Goal: Task Accomplishment & Management: Complete application form

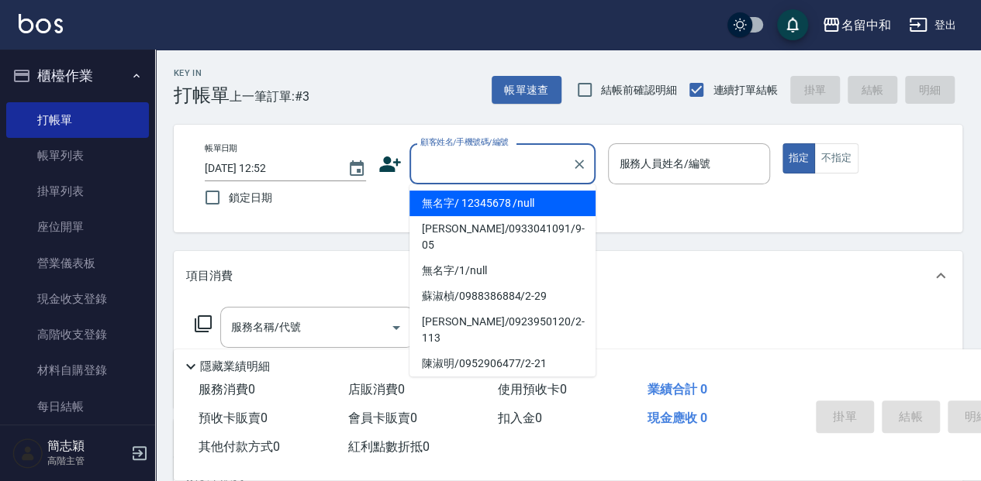
click at [481, 164] on input "顧客姓名/手機號碼/編號" at bounding box center [490, 163] width 149 height 27
click at [473, 204] on li "無名字/ 12345678 /null" at bounding box center [502, 204] width 186 height 26
type input "無名字/ 12345678 /null"
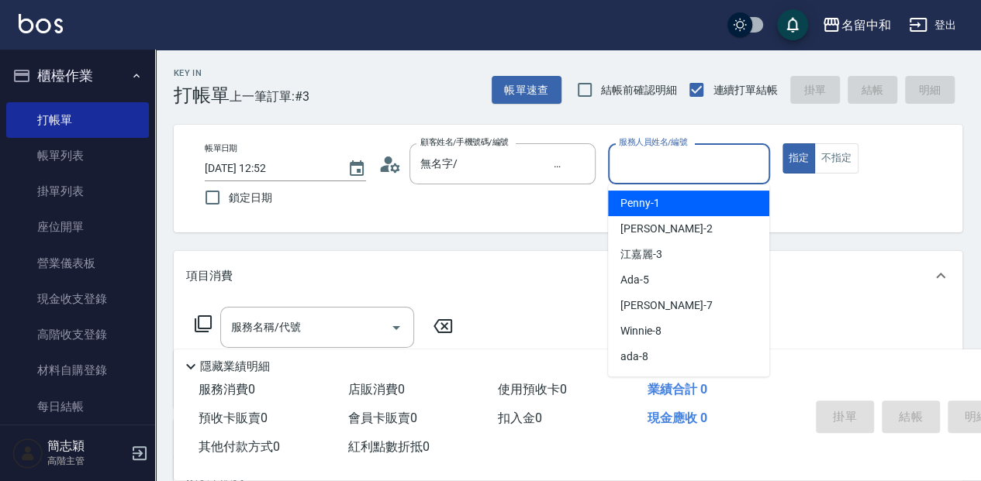
click at [668, 157] on input "服務人員姓名/編號" at bounding box center [688, 163] width 147 height 27
type input "瓦皮-A"
type button "true"
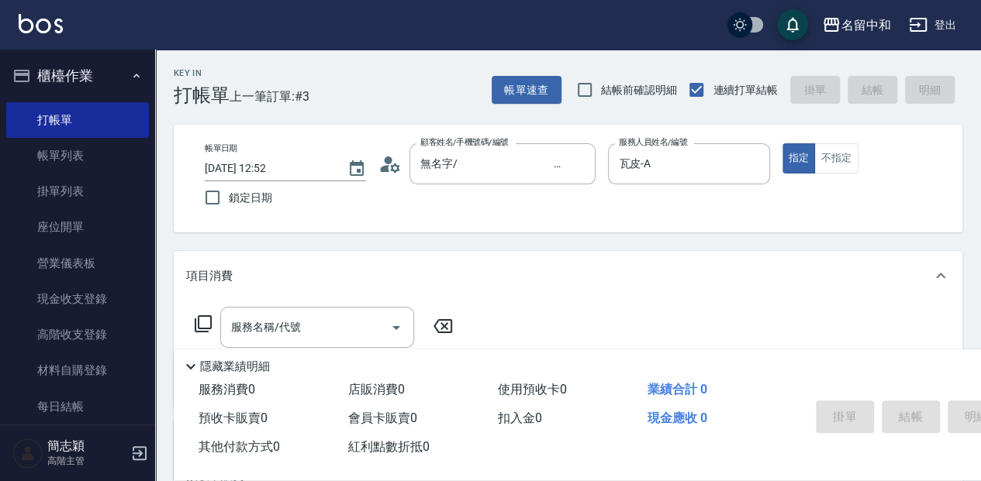
click at [226, 359] on p "隱藏業績明細" at bounding box center [235, 367] width 70 height 16
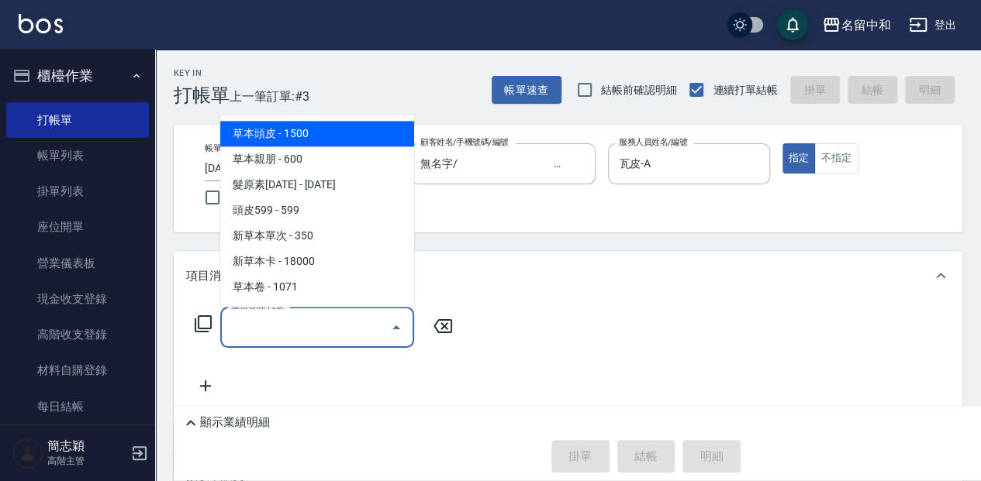
click at [251, 326] on input "服務名稱/代號" at bounding box center [305, 327] width 157 height 27
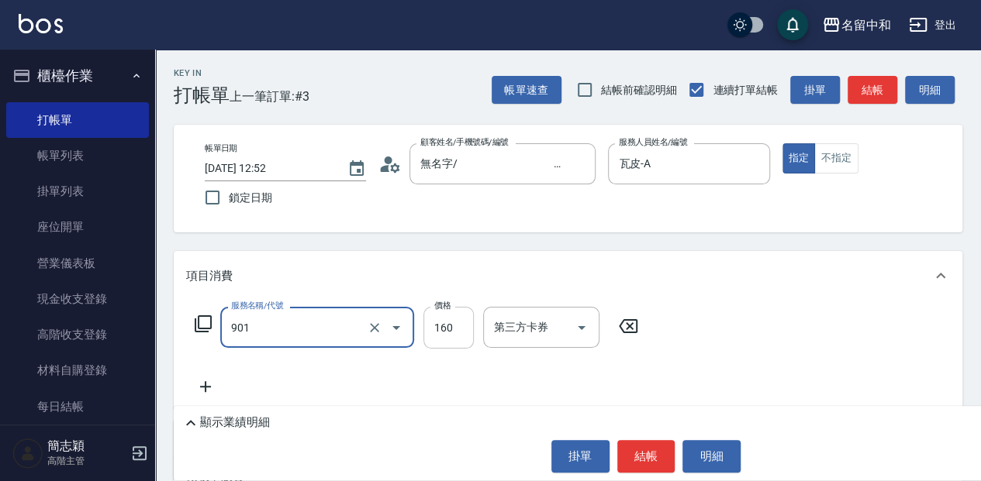
type input "修手(901)"
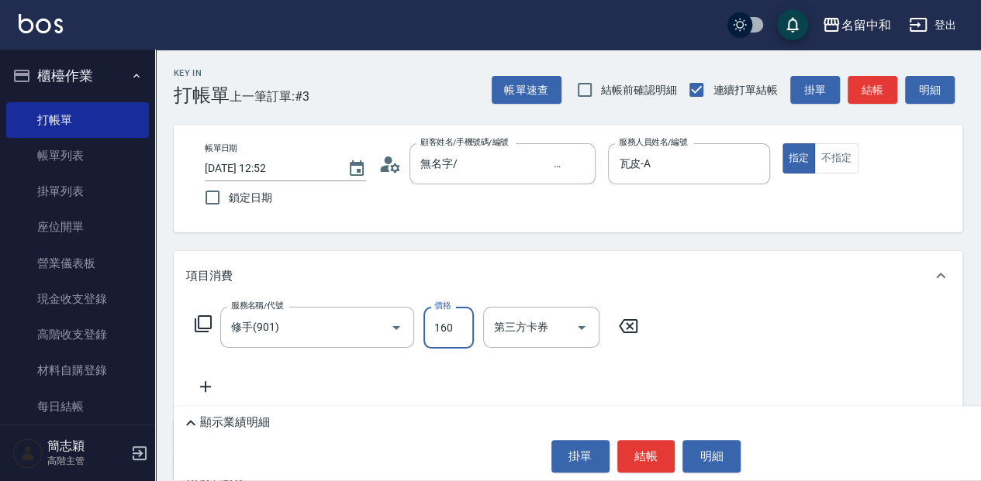
click at [445, 321] on input "160" at bounding box center [448, 328] width 50 height 42
type input "460"
click at [651, 453] on button "結帳" at bounding box center [646, 456] width 58 height 33
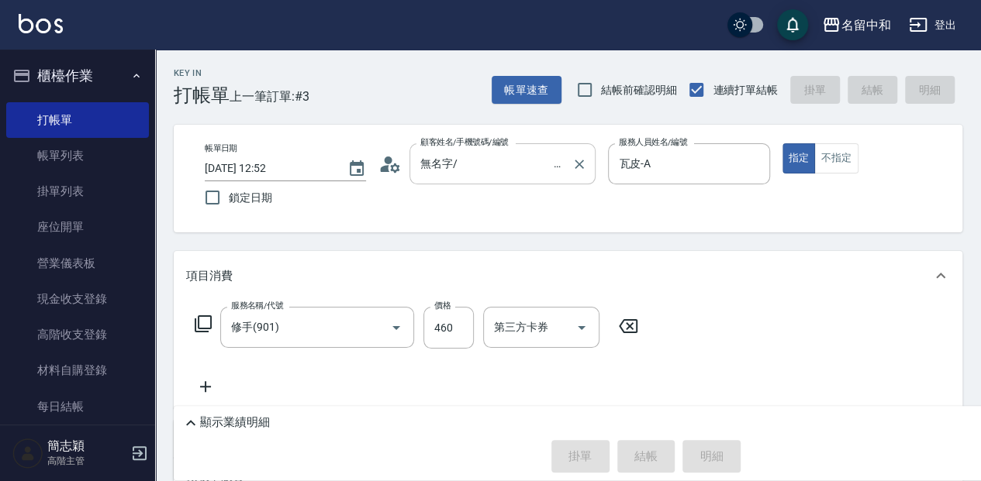
type input "[DATE] 15:26"
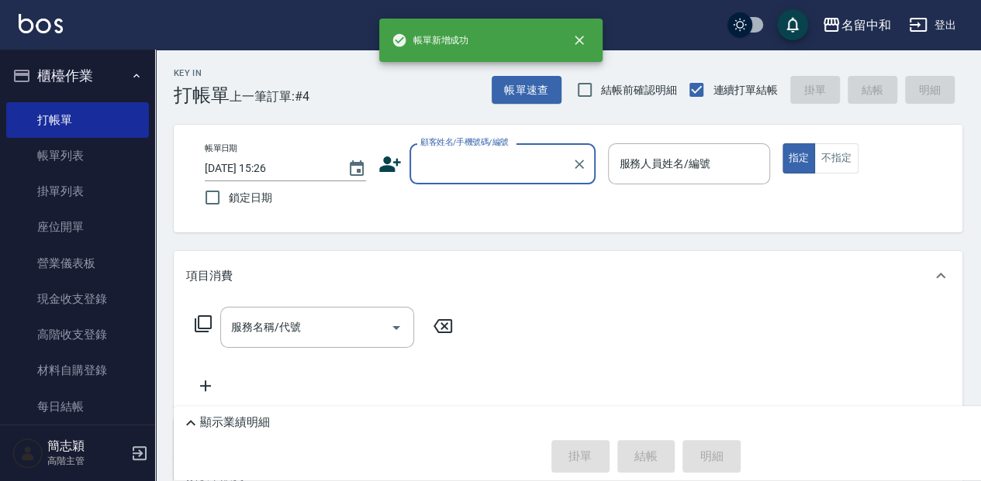
click at [435, 164] on input "顧客姓名/手機號碼/編號" at bounding box center [490, 163] width 149 height 27
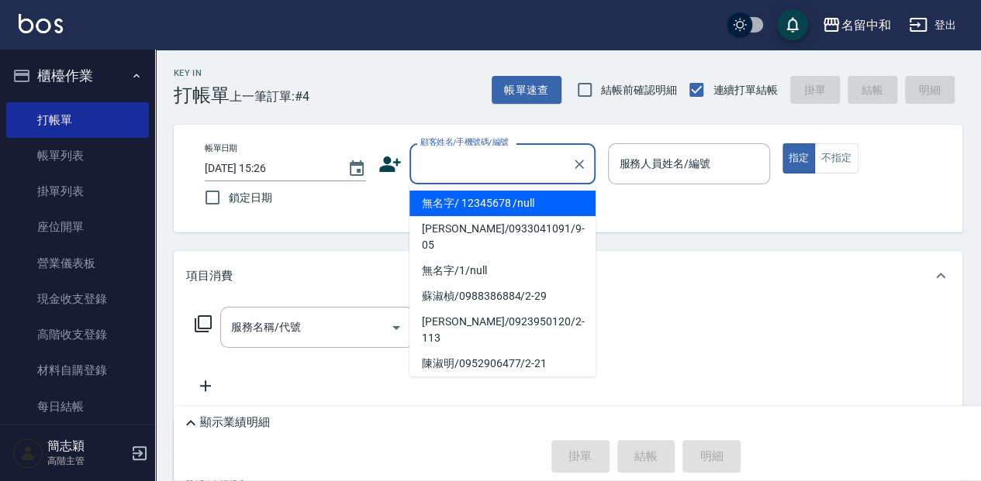
click at [447, 205] on li "無名字/ 12345678 /null" at bounding box center [502, 204] width 186 height 26
type input "無名字/ 12345678 /null"
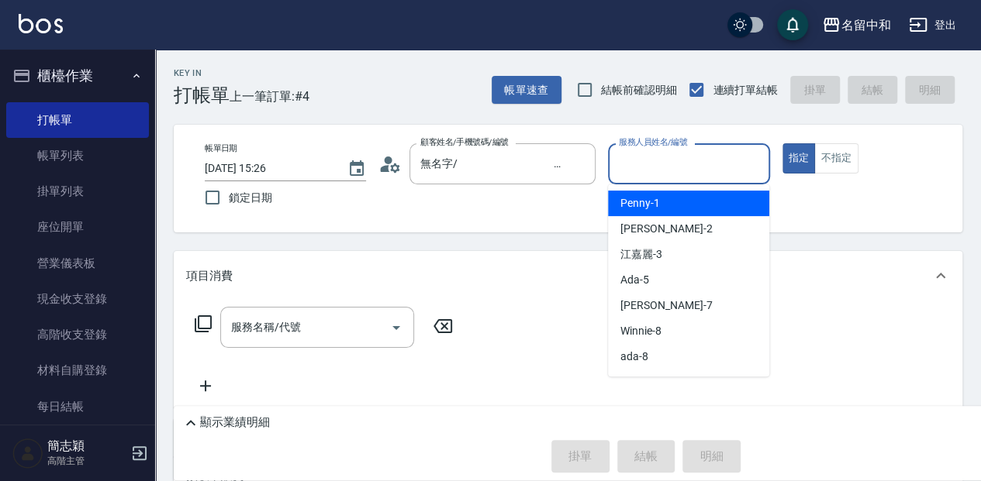
click at [642, 164] on input "服務人員姓名/編號" at bounding box center [688, 163] width 147 height 27
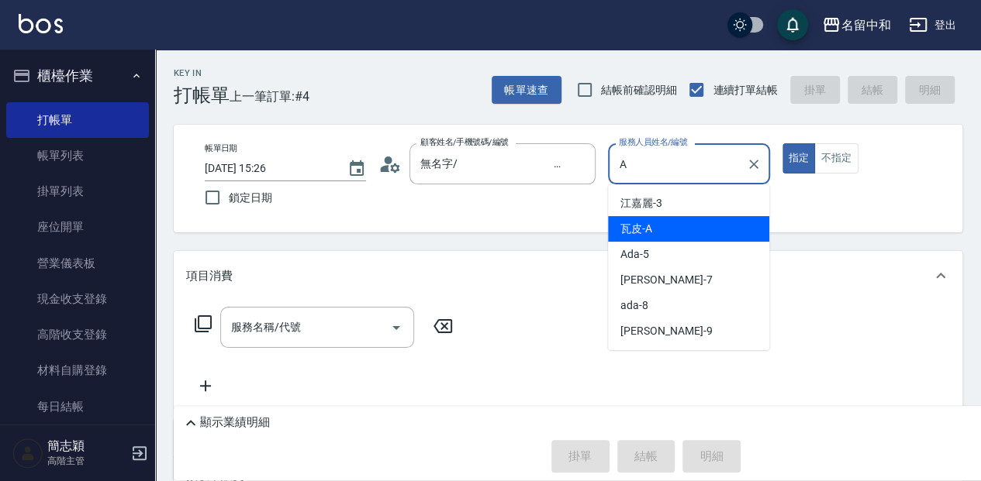
type input "瓦皮-A"
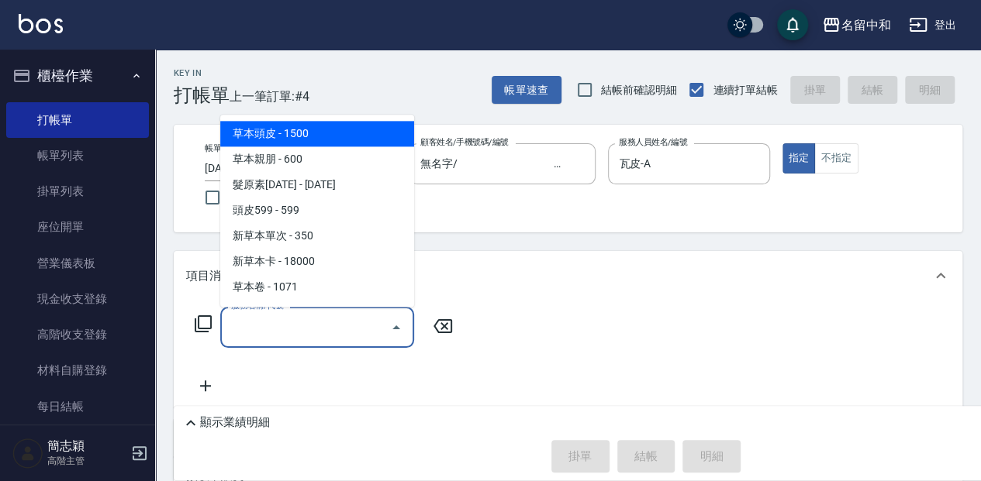
click at [236, 326] on input "服務名稱/代號" at bounding box center [305, 327] width 157 height 27
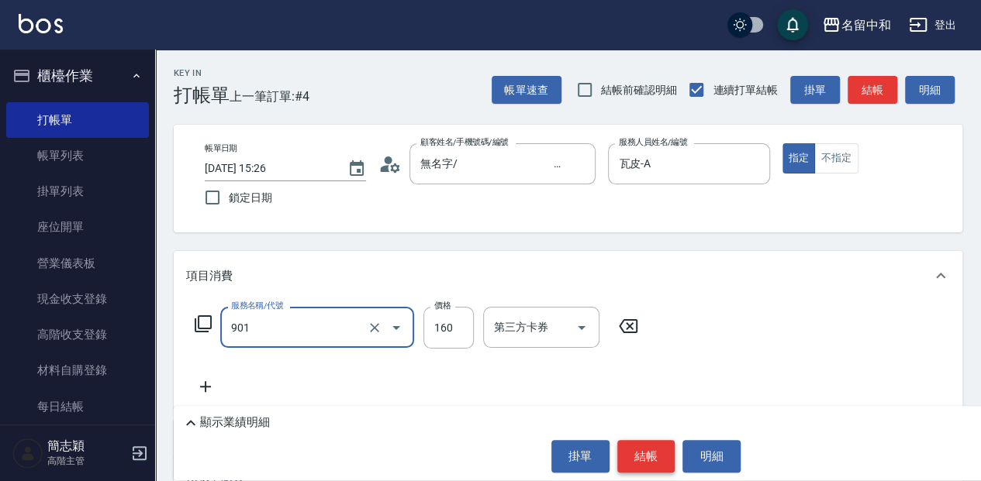
type input "修手(901)"
click at [636, 448] on button "結帳" at bounding box center [646, 456] width 58 height 33
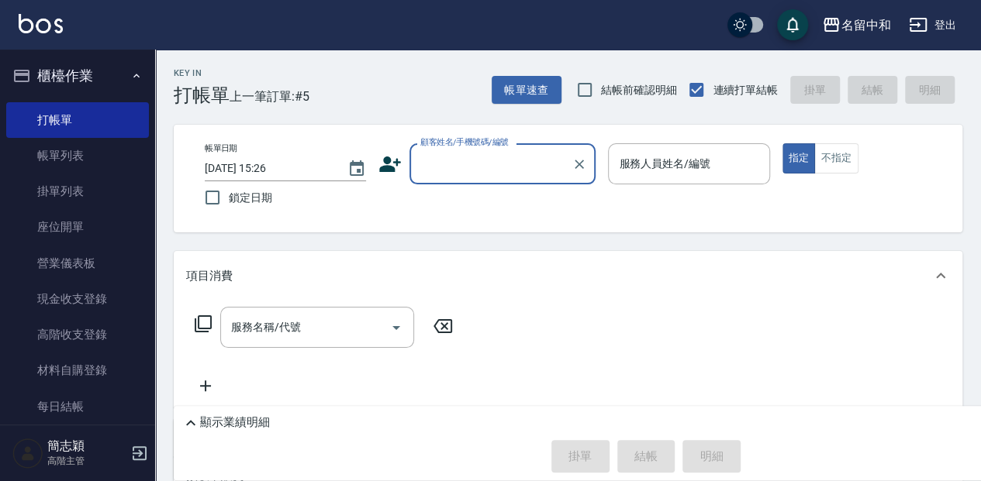
click at [519, 167] on input "顧客姓名/手機號碼/編號" at bounding box center [490, 163] width 149 height 27
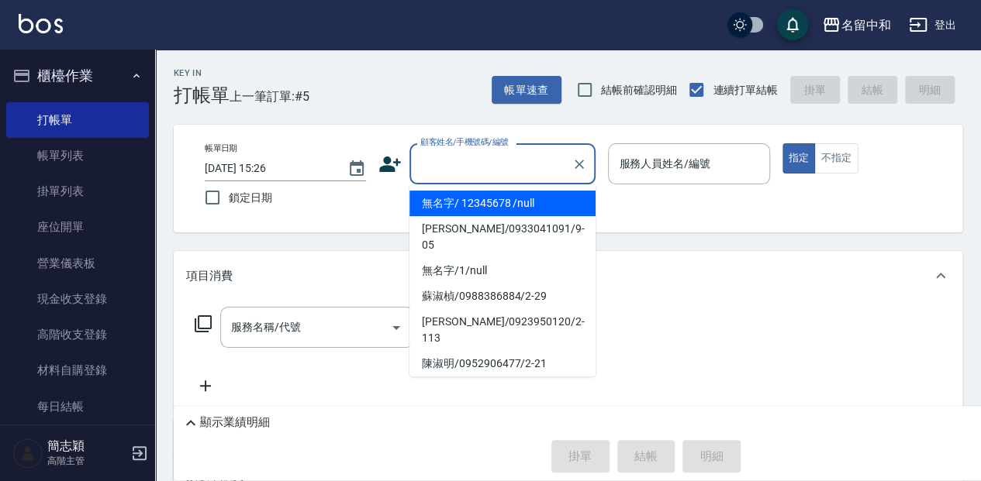
type input "無名字/ 12345678 /null"
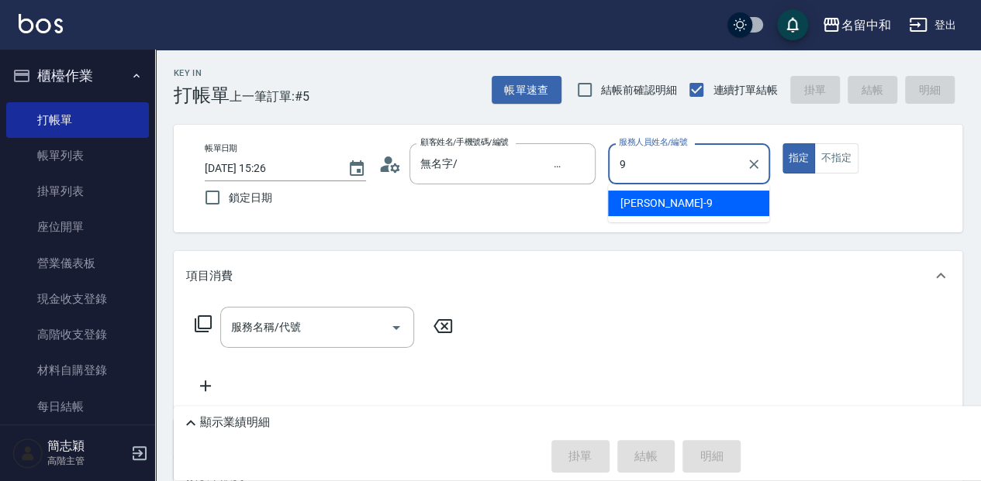
type input "[PERSON_NAME]-9"
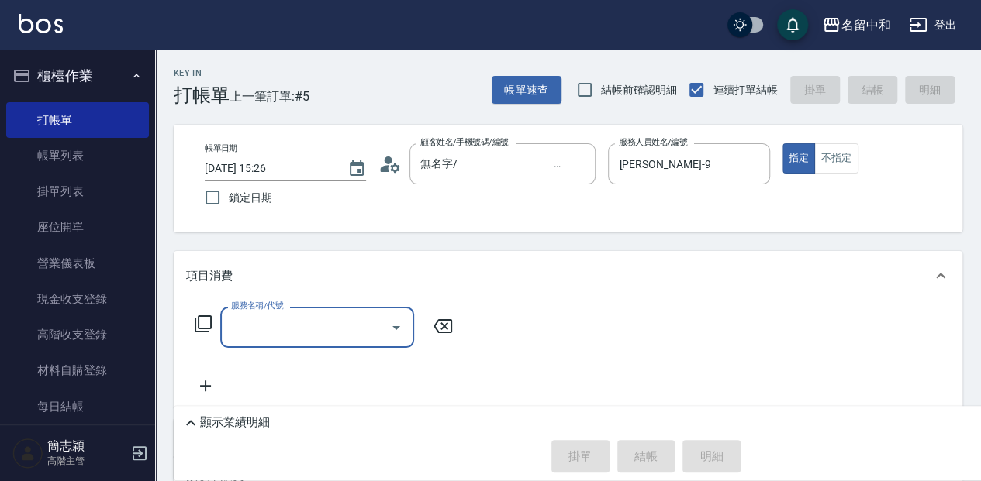
click at [216, 425] on p "顯示業績明細" at bounding box center [235, 423] width 70 height 16
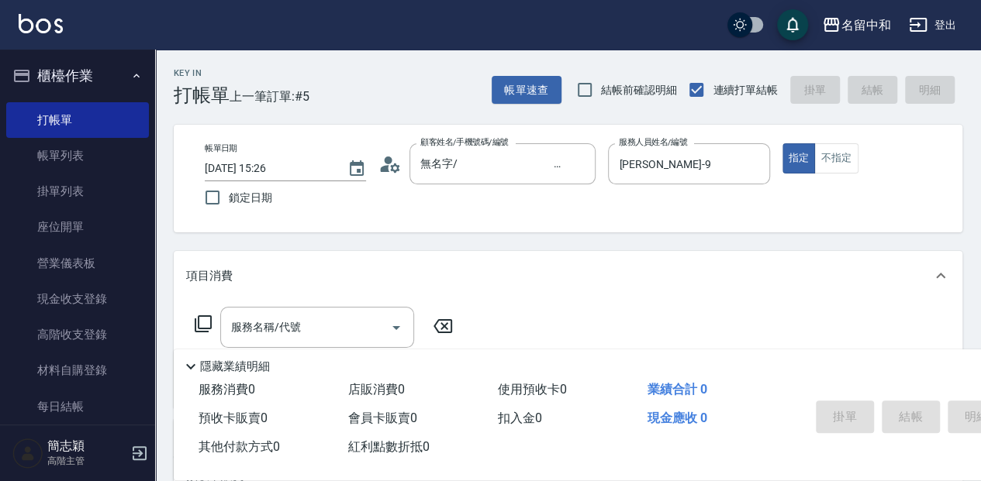
click at [202, 323] on icon at bounding box center [203, 324] width 19 height 19
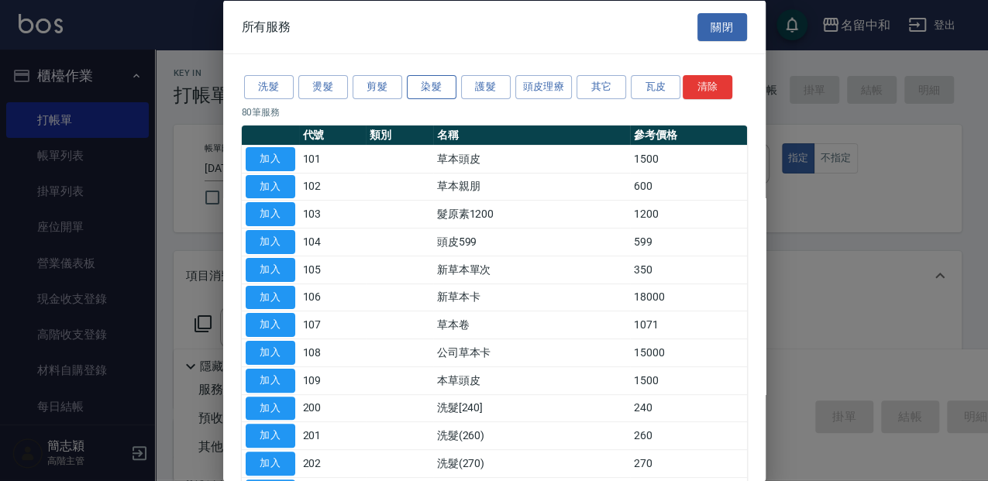
click at [446, 81] on button "染髮" at bounding box center [432, 87] width 50 height 24
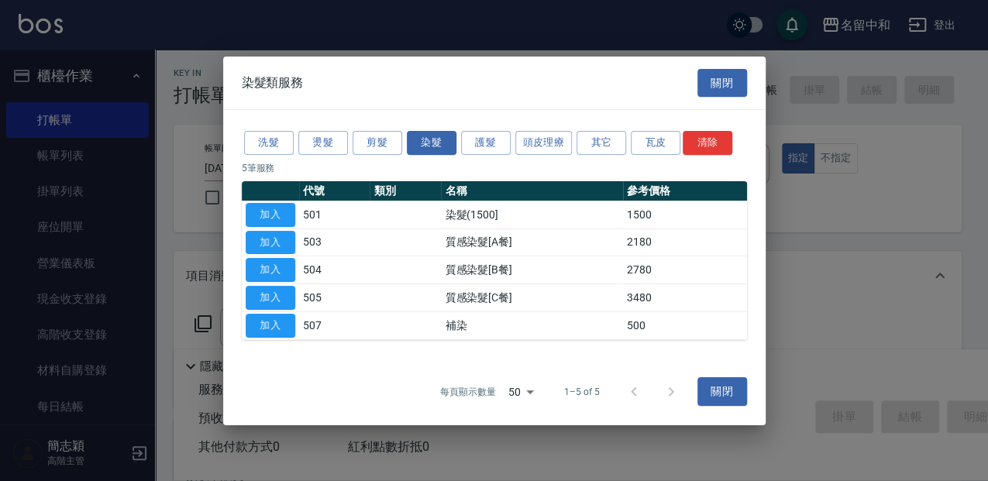
click at [482, 79] on div "染髮類服務 關閉" at bounding box center [494, 82] width 543 height 53
click at [490, 144] on button "護髮" at bounding box center [486, 143] width 50 height 24
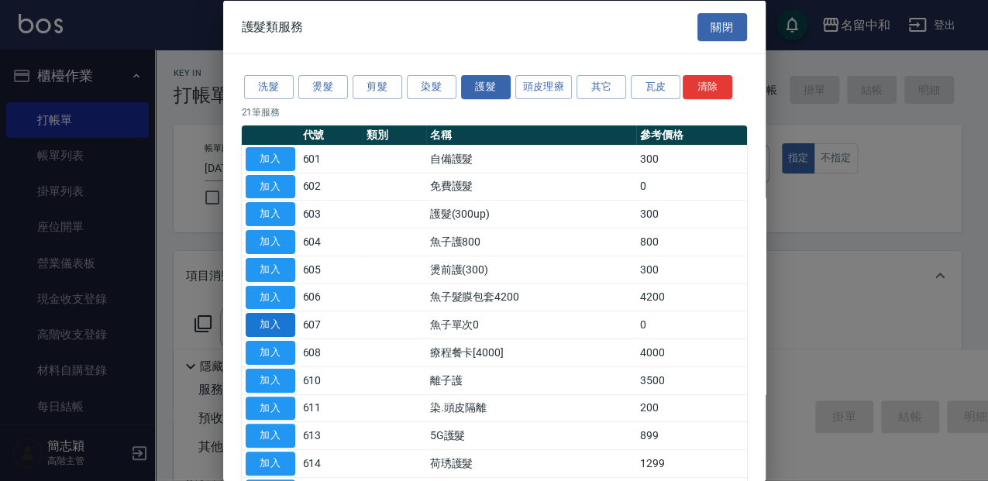
click at [288, 319] on button "加入" at bounding box center [271, 325] width 50 height 24
type input "魚子單次0(607)"
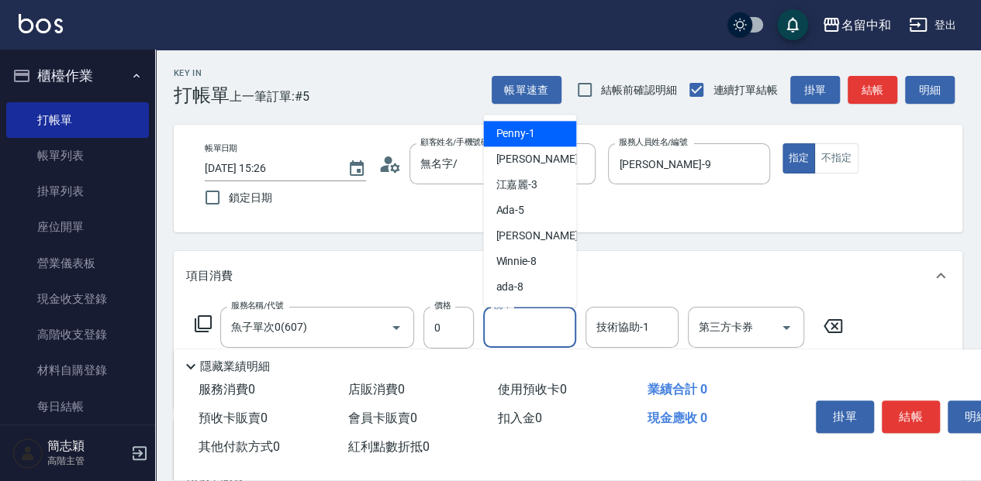
click at [526, 329] on input "洗-1" at bounding box center [529, 327] width 79 height 27
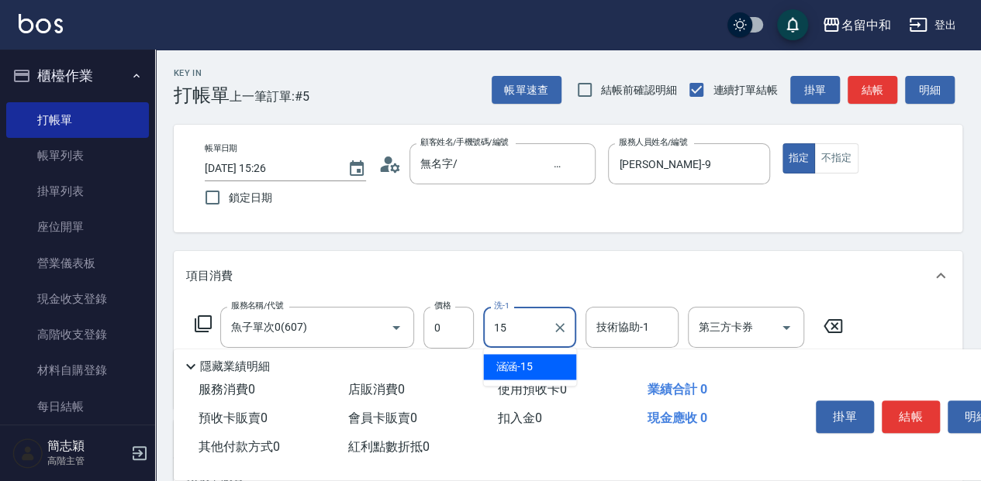
type input "涵涵-15"
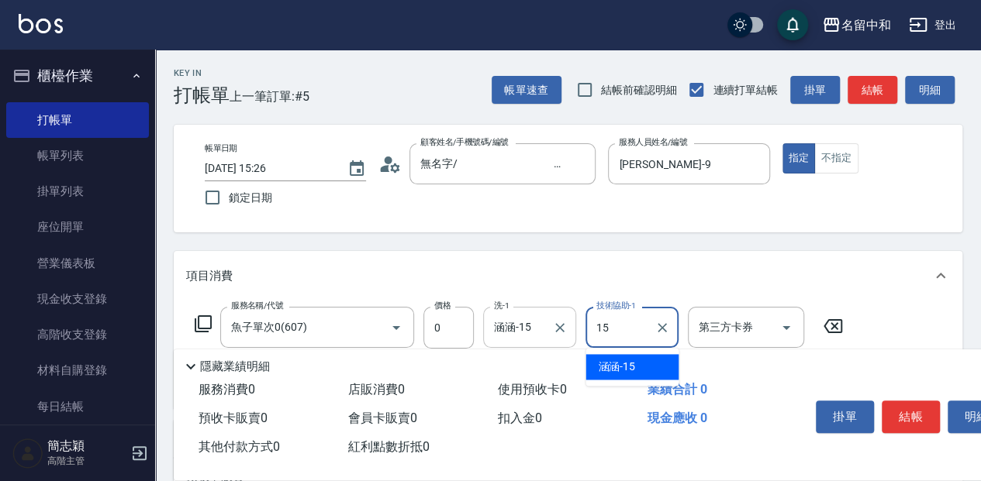
type input "涵涵-15"
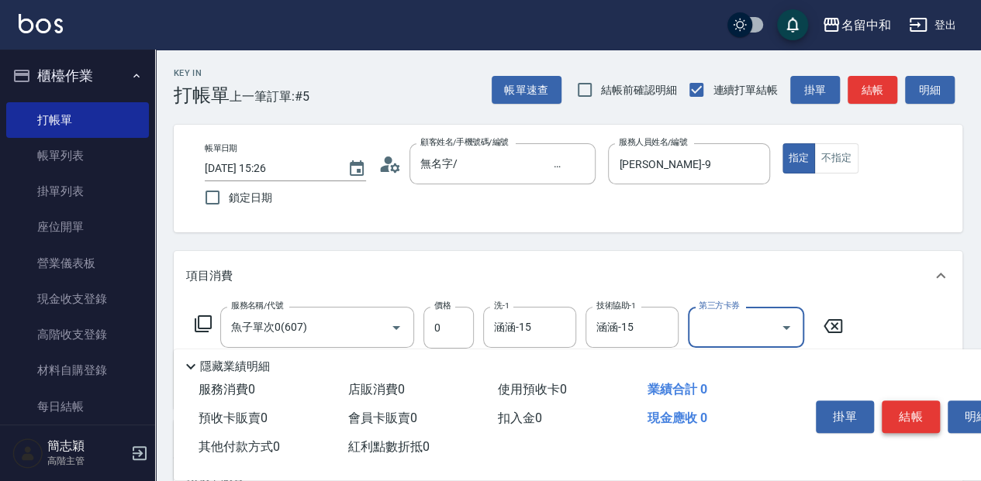
click at [913, 424] on button "結帳" at bounding box center [910, 417] width 58 height 33
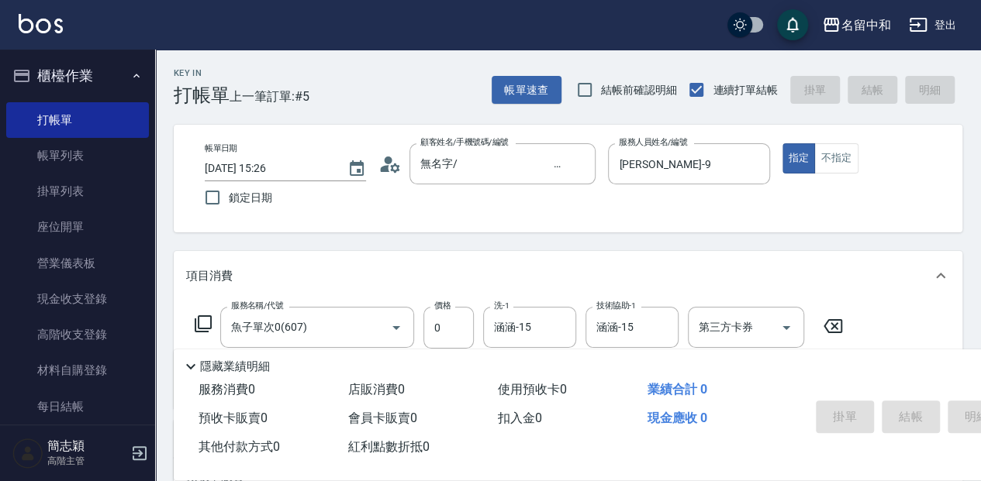
type input "[DATE] 15:46"
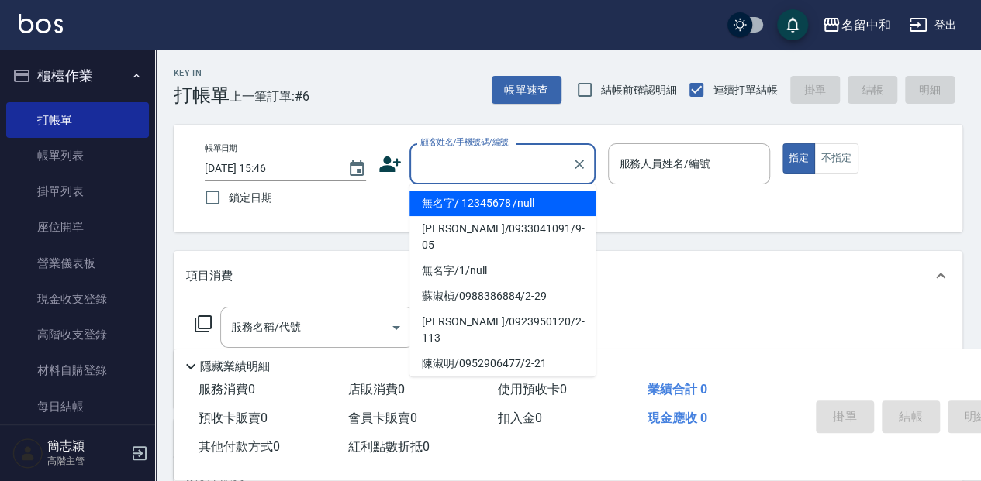
type input "無名字/ 12345678 /null"
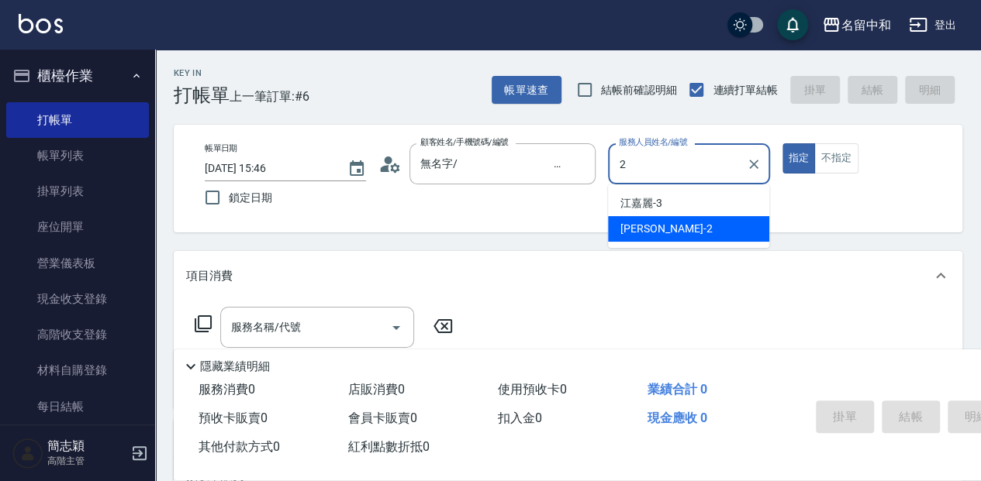
type input "[PERSON_NAME]-2"
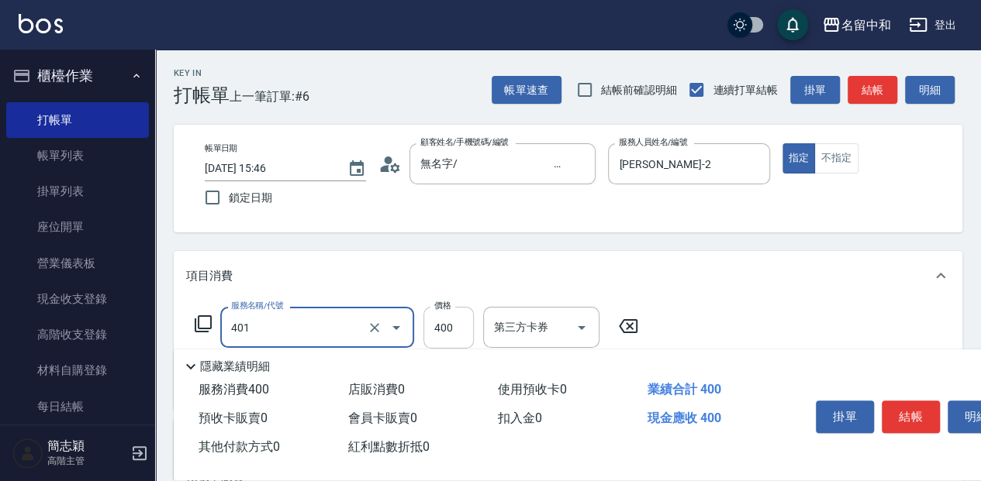
type input "剪髮(400)(401)"
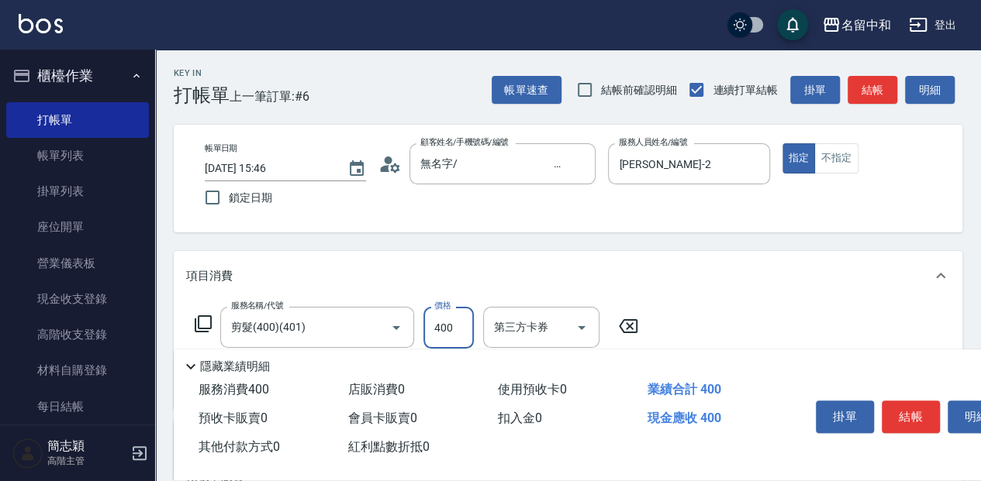
click at [457, 336] on input "400" at bounding box center [448, 328] width 50 height 42
type input "350"
click at [207, 324] on icon at bounding box center [203, 324] width 19 height 19
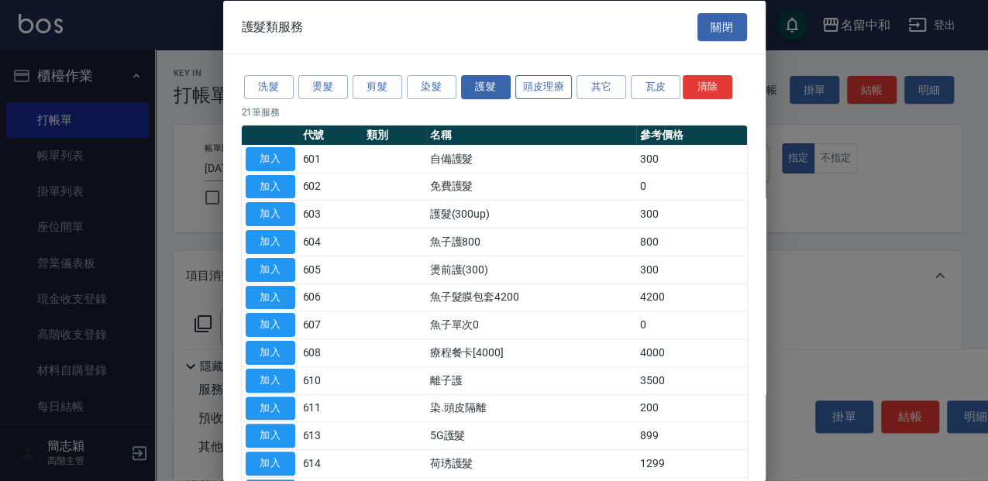
click at [543, 88] on button "頭皮理療" at bounding box center [544, 87] width 57 height 24
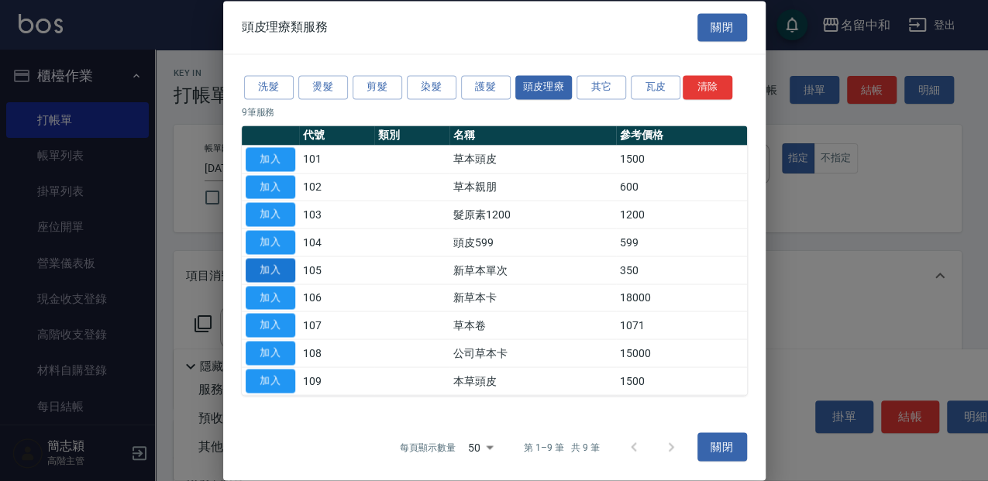
click at [273, 260] on button "加入" at bounding box center [271, 270] width 50 height 24
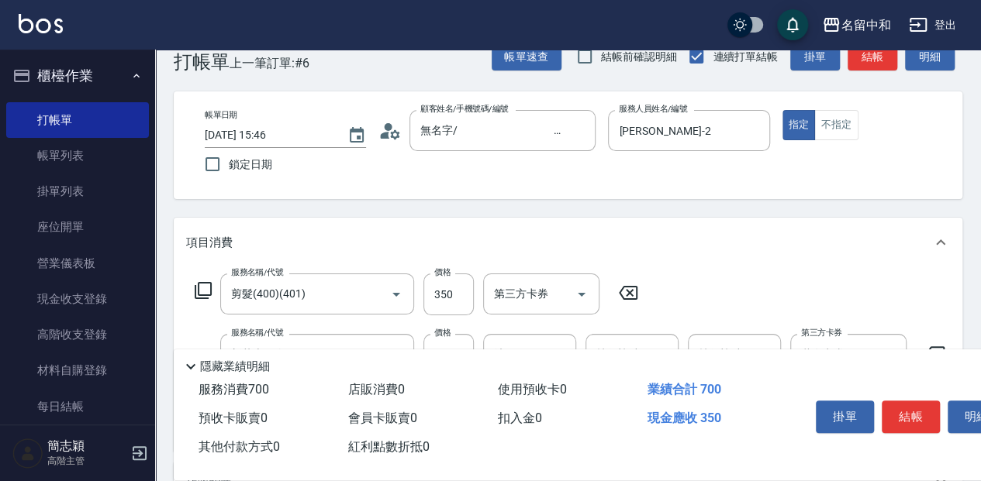
scroll to position [51, 0]
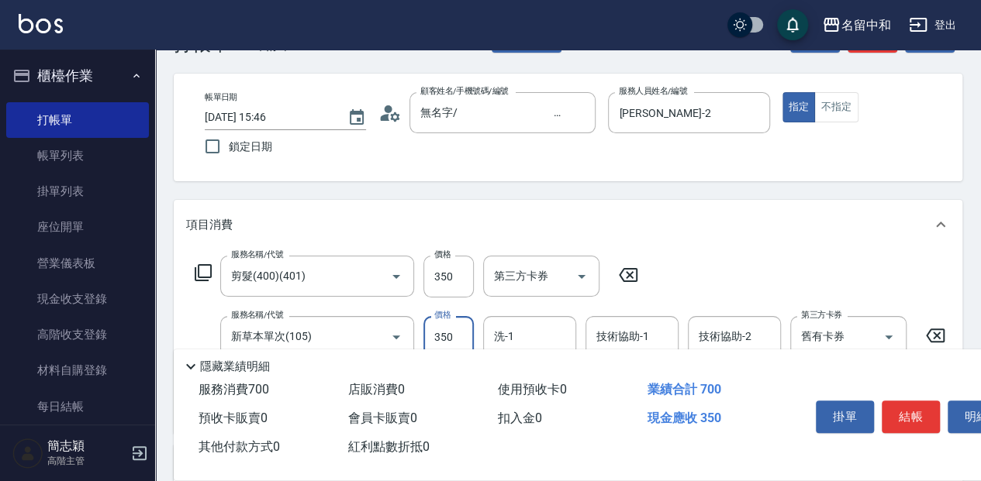
click at [456, 336] on input "350" at bounding box center [448, 337] width 50 height 42
type input "525"
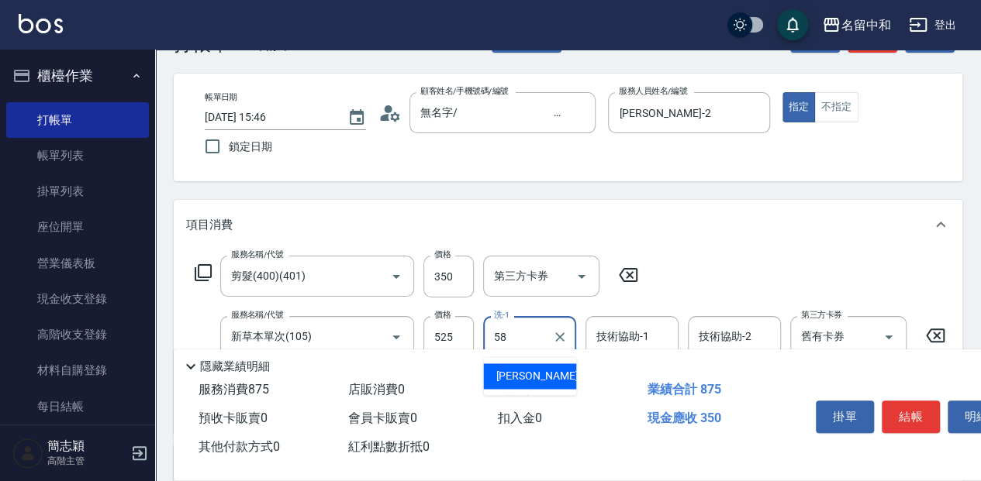
type input "[PERSON_NAME]-58"
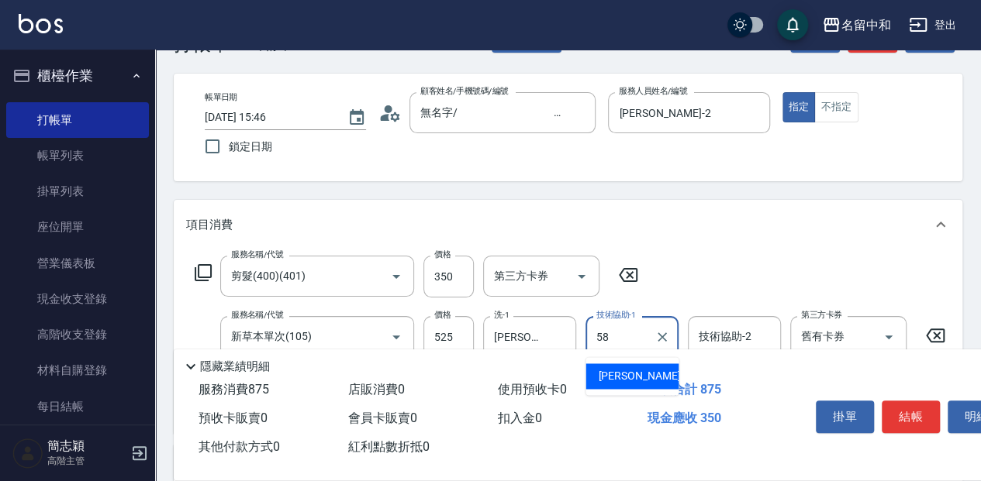
type input "[PERSON_NAME]-58"
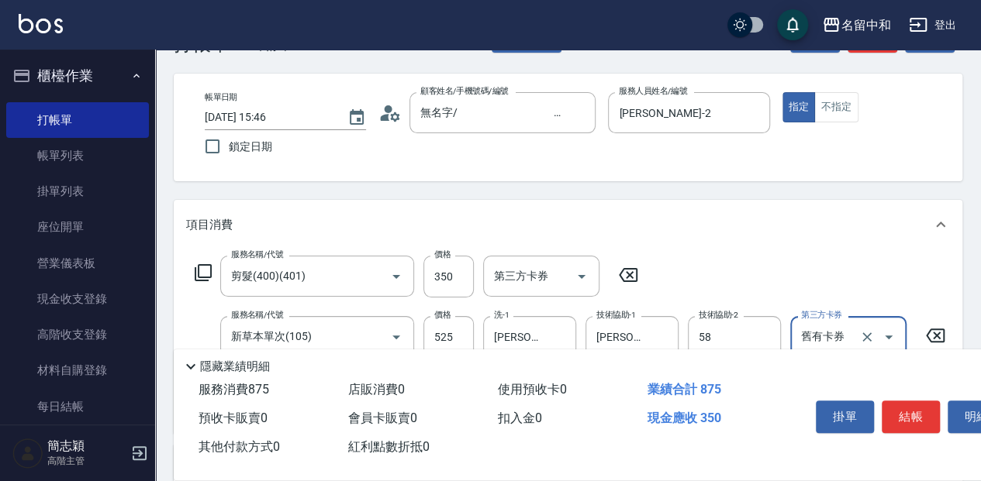
type input "[PERSON_NAME]-58"
click at [909, 405] on button "結帳" at bounding box center [910, 417] width 58 height 33
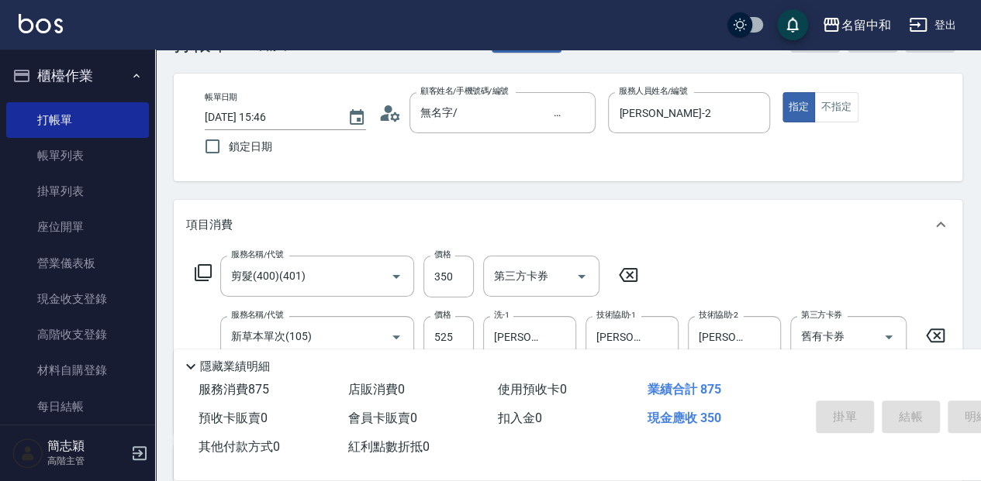
type input "[DATE] 15:48"
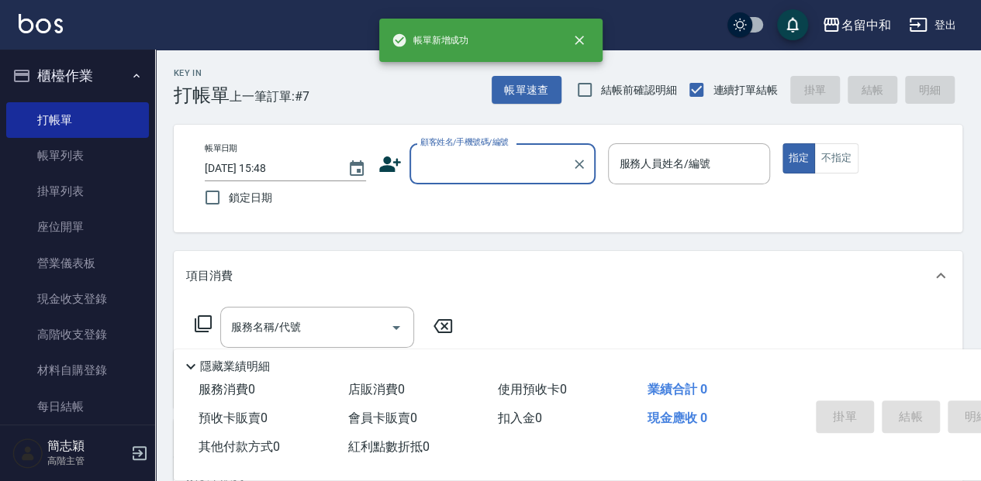
scroll to position [0, 0]
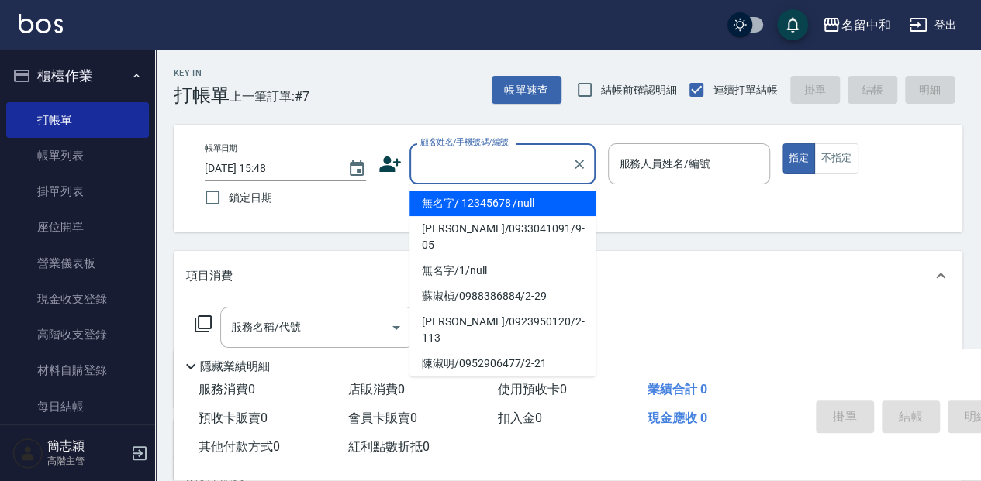
type input "無名字/ 12345678 /null"
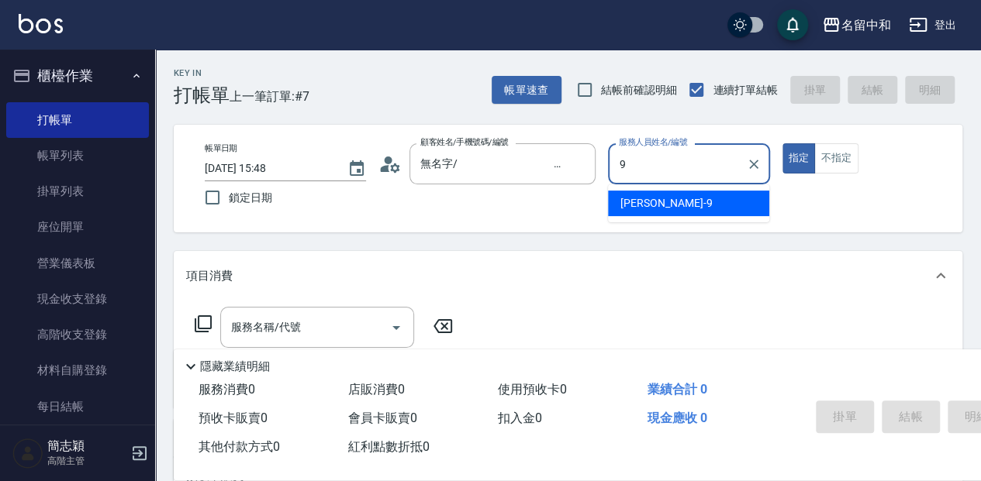
type input "[PERSON_NAME]-9"
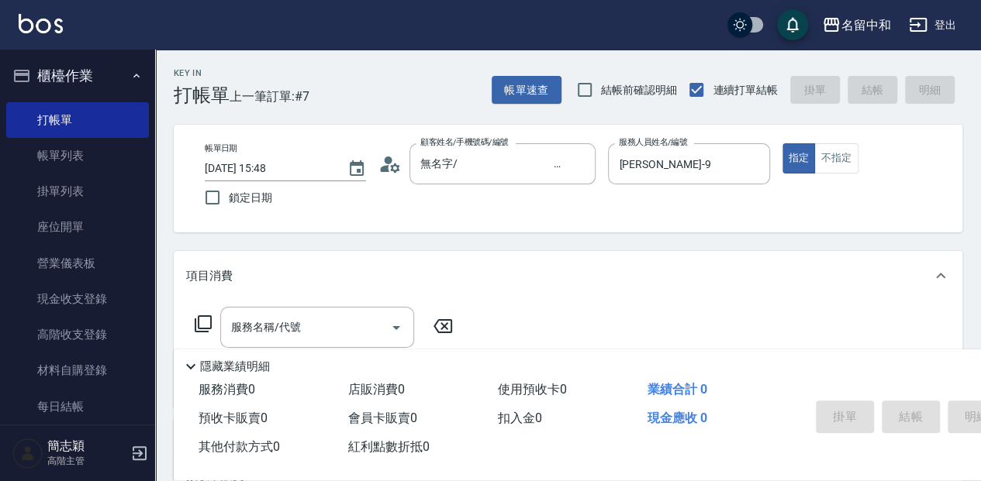
click at [208, 327] on icon at bounding box center [203, 324] width 19 height 19
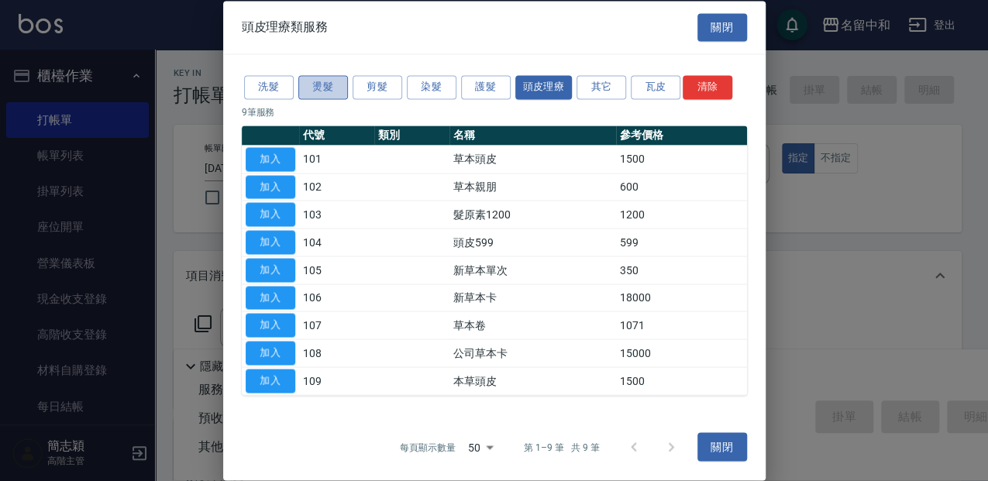
click at [322, 85] on button "燙髮" at bounding box center [323, 87] width 50 height 24
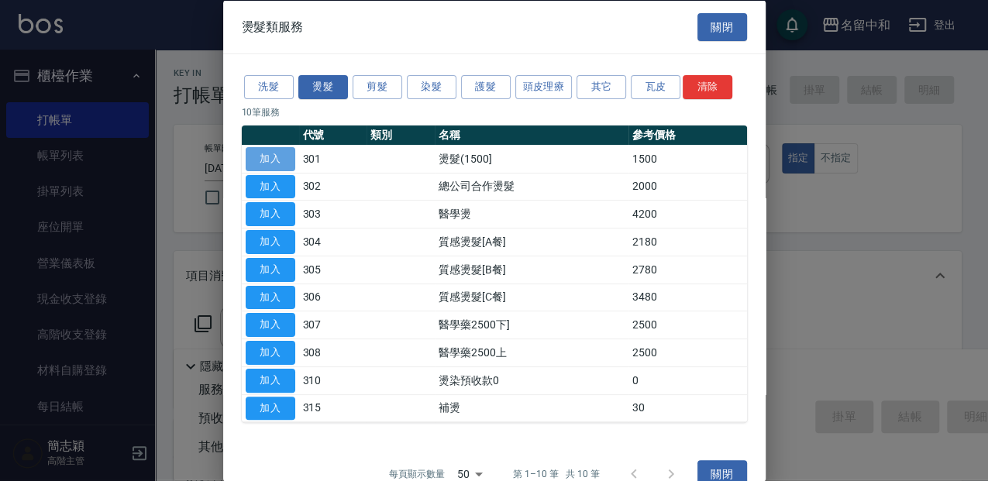
click at [276, 150] on button "加入" at bounding box center [271, 159] width 50 height 24
type input "燙髮(1500](301)"
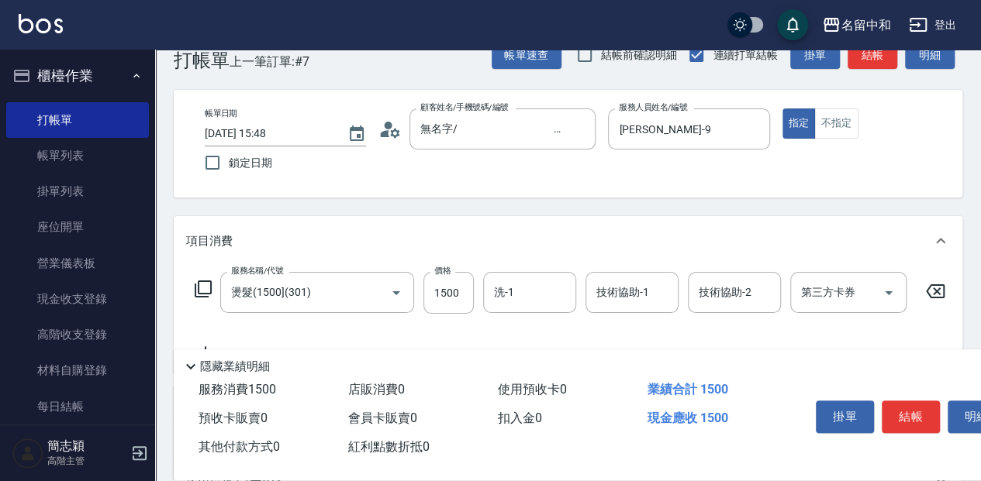
scroll to position [51, 0]
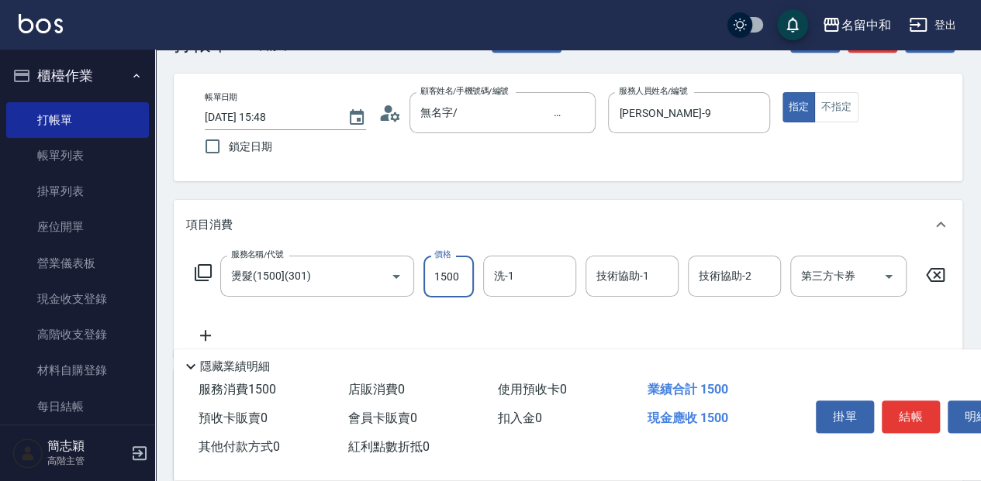
click at [468, 276] on input "1500" at bounding box center [448, 277] width 50 height 42
type input "2000"
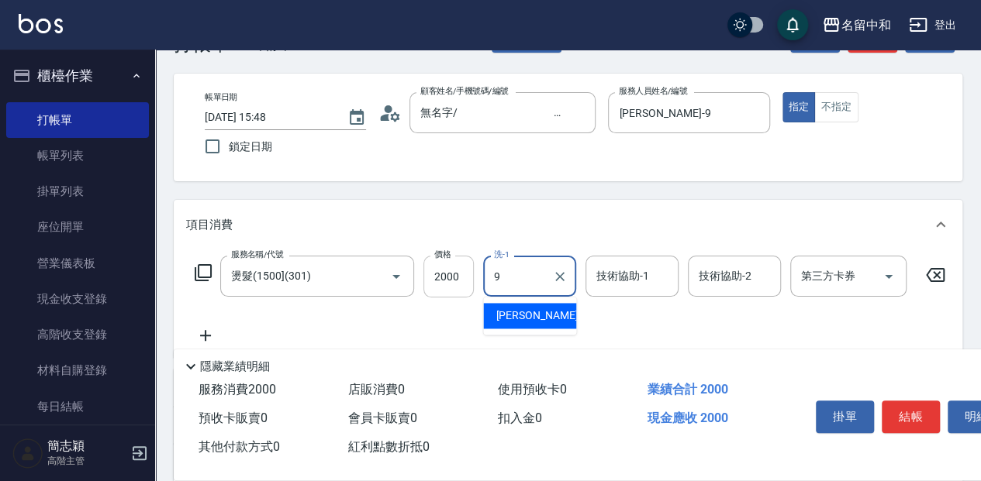
type input "[PERSON_NAME]-9"
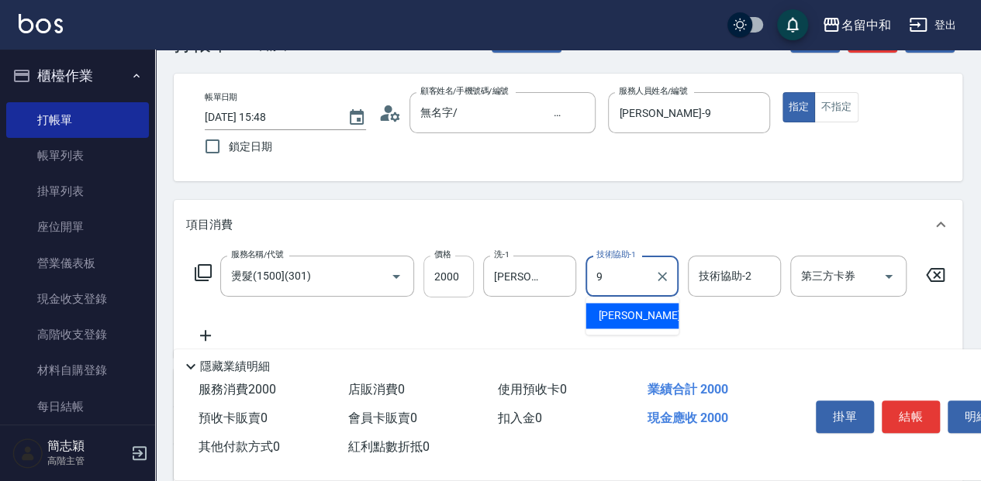
type input "[PERSON_NAME]-9"
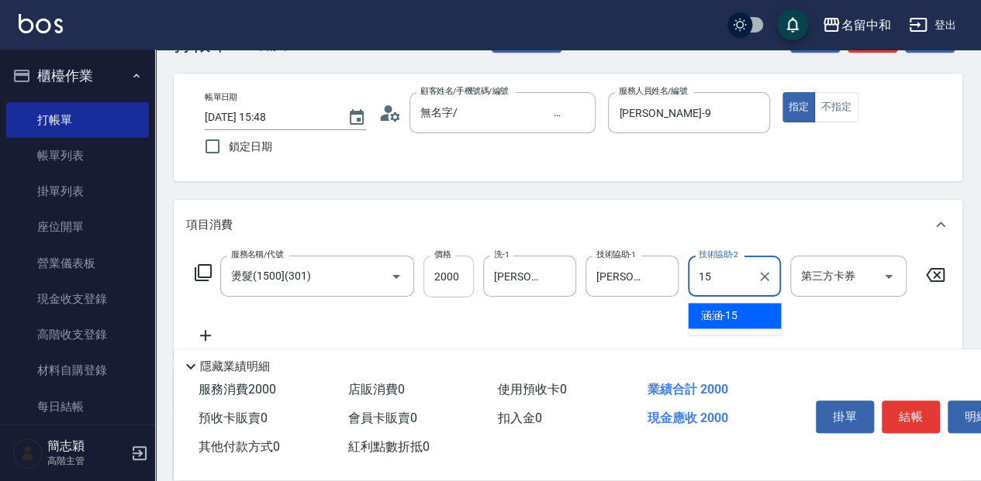
type input "涵涵-15"
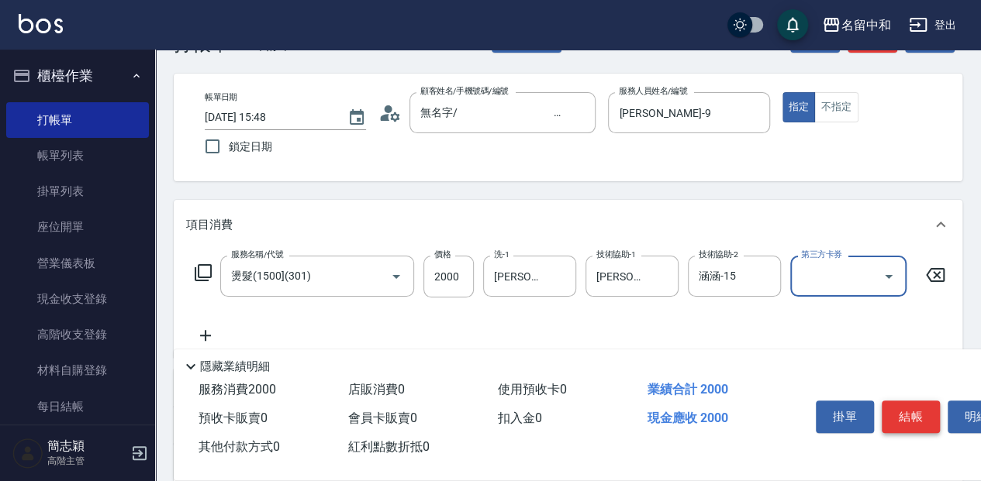
click at [905, 412] on button "結帳" at bounding box center [910, 417] width 58 height 33
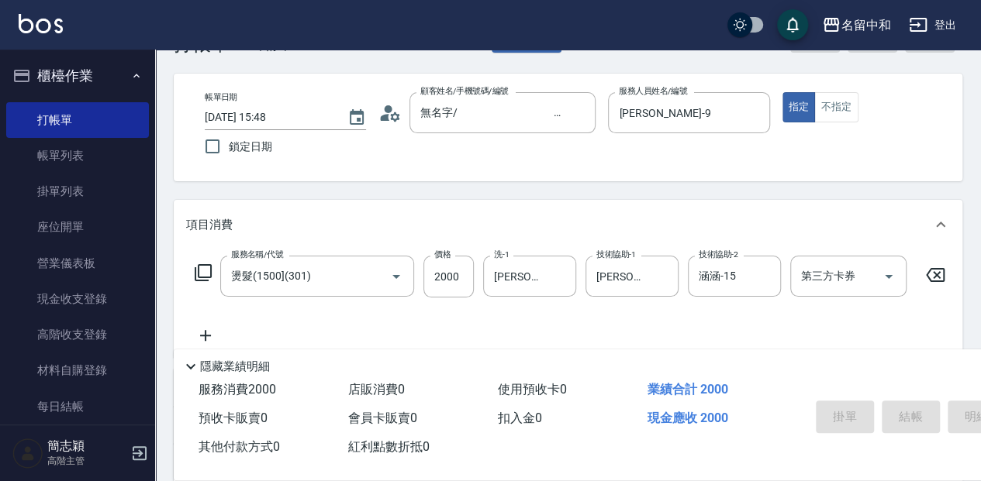
type input "[DATE] 15:49"
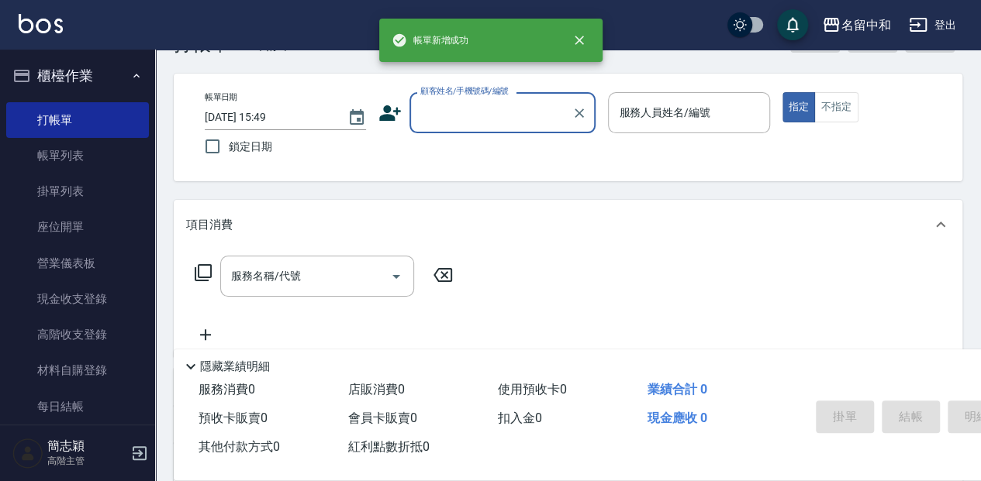
scroll to position [0, 0]
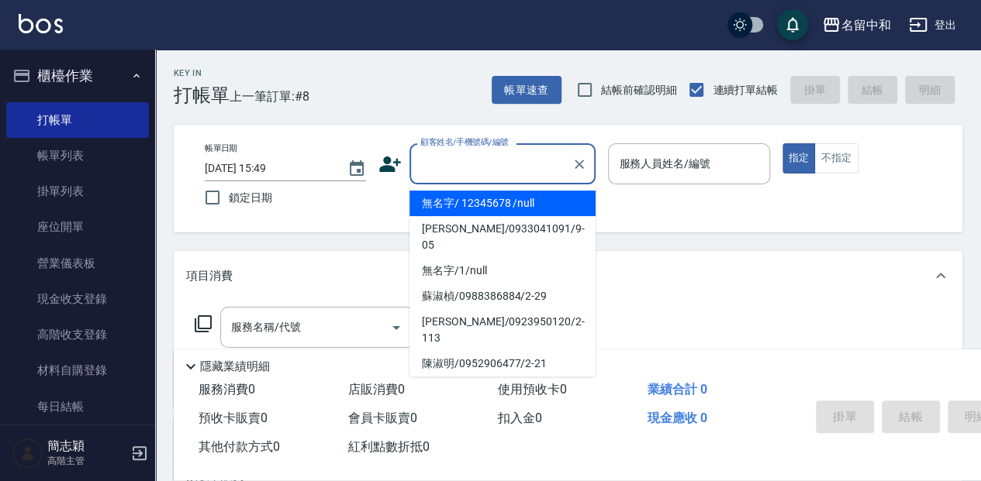
type input "無名字/ 12345678 /null"
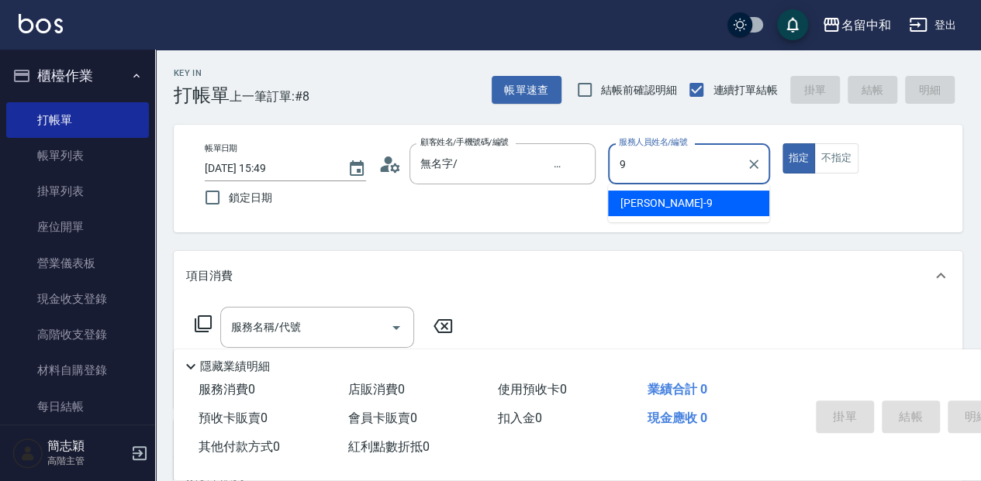
type input "[PERSON_NAME]-9"
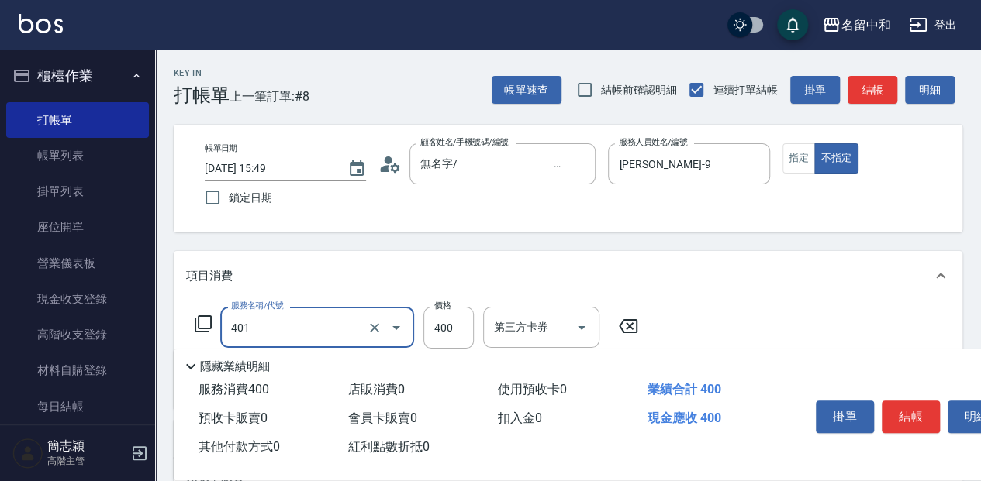
type input "剪髮(400)(401)"
click at [462, 323] on input "400" at bounding box center [448, 328] width 50 height 42
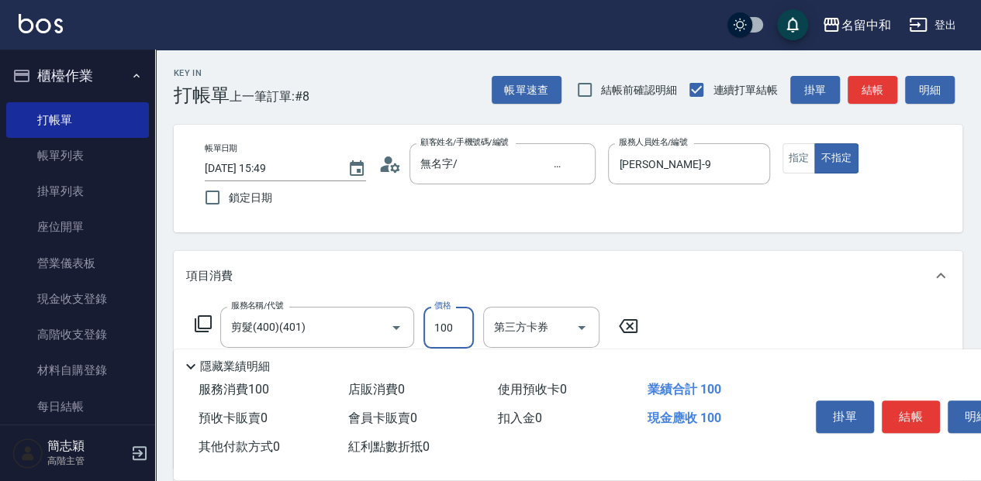
type input "100"
click at [919, 404] on button "結帳" at bounding box center [910, 417] width 58 height 33
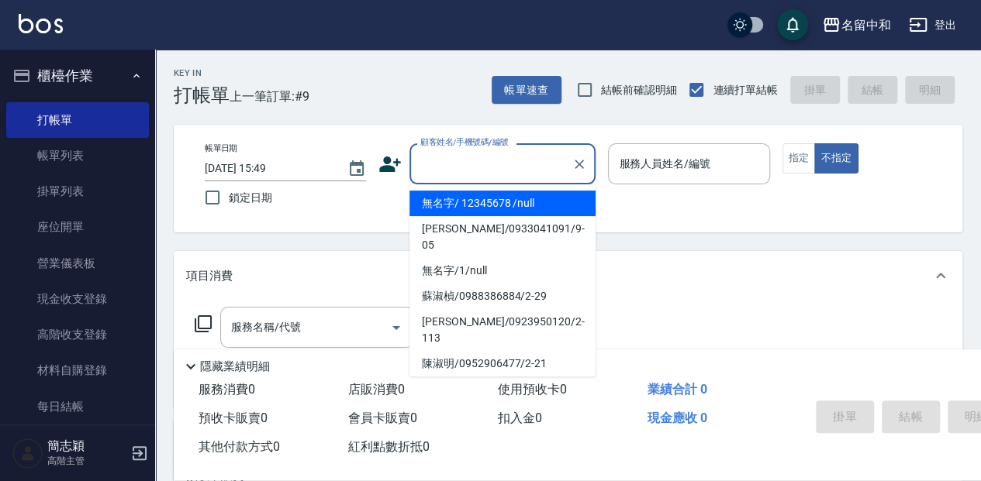
type input "無名字/ 12345678 /null"
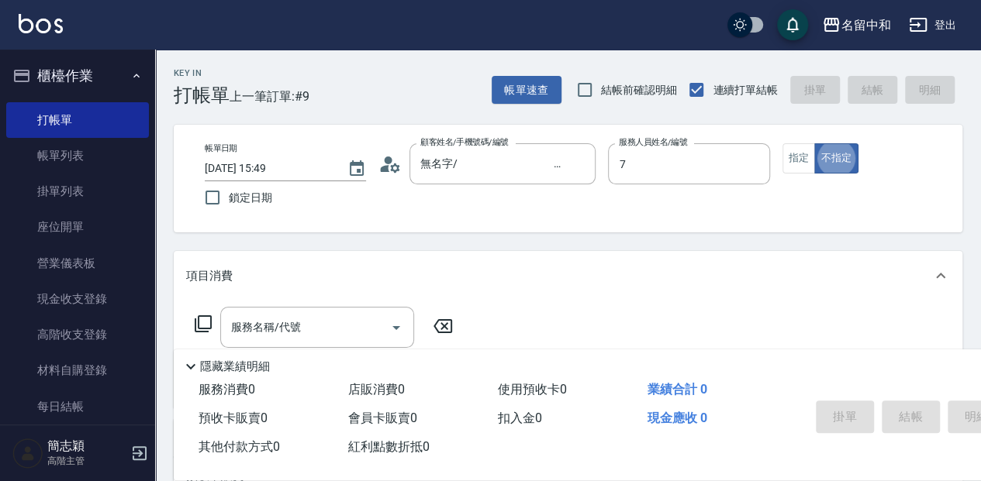
type input "[PERSON_NAME]-7"
type button "false"
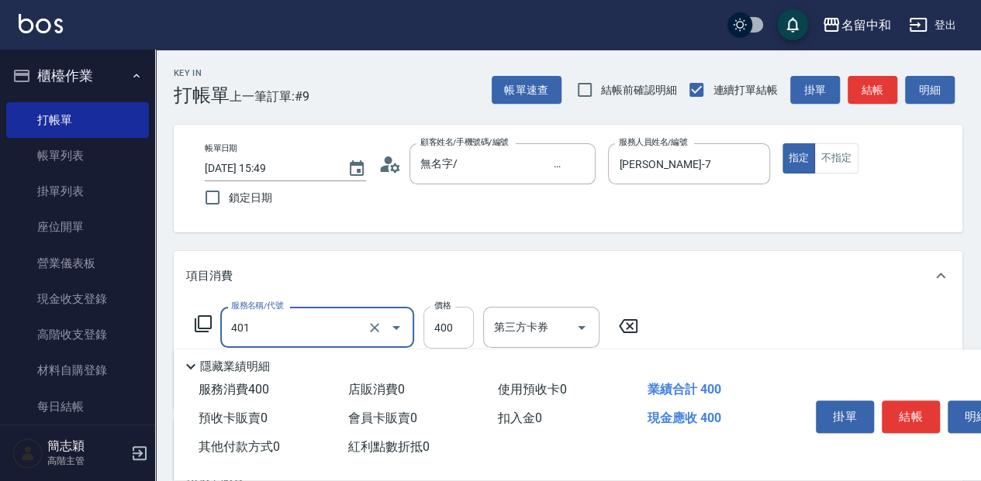
type input "剪髮(400)(401)"
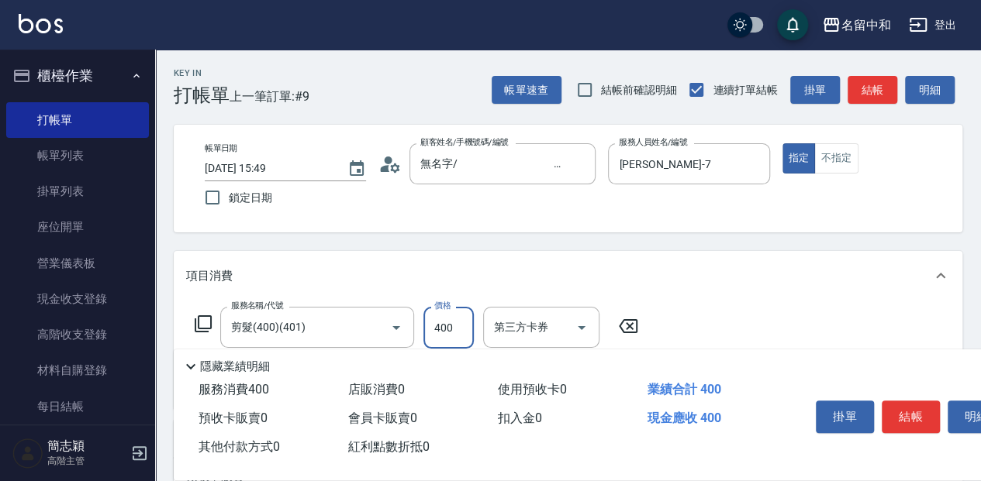
click at [454, 333] on input "400" at bounding box center [448, 328] width 50 height 42
click at [471, 324] on input "45" at bounding box center [448, 328] width 50 height 42
type input "450"
click at [910, 405] on button "結帳" at bounding box center [910, 417] width 58 height 33
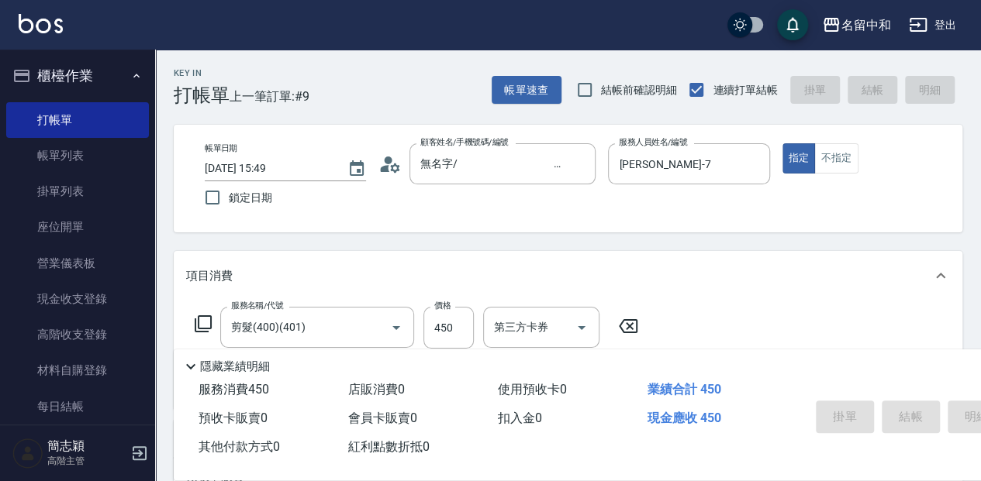
type input "[DATE] 15:50"
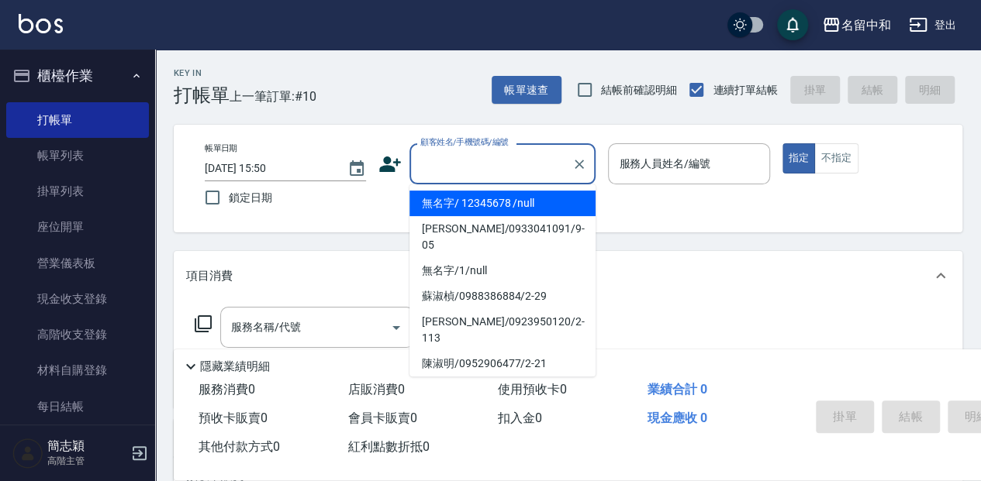
type input "無名字/ 12345678 /null"
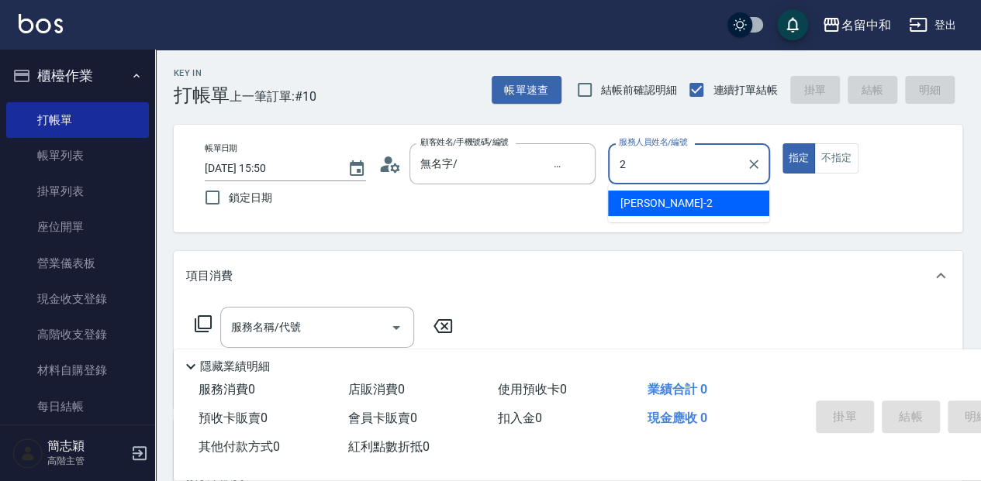
type input "[PERSON_NAME]-2"
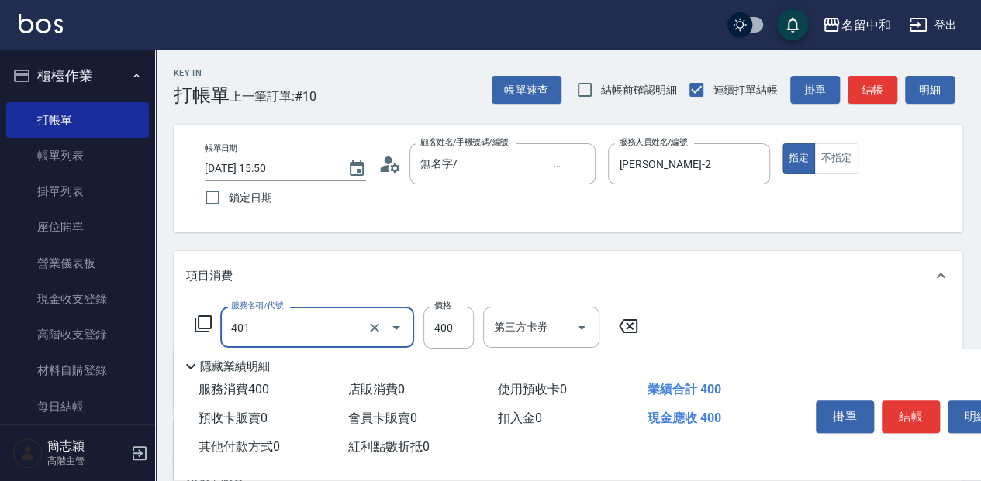
type input "剪髮(400)(401)"
click at [209, 322] on icon at bounding box center [203, 324] width 19 height 19
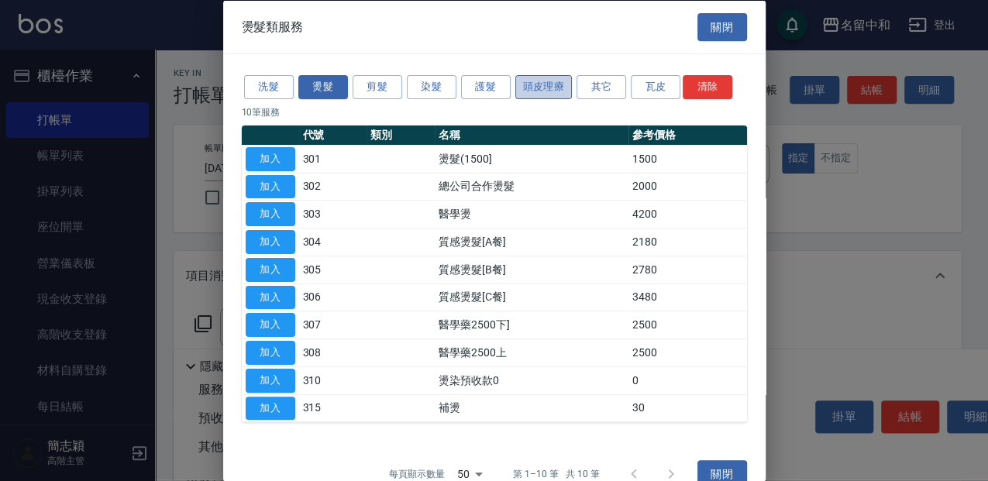
click at [529, 84] on button "頭皮理療" at bounding box center [544, 87] width 57 height 24
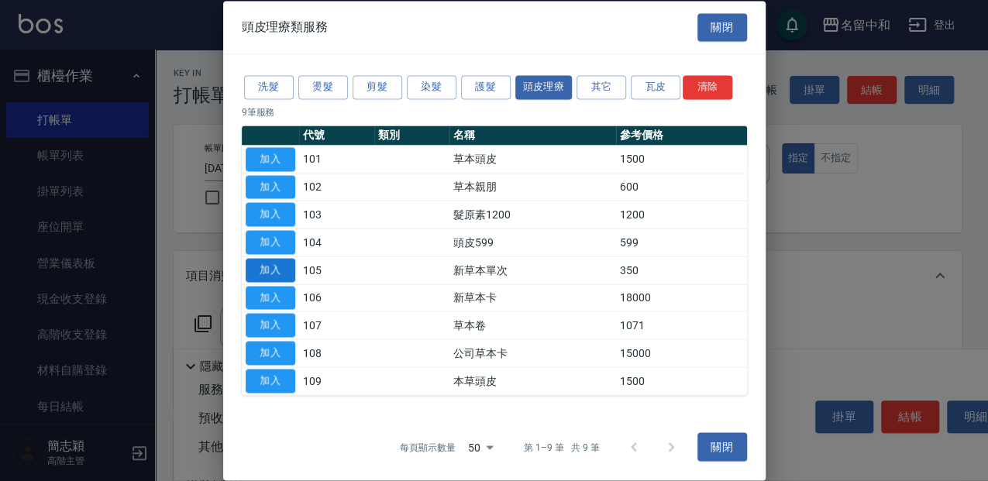
click at [285, 269] on button "加入" at bounding box center [271, 270] width 50 height 24
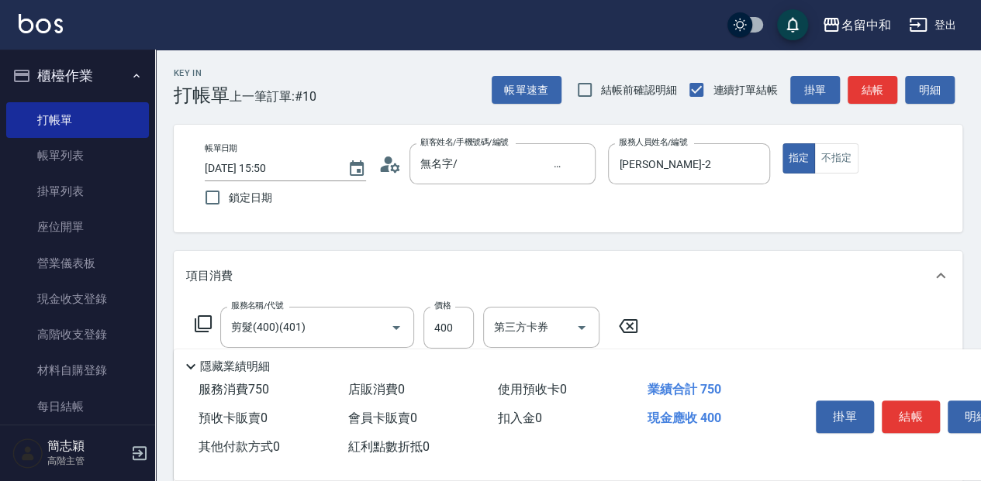
scroll to position [103, 0]
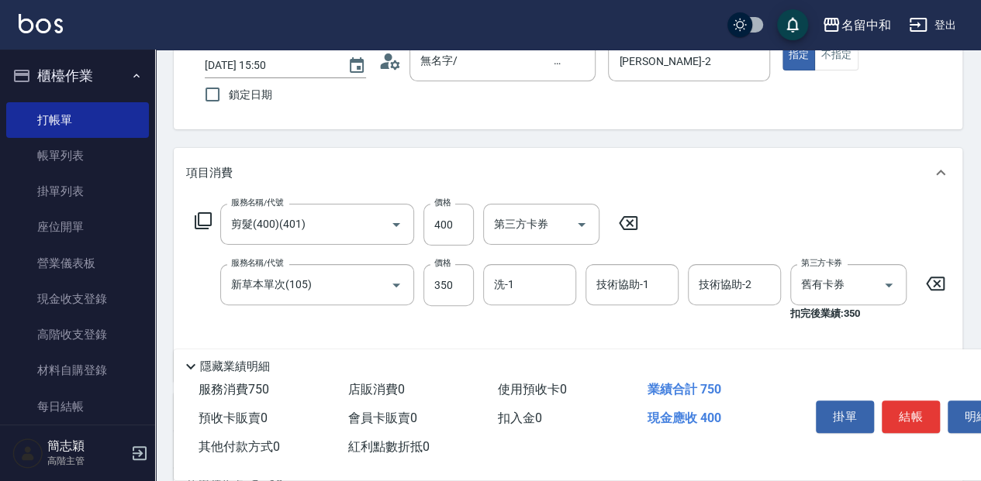
click at [935, 276] on icon at bounding box center [935, 283] width 39 height 19
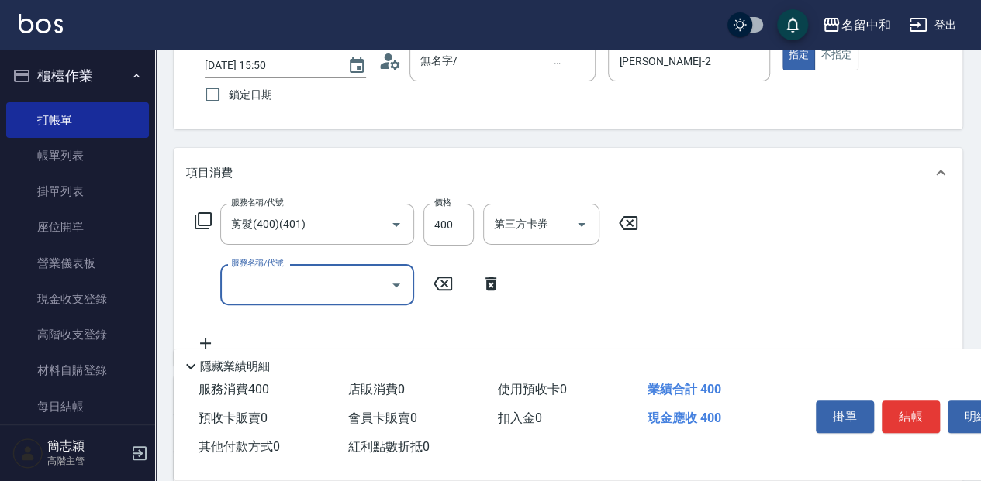
click at [202, 211] on div "服務名稱/代號 剪髮(400)(401) 服務名稱/代號 價格 400 價格 第三方卡券 第三方卡券" at bounding box center [416, 225] width 461 height 42
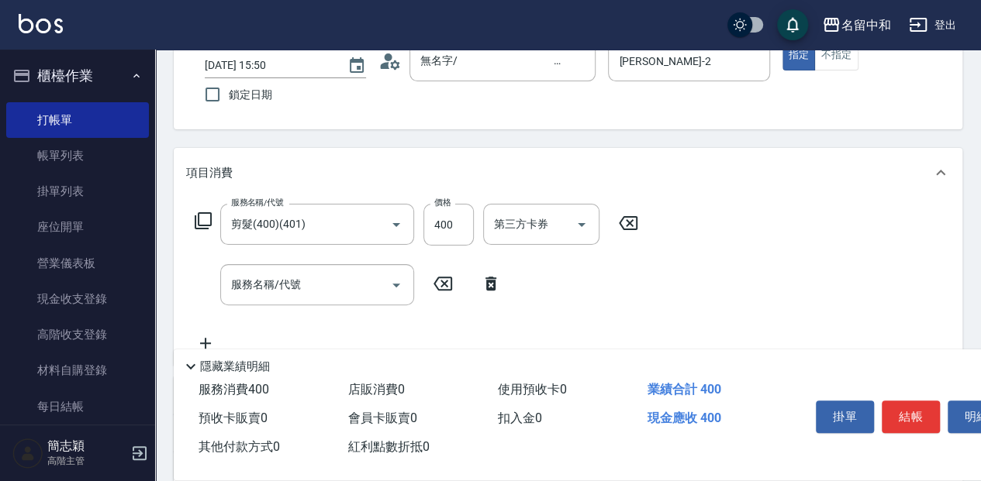
click at [203, 216] on icon at bounding box center [203, 221] width 19 height 19
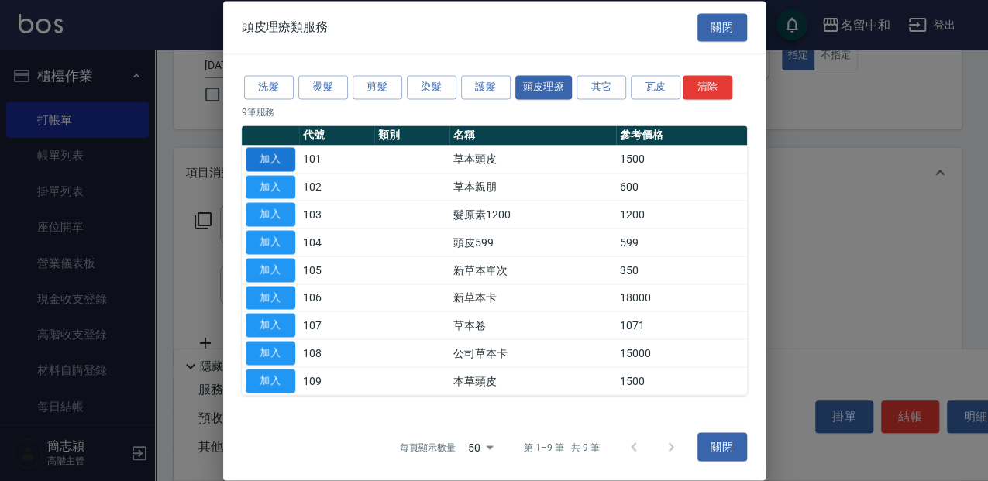
click at [274, 160] on button "加入" at bounding box center [271, 159] width 50 height 24
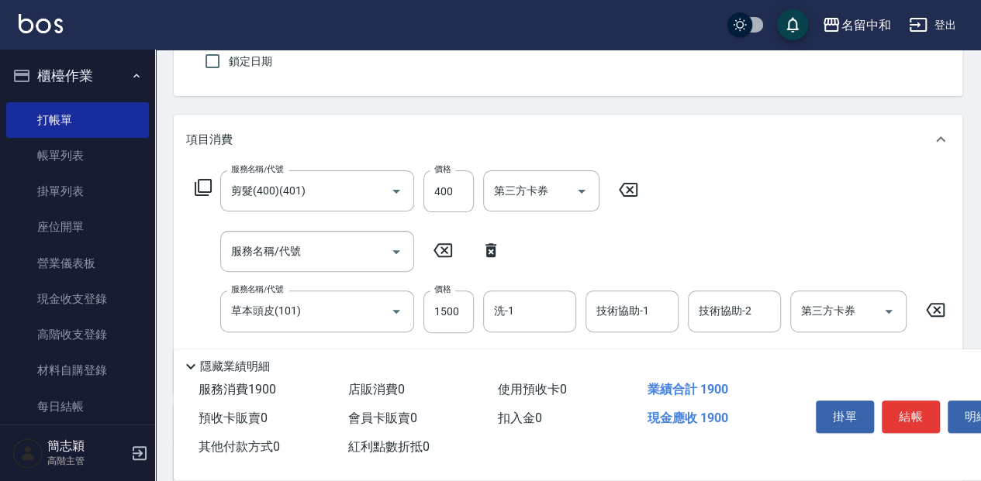
scroll to position [155, 0]
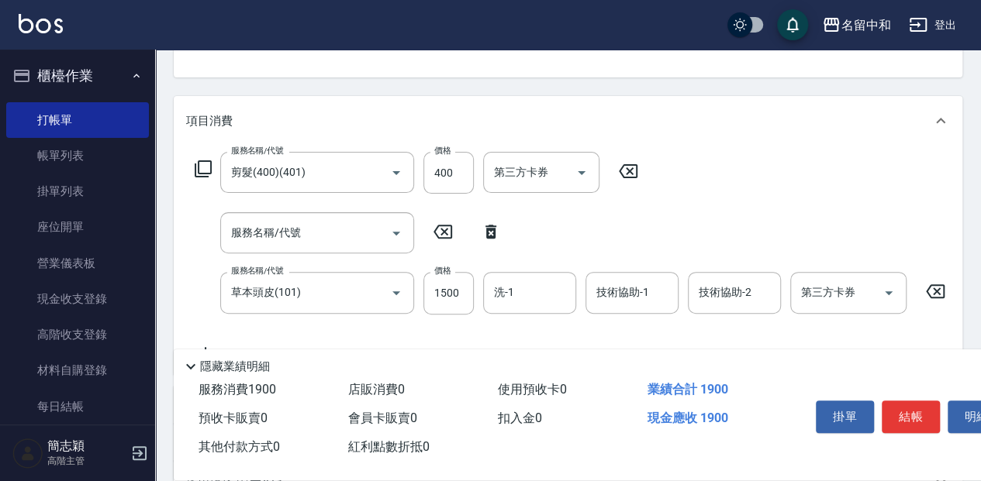
click at [485, 225] on icon at bounding box center [490, 231] width 39 height 19
type input "草本頭皮(101)"
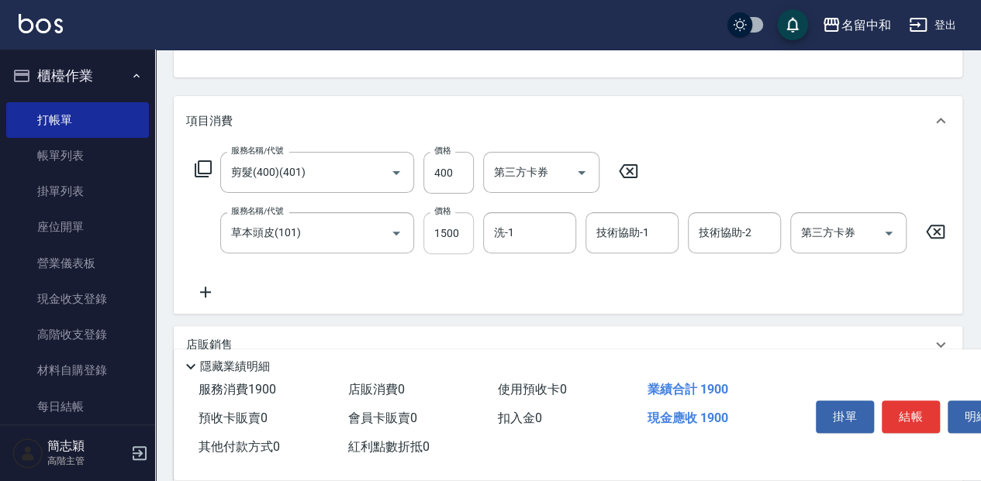
click at [458, 231] on input "1500" at bounding box center [448, 233] width 50 height 42
type input "2300"
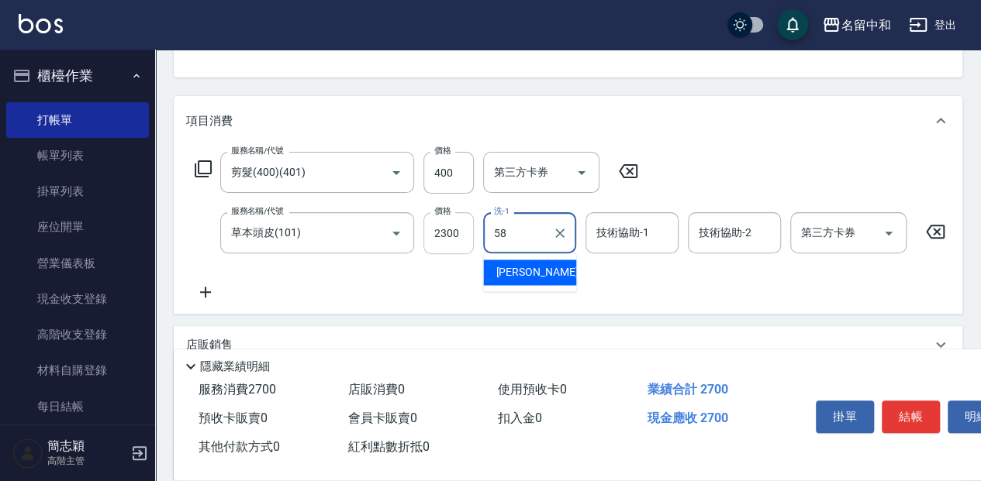
type input "[PERSON_NAME]-58"
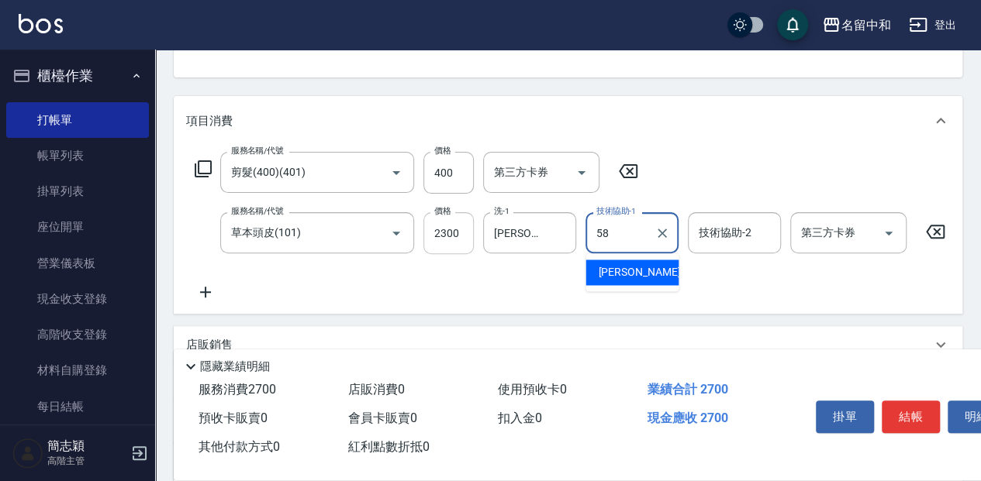
type input "[PERSON_NAME]-58"
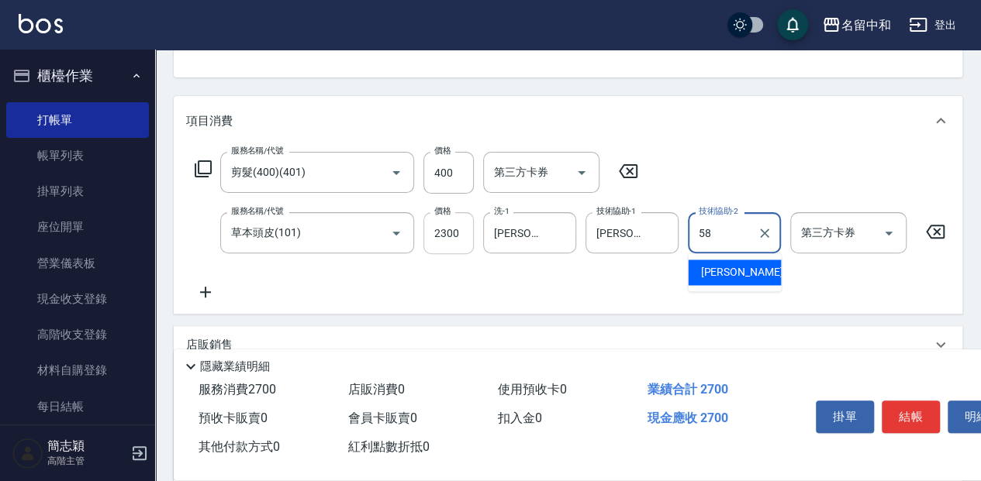
type input "[PERSON_NAME]-58"
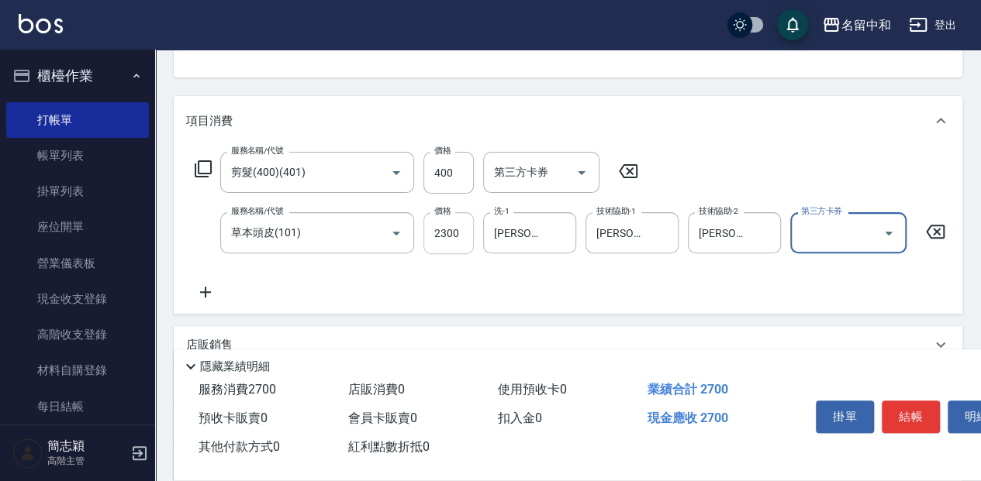
scroll to position [0, 0]
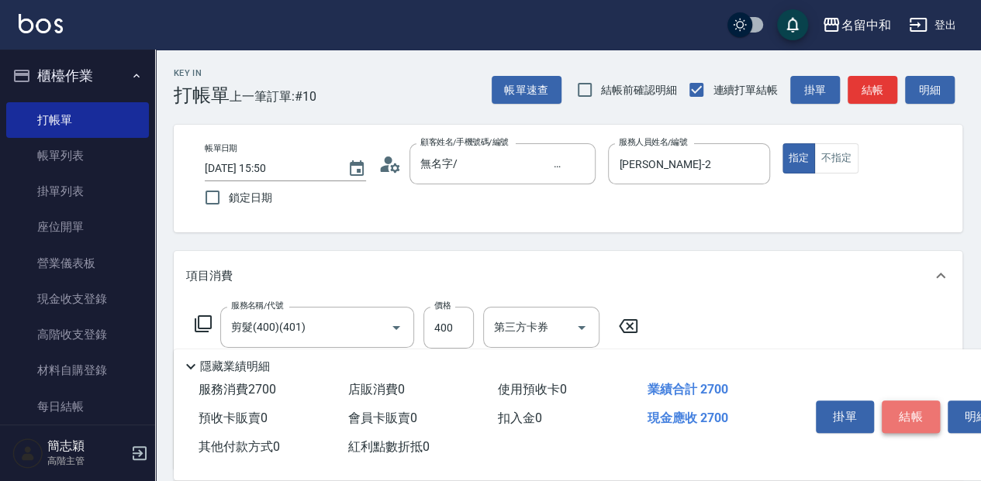
click at [902, 412] on button "結帳" at bounding box center [910, 417] width 58 height 33
click at [902, 412] on div "掛單 結帳 明細" at bounding box center [910, 419] width 202 height 49
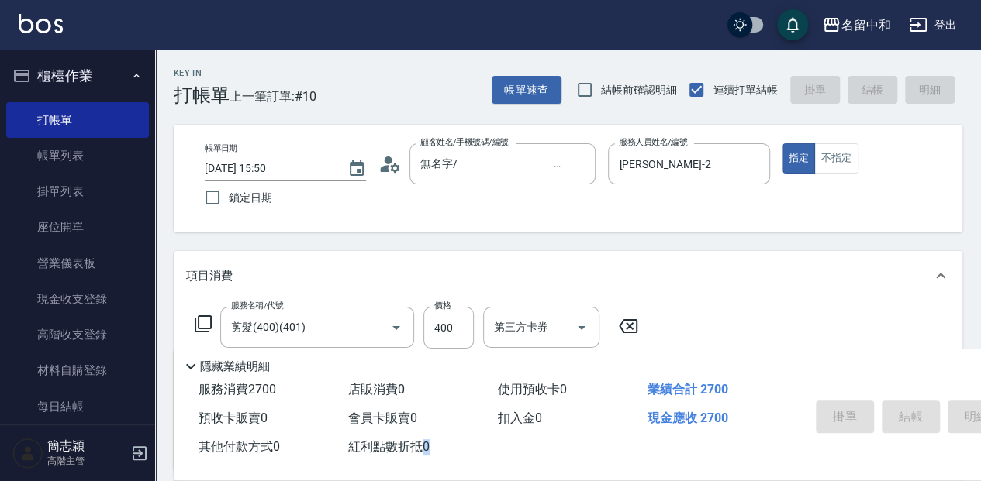
type input "[DATE] 15:51"
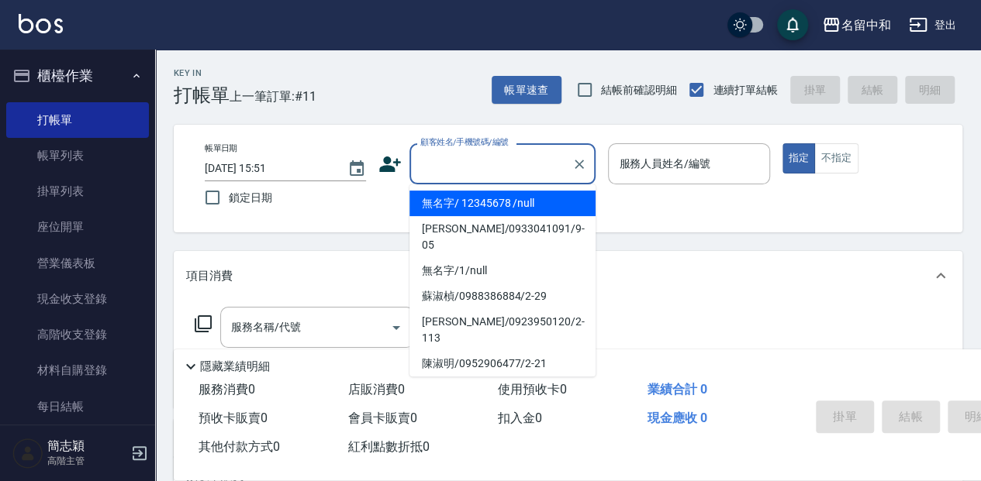
type input "無名字/ 12345678 /null"
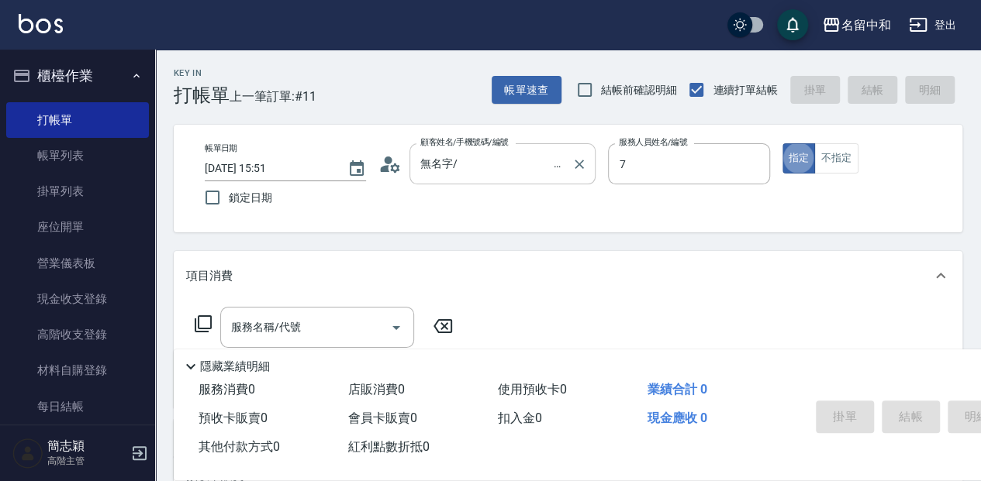
type input "[PERSON_NAME]-7"
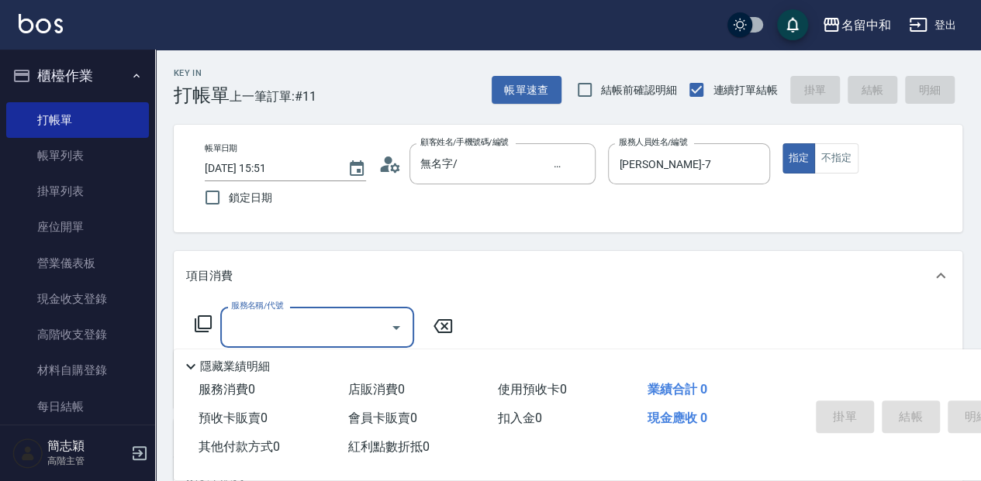
click at [198, 325] on icon at bounding box center [203, 324] width 17 height 17
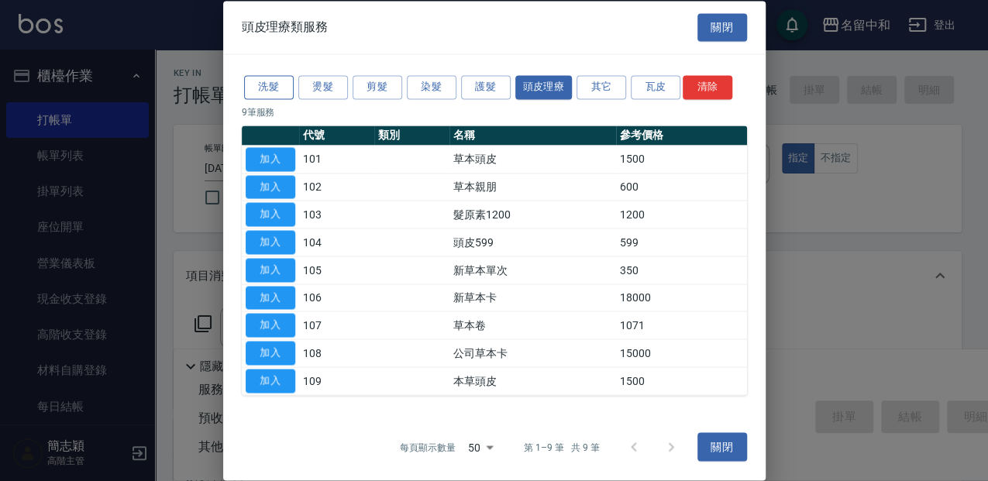
click at [256, 90] on button "洗髮" at bounding box center [269, 87] width 50 height 24
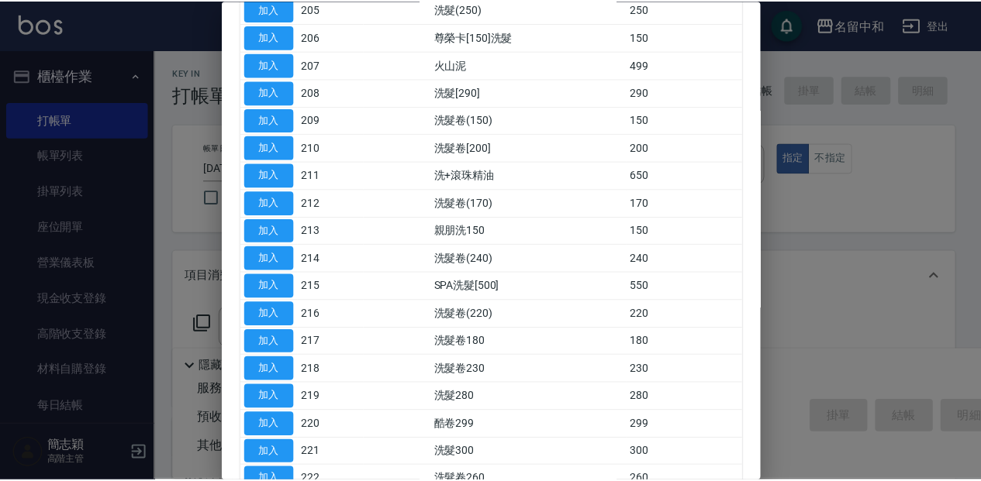
scroll to position [310, 0]
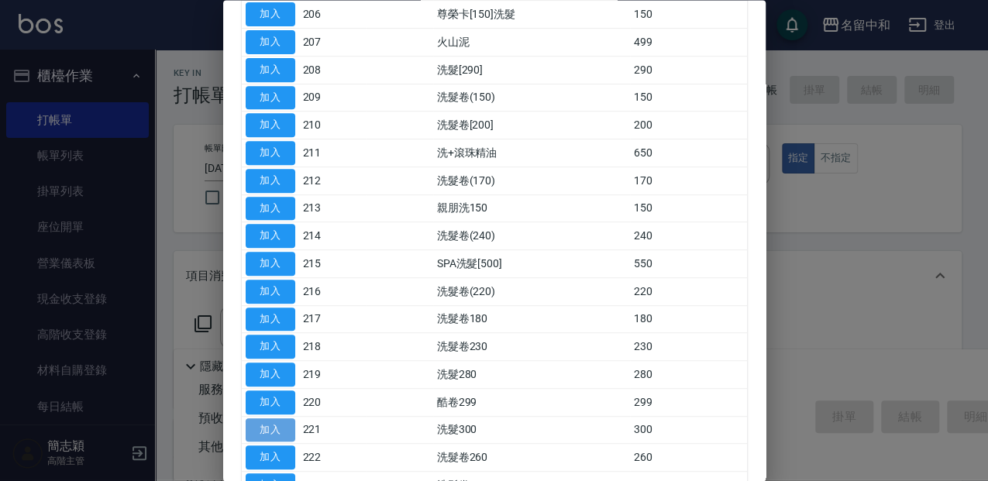
click at [287, 426] on button "加入" at bounding box center [271, 431] width 50 height 24
type input "洗髮300(221)"
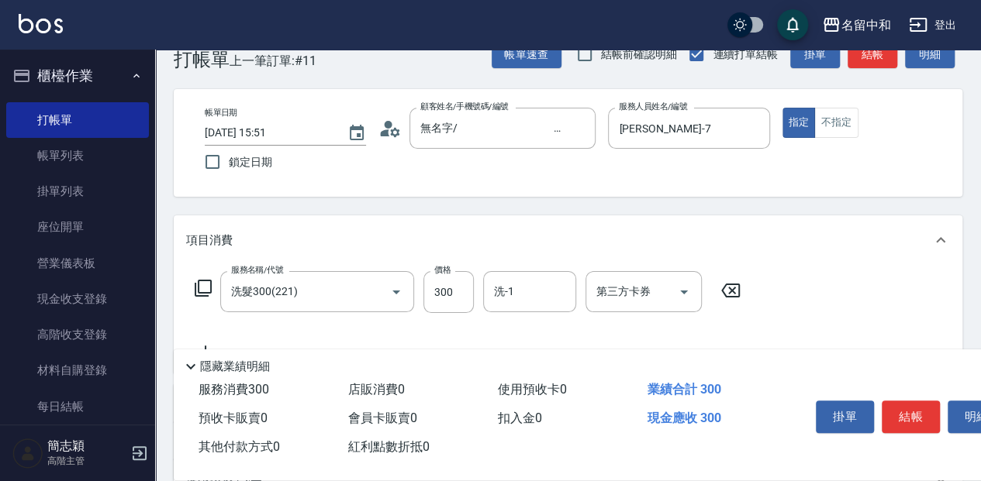
scroll to position [51, 0]
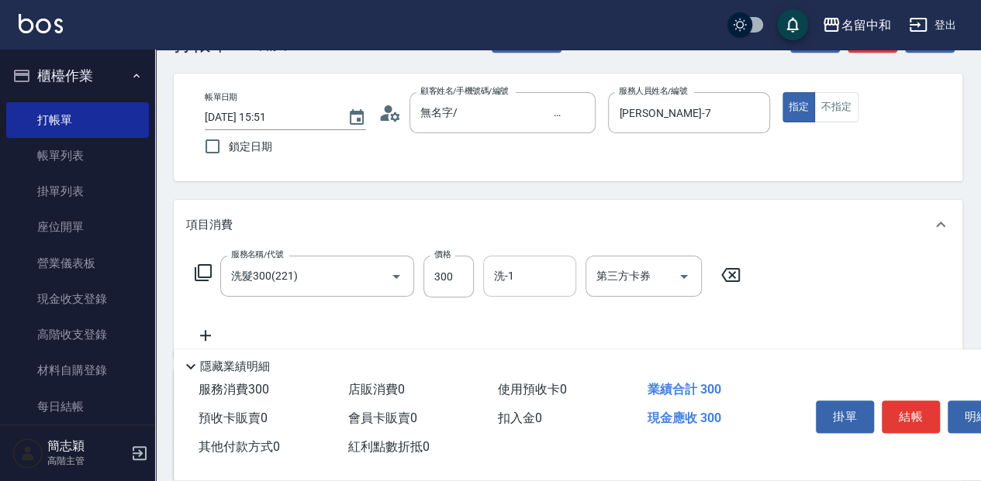
click at [497, 274] on input "洗-1" at bounding box center [529, 276] width 79 height 27
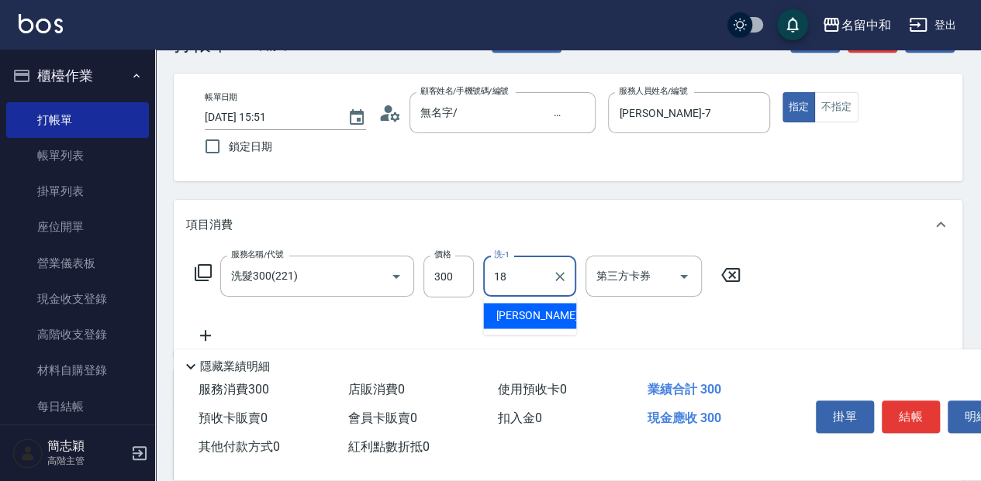
type input "[PERSON_NAME]-18"
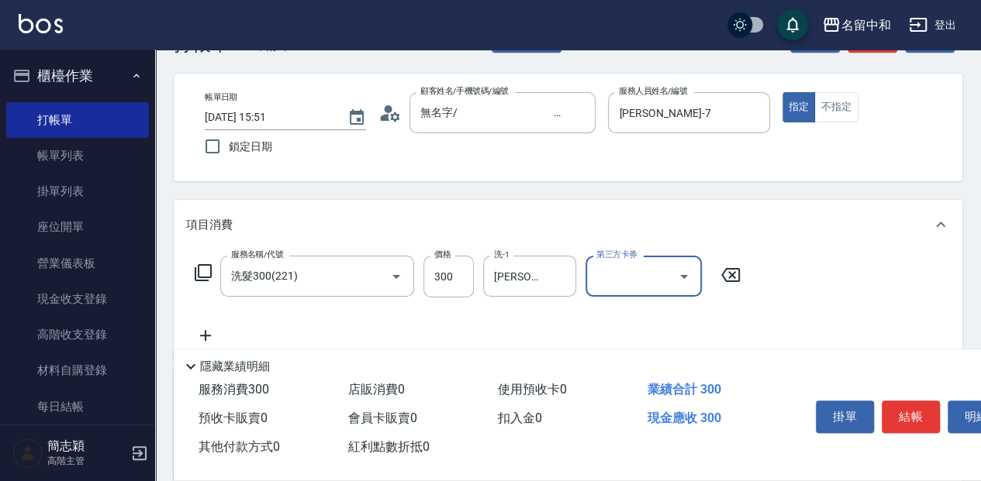
click at [198, 271] on icon at bounding box center [203, 272] width 17 height 17
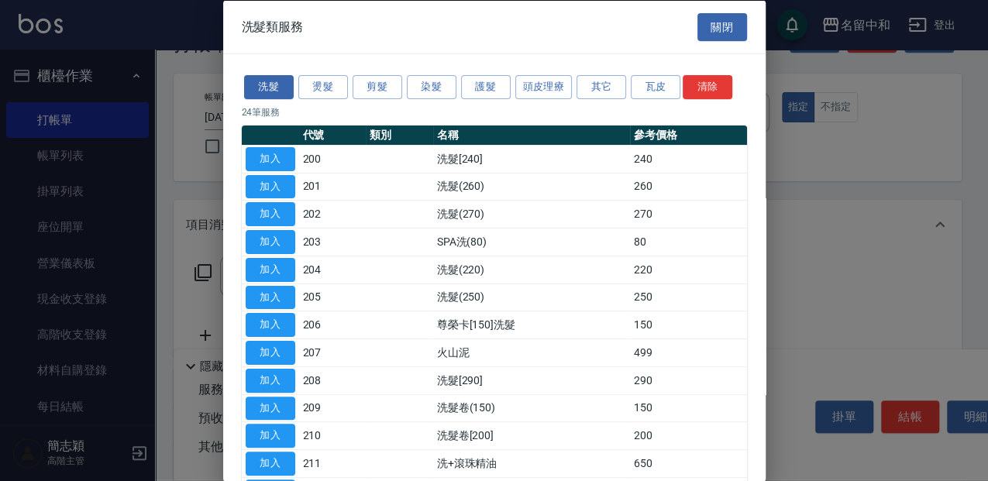
click at [198, 183] on div at bounding box center [494, 240] width 988 height 481
click at [713, 31] on button "關閉" at bounding box center [723, 26] width 50 height 29
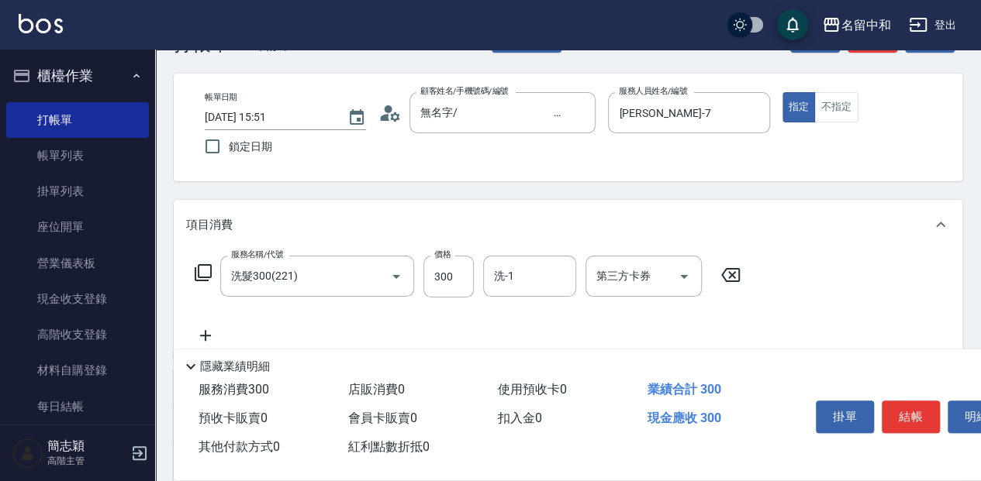
click at [205, 281] on icon at bounding box center [203, 273] width 19 height 19
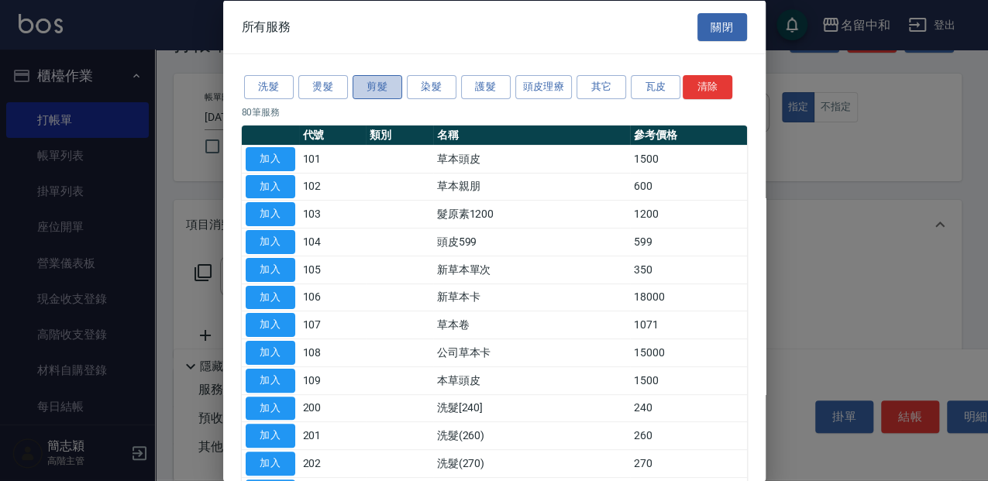
click at [385, 82] on button "剪髮" at bounding box center [378, 87] width 50 height 24
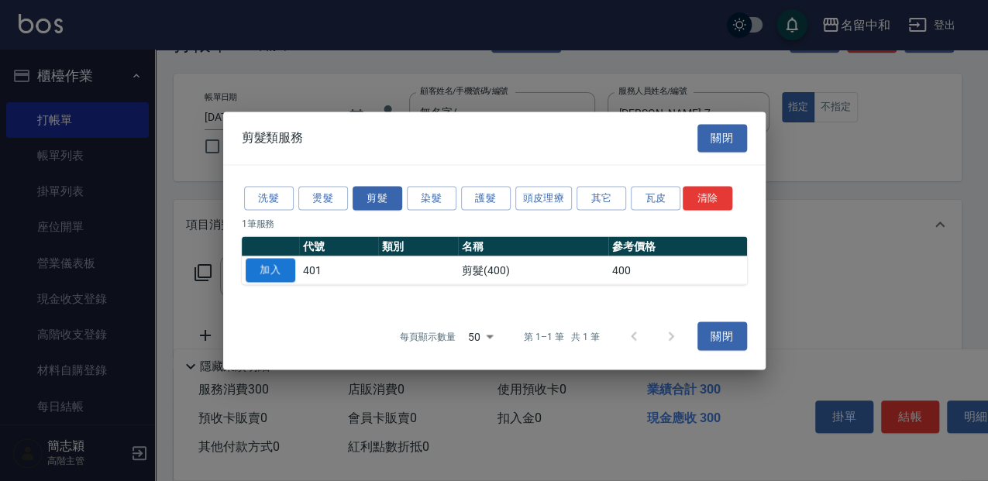
click at [271, 267] on button "加入" at bounding box center [271, 270] width 50 height 24
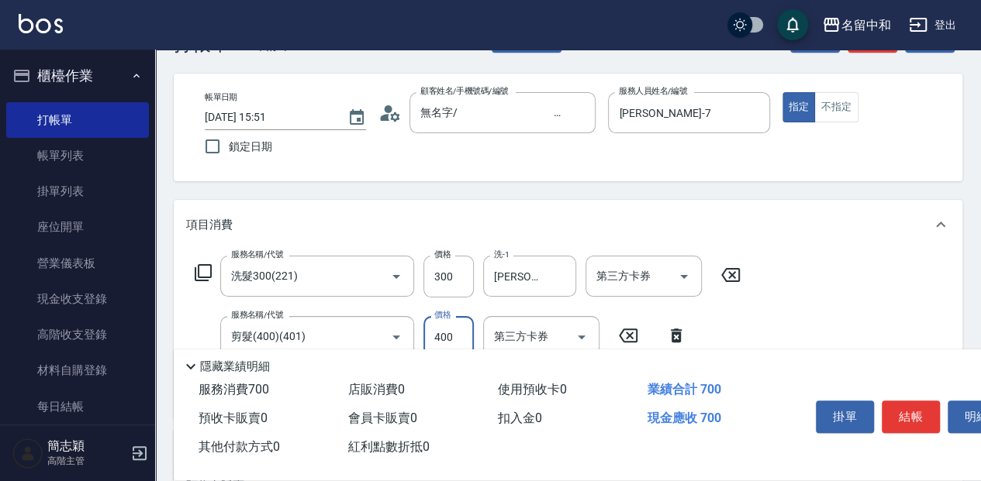
click at [465, 329] on input "400" at bounding box center [448, 337] width 50 height 42
type input "450"
click at [197, 270] on icon at bounding box center [203, 273] width 19 height 19
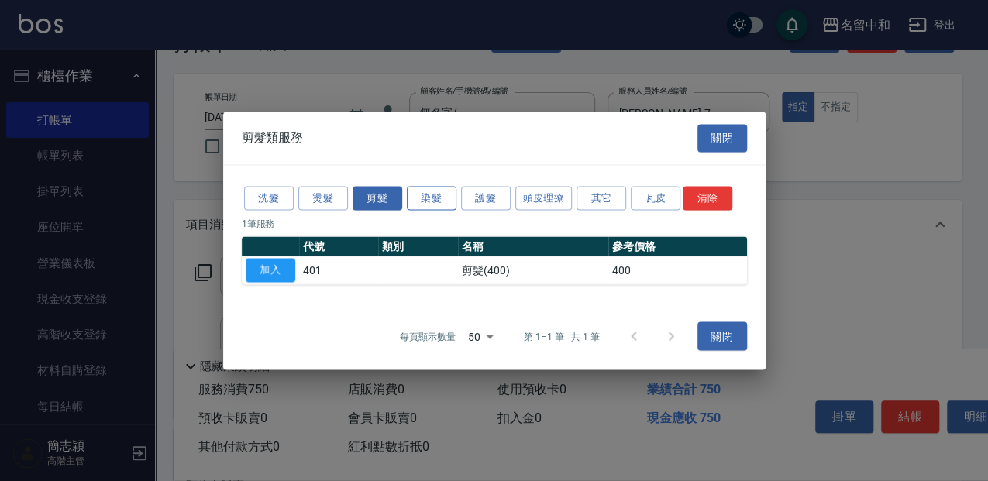
click at [429, 195] on button "染髮" at bounding box center [432, 198] width 50 height 24
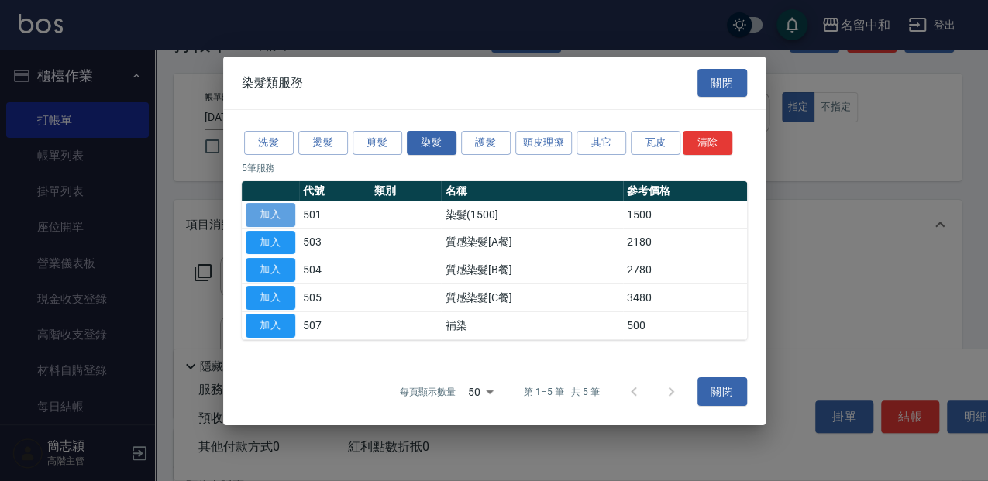
click at [281, 213] on button "加入" at bounding box center [271, 215] width 50 height 24
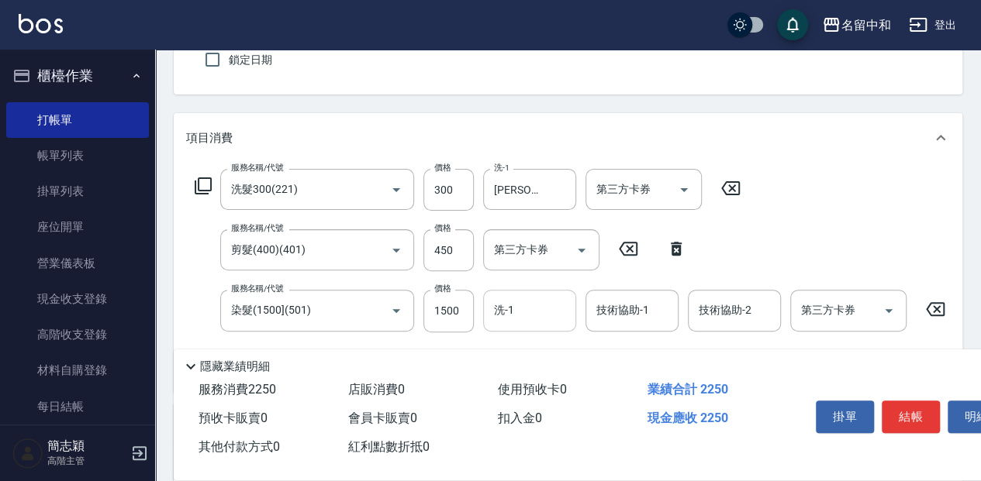
scroll to position [155, 0]
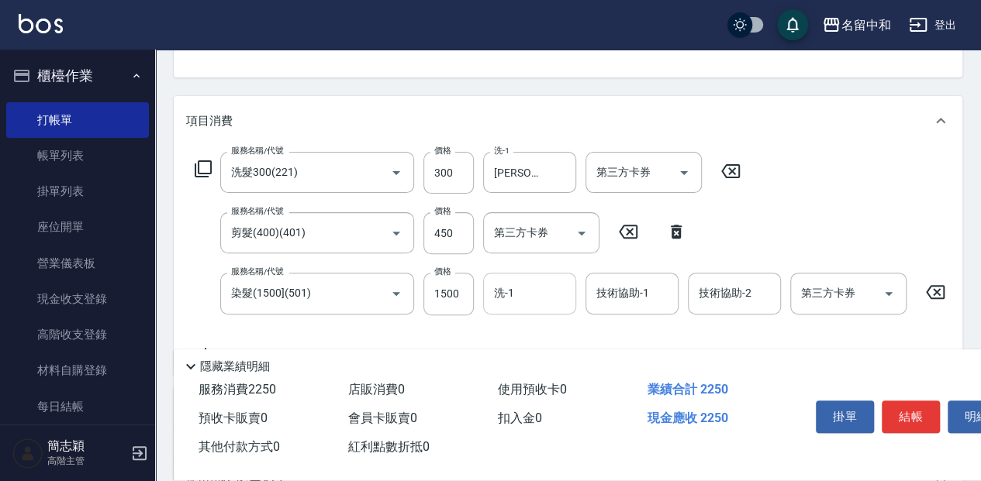
click at [526, 298] on input "洗-1" at bounding box center [529, 293] width 79 height 27
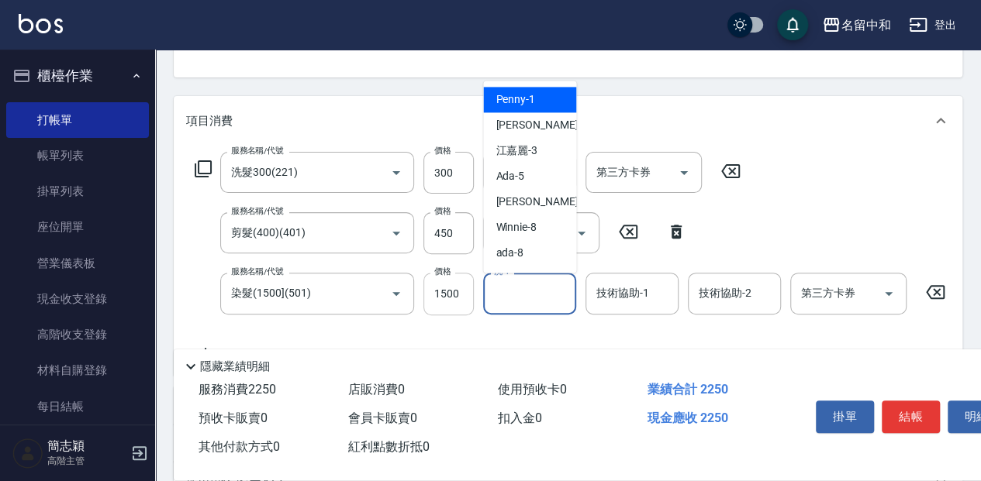
click at [456, 291] on input "1500" at bounding box center [448, 294] width 50 height 42
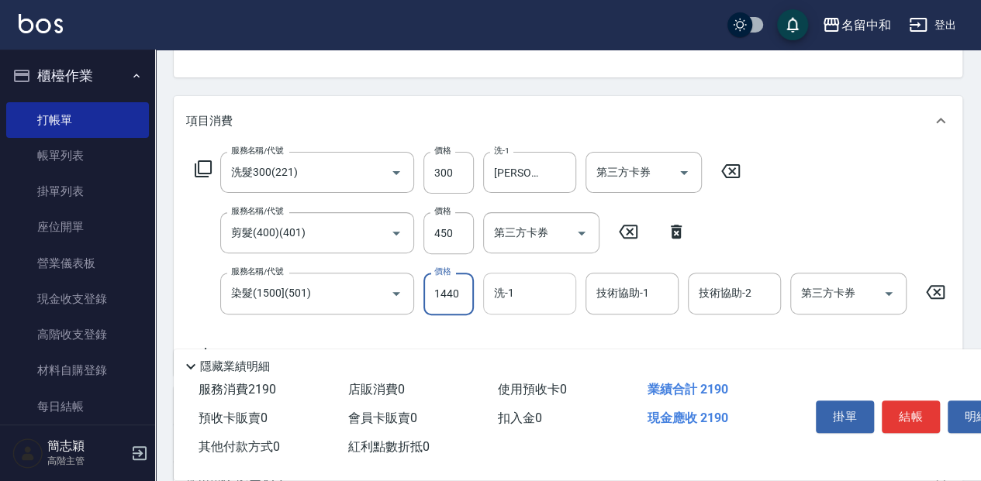
type input "1440"
click at [546, 291] on input "洗-1" at bounding box center [529, 293] width 79 height 27
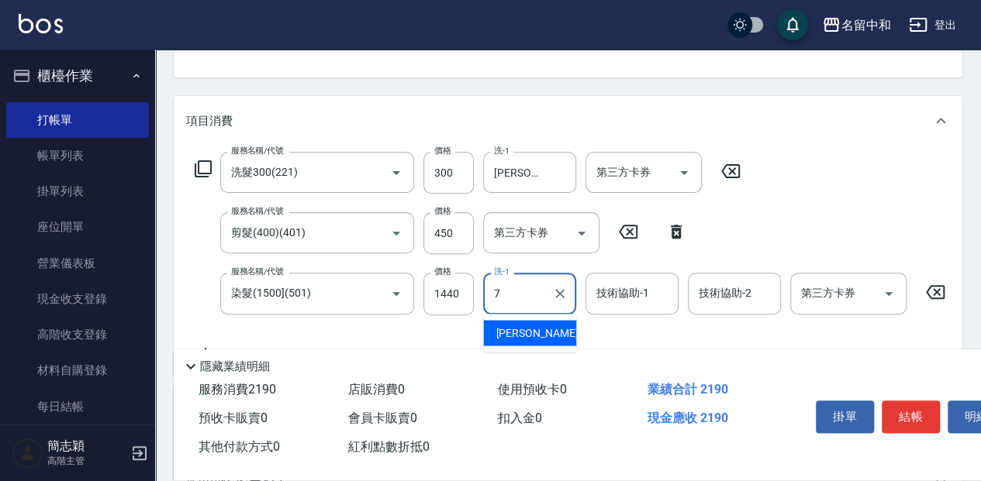
type input "[PERSON_NAME]-7"
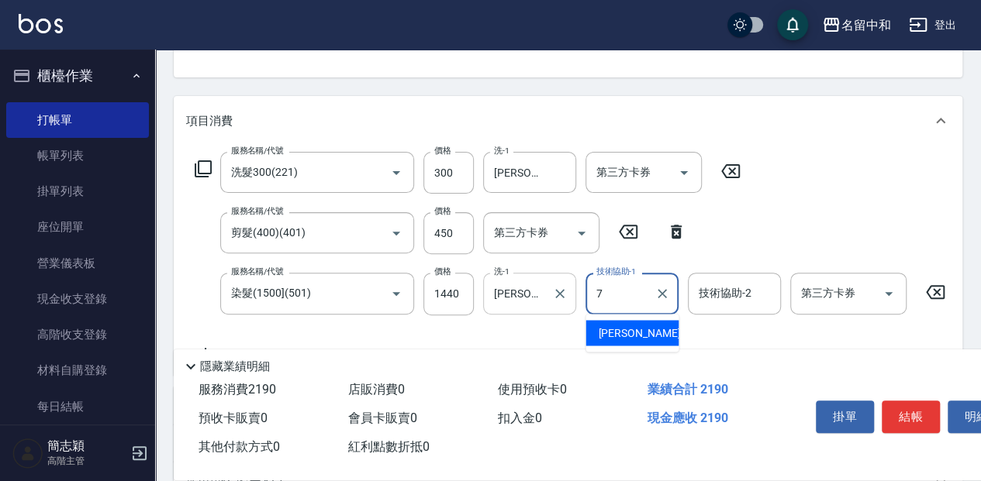
type input "[PERSON_NAME]-7"
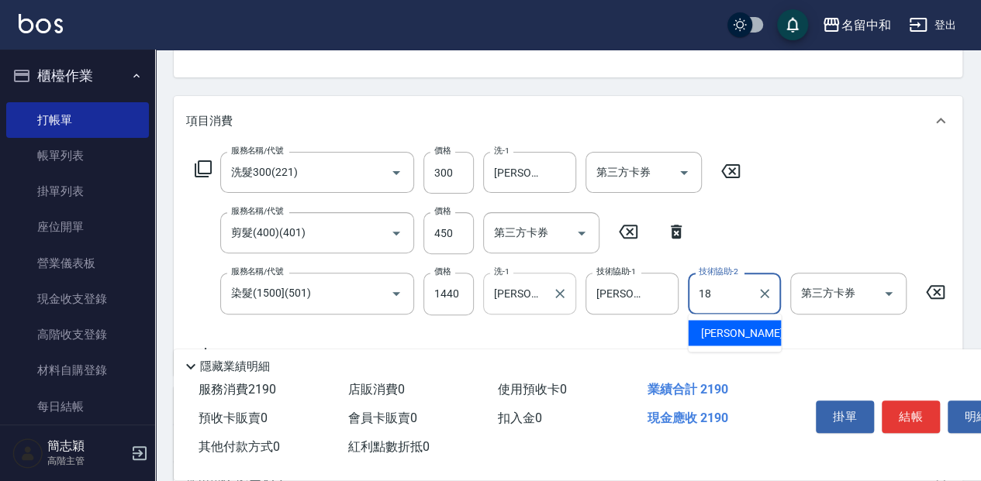
type input "[PERSON_NAME]-18"
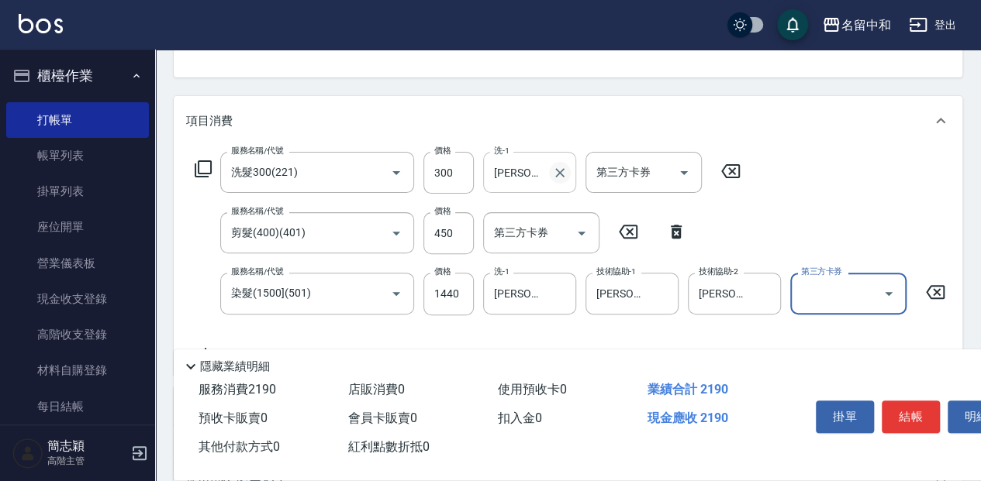
click at [562, 174] on icon "Clear" at bounding box center [560, 173] width 16 height 16
click at [206, 169] on icon at bounding box center [203, 169] width 19 height 19
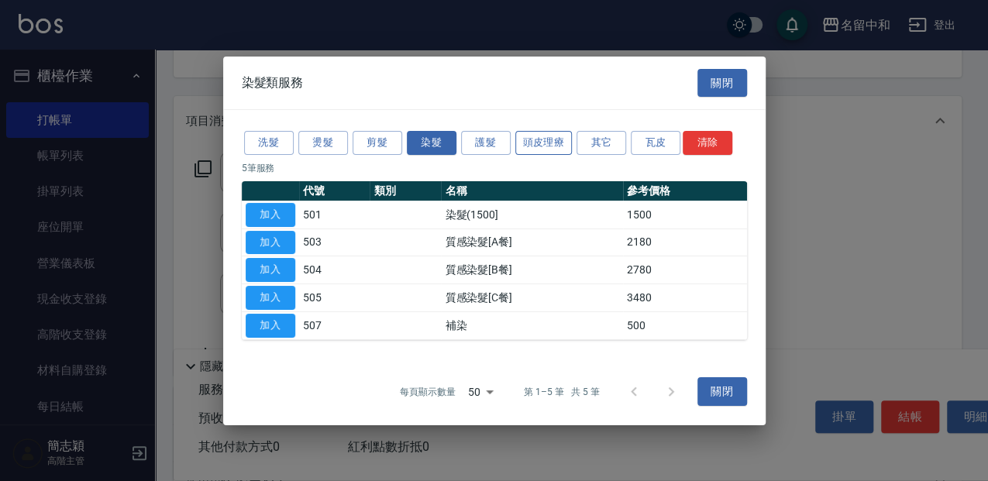
click at [561, 138] on button "頭皮理療" at bounding box center [544, 143] width 57 height 24
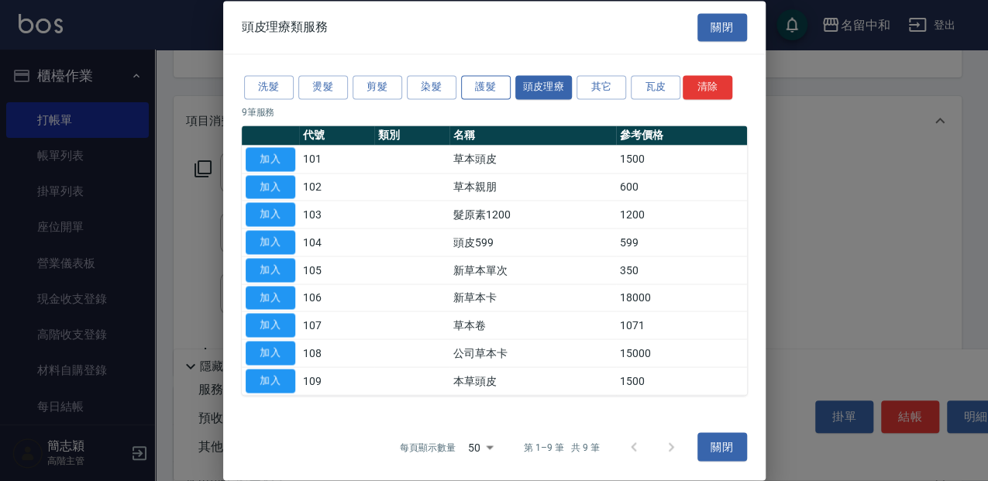
click at [478, 88] on button "護髮" at bounding box center [486, 87] width 50 height 24
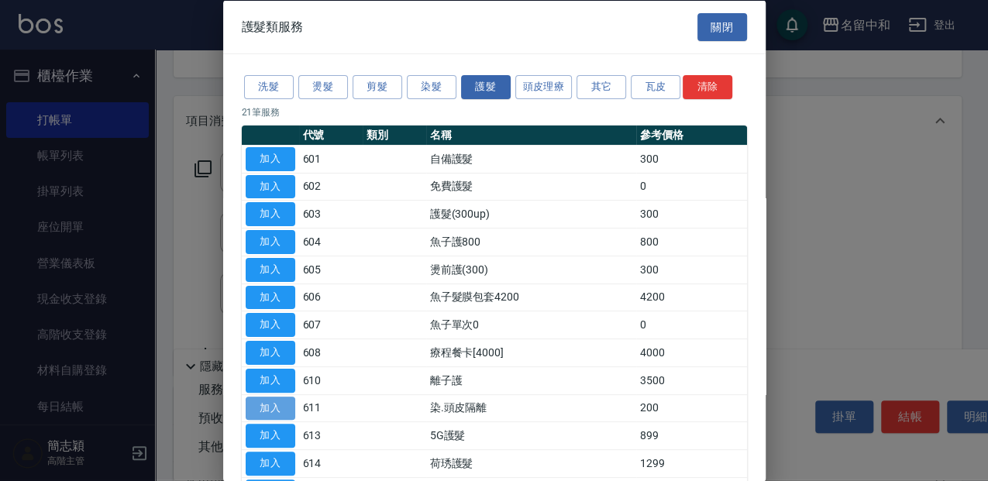
click at [271, 398] on button "加入" at bounding box center [271, 408] width 50 height 24
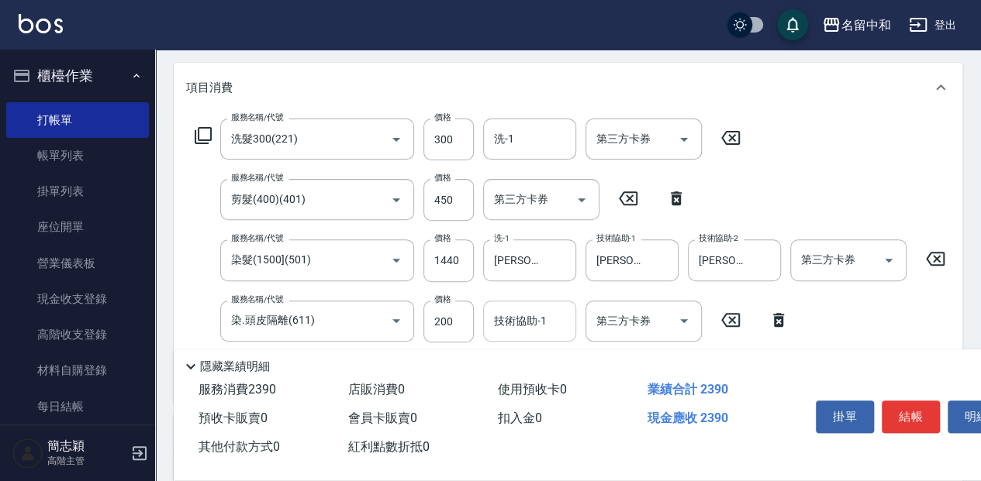
scroll to position [206, 0]
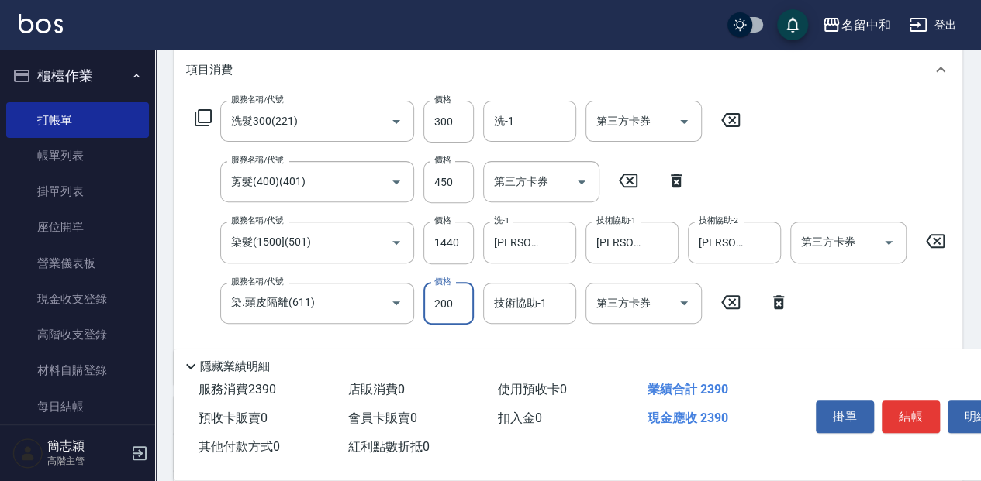
click at [470, 309] on input "200" at bounding box center [448, 304] width 50 height 42
type input "300"
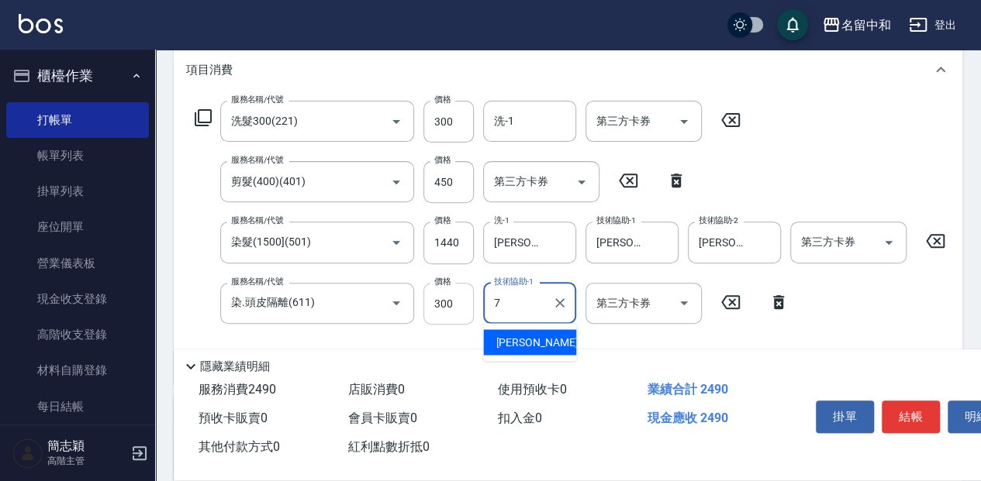
type input "[PERSON_NAME]-7"
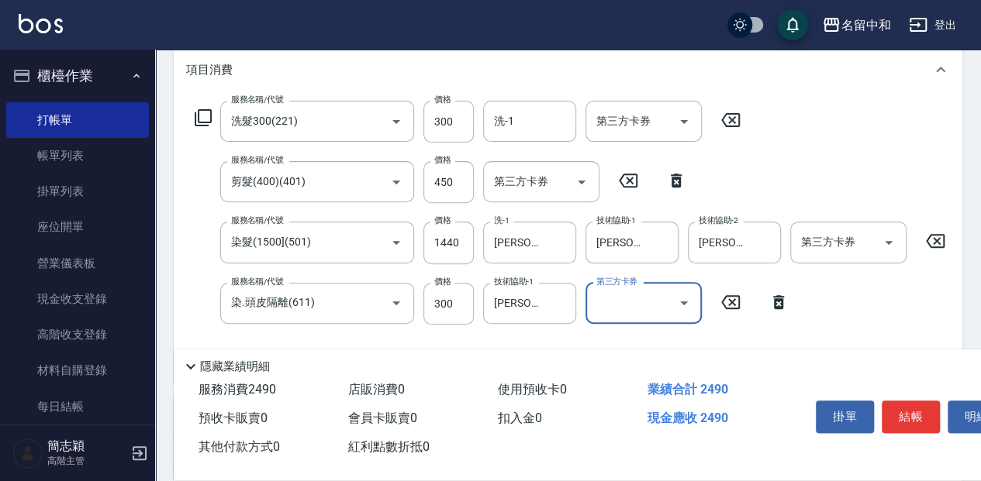
click at [737, 119] on icon at bounding box center [730, 120] width 39 height 19
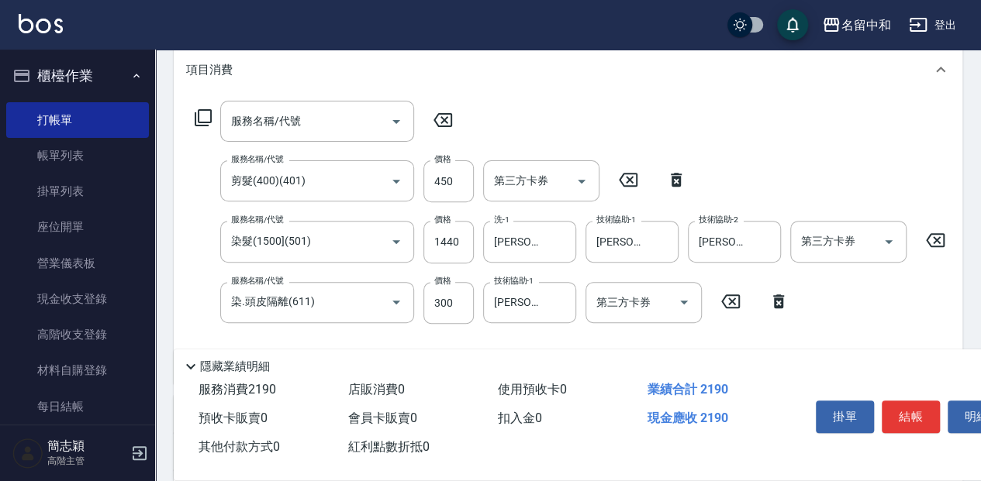
click at [439, 121] on icon at bounding box center [442, 120] width 39 height 19
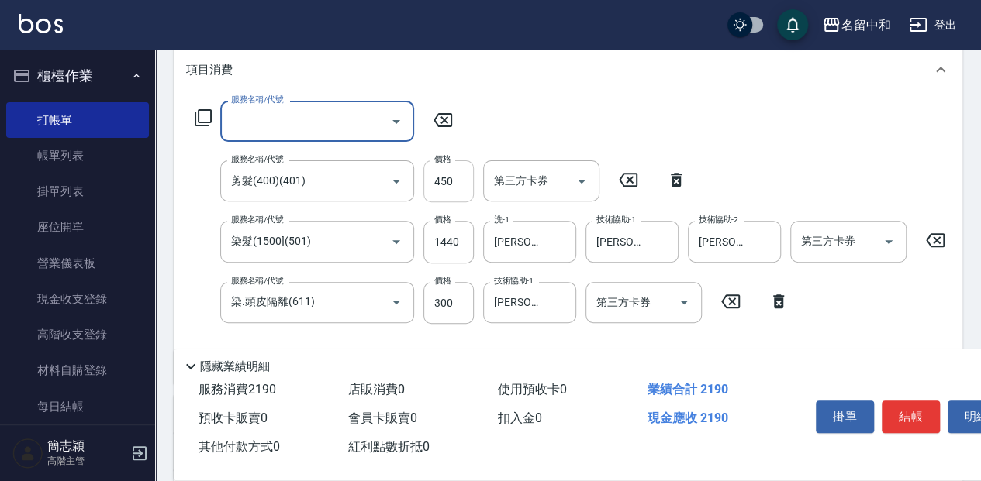
click at [464, 178] on input "450" at bounding box center [448, 181] width 50 height 42
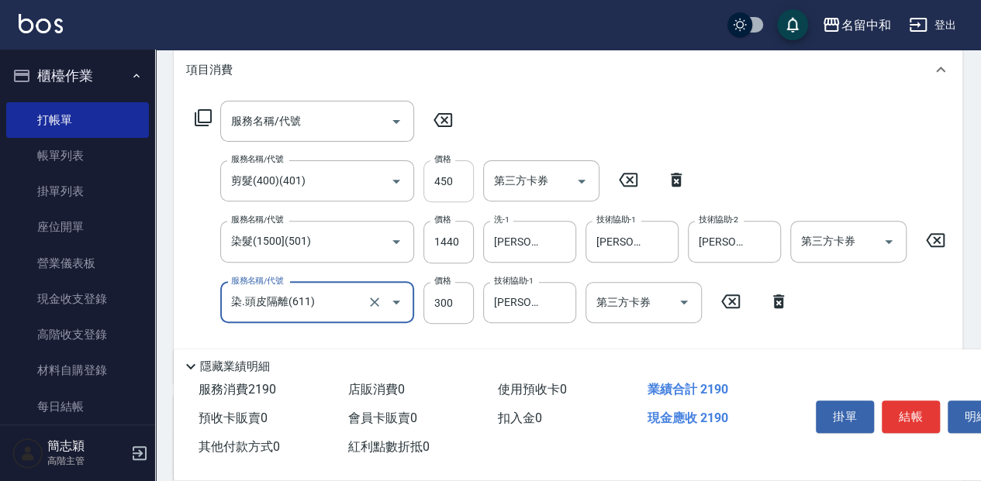
click at [460, 181] on input "450" at bounding box center [448, 181] width 50 height 42
click at [457, 178] on input "450" at bounding box center [448, 181] width 50 height 42
click at [614, 134] on div "服務名稱/代號 服務名稱/代號 服務名稱/代號 剪髮(400)(401) 服務名稱/代號 價格 450 價格 第三方卡券 第三方卡券 服務名稱/代號 染髮(1…" at bounding box center [594, 236] width 816 height 271
click at [467, 191] on input "450" at bounding box center [448, 181] width 50 height 42
click at [463, 181] on input "450" at bounding box center [448, 181] width 50 height 42
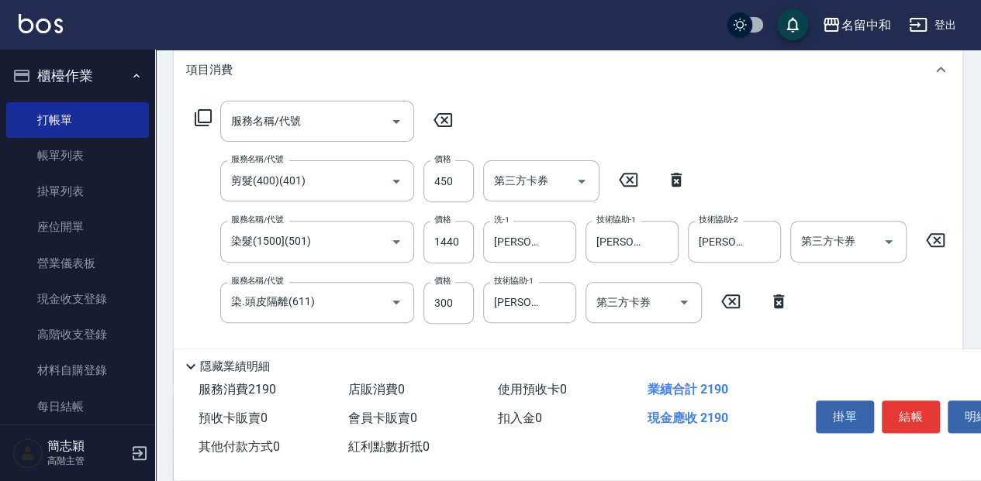
click at [680, 177] on icon at bounding box center [676, 180] width 11 height 14
type input "染髮(1500](501)"
type input "1440"
type input "染.頭皮隔離(611)"
type input "300"
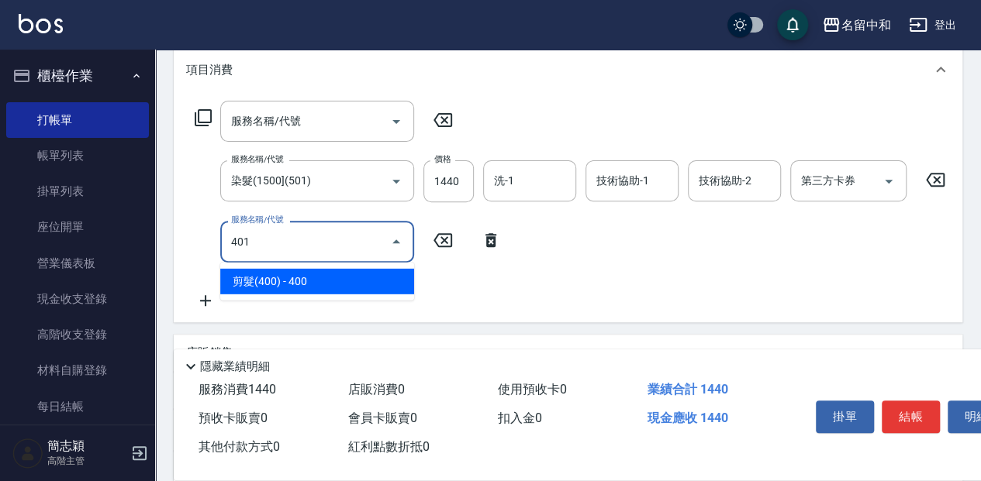
click at [338, 281] on span "剪髮(400) - 400" at bounding box center [317, 282] width 194 height 26
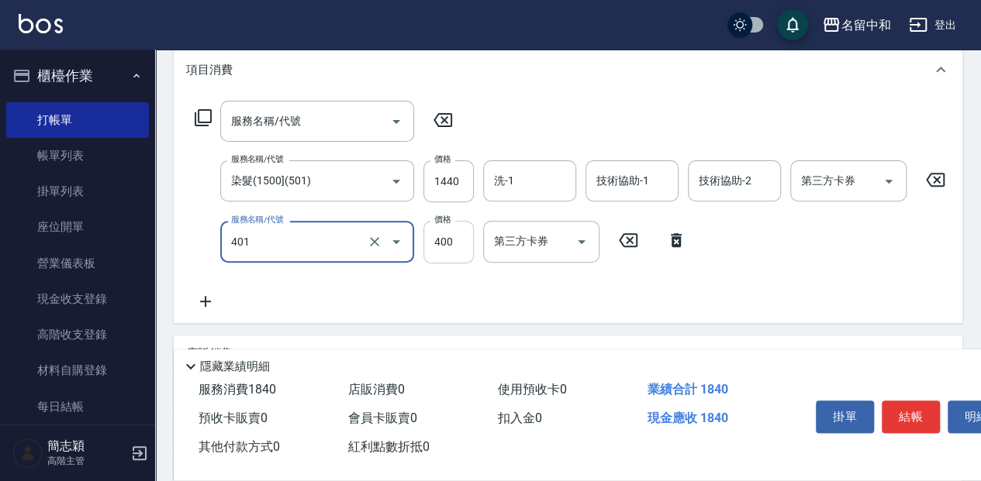
type input "剪髮(400)(401)"
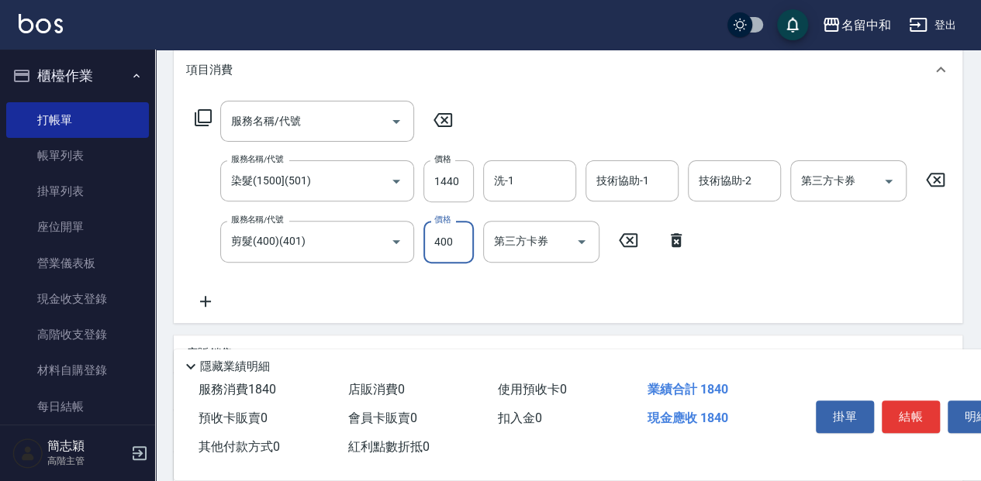
click at [448, 245] on input "400" at bounding box center [448, 242] width 50 height 42
type input "750"
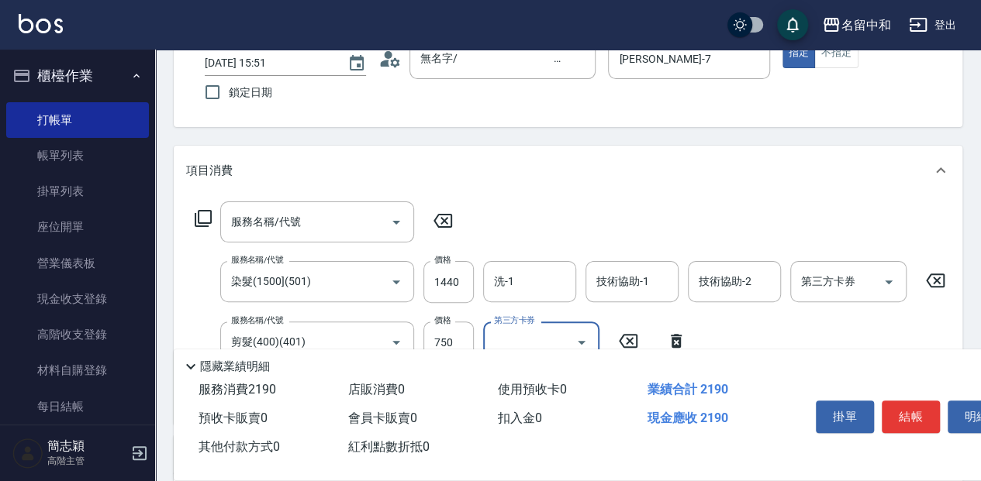
scroll to position [103, 0]
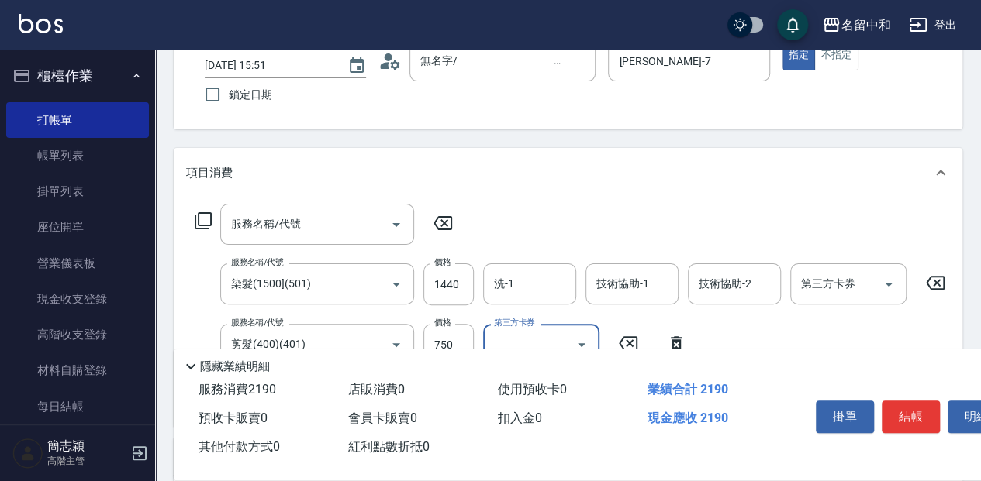
click at [205, 223] on icon at bounding box center [203, 221] width 19 height 19
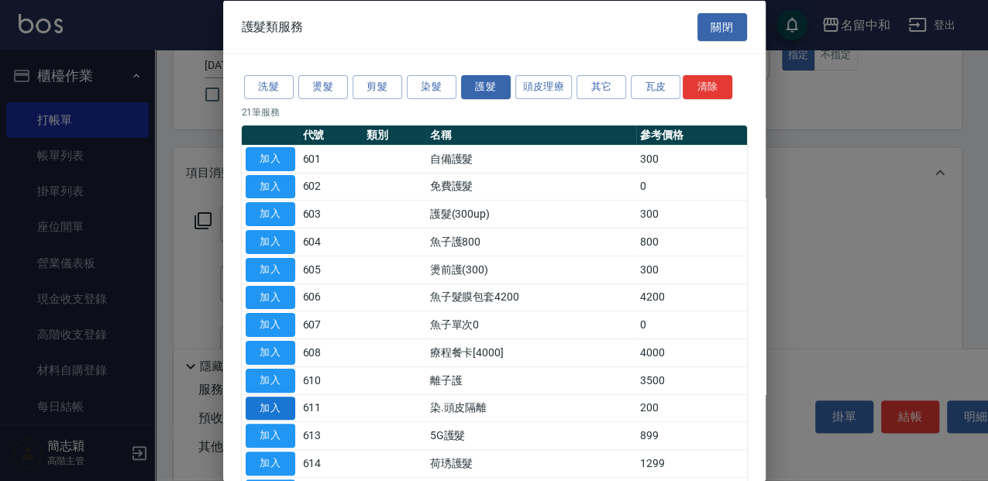
click at [263, 403] on button "加入" at bounding box center [271, 408] width 50 height 24
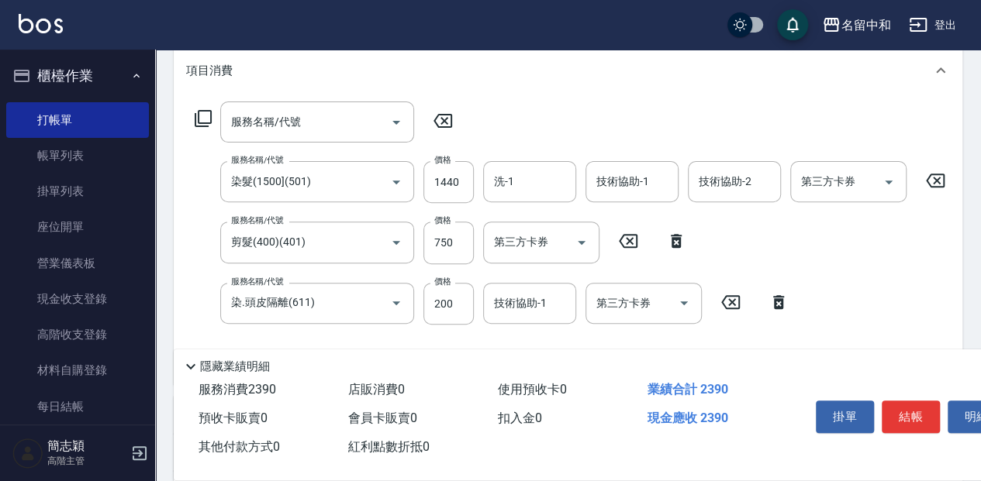
scroll to position [206, 0]
click at [458, 301] on input "200" at bounding box center [448, 303] width 50 height 42
type input "300"
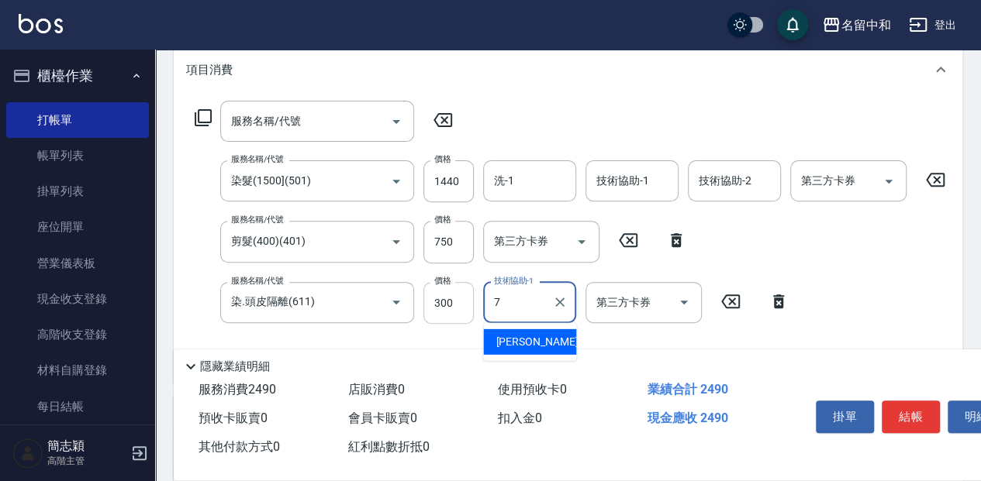
type input "[PERSON_NAME]-7"
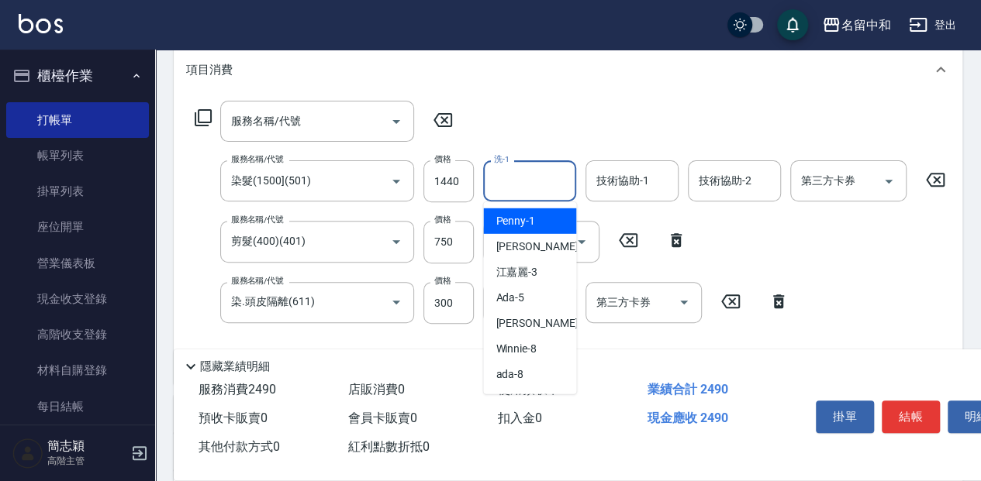
click at [547, 181] on input "洗-1" at bounding box center [529, 180] width 79 height 27
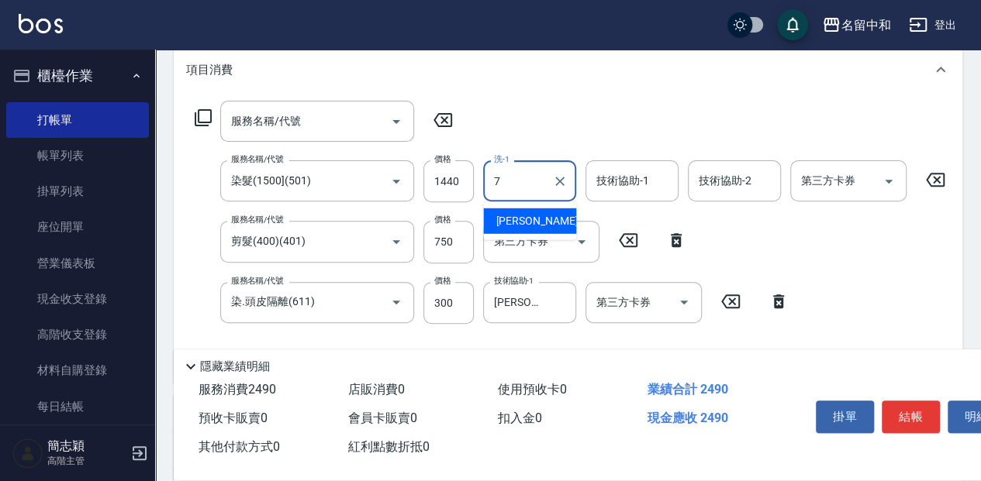
type input "[PERSON_NAME]-7"
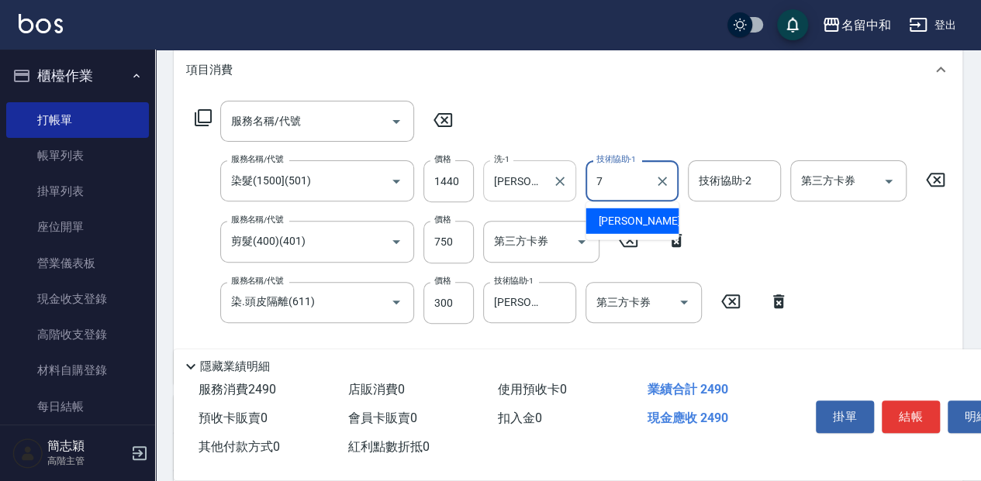
type input "[PERSON_NAME]-7"
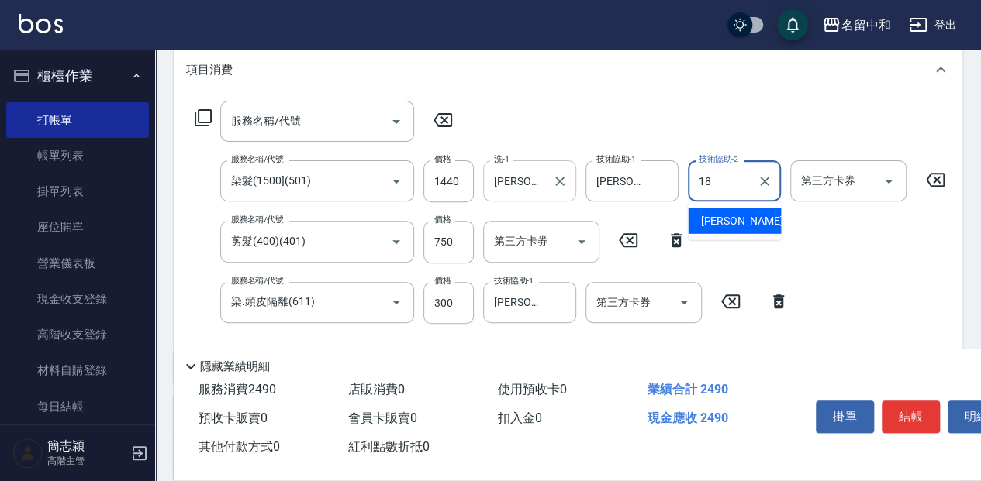
type input "[PERSON_NAME]-18"
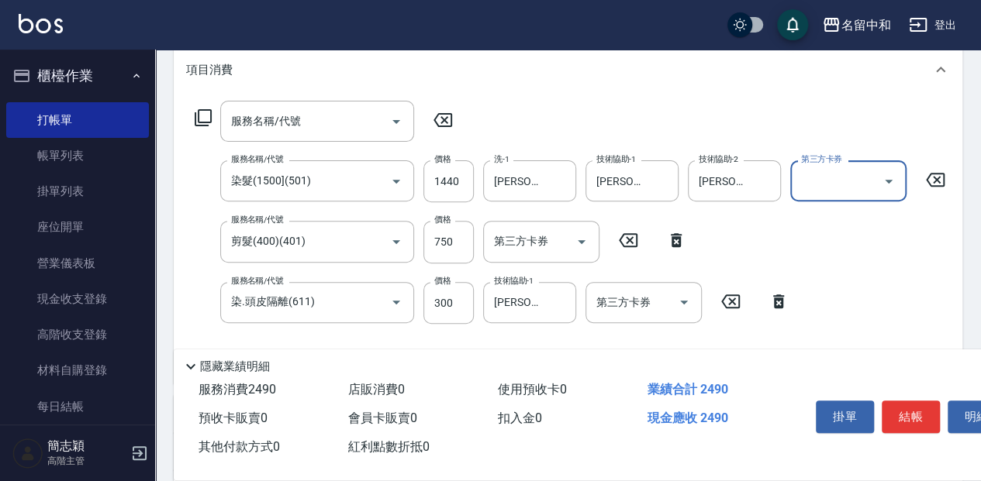
click at [440, 113] on icon at bounding box center [442, 120] width 19 height 14
click at [443, 118] on icon at bounding box center [442, 120] width 39 height 19
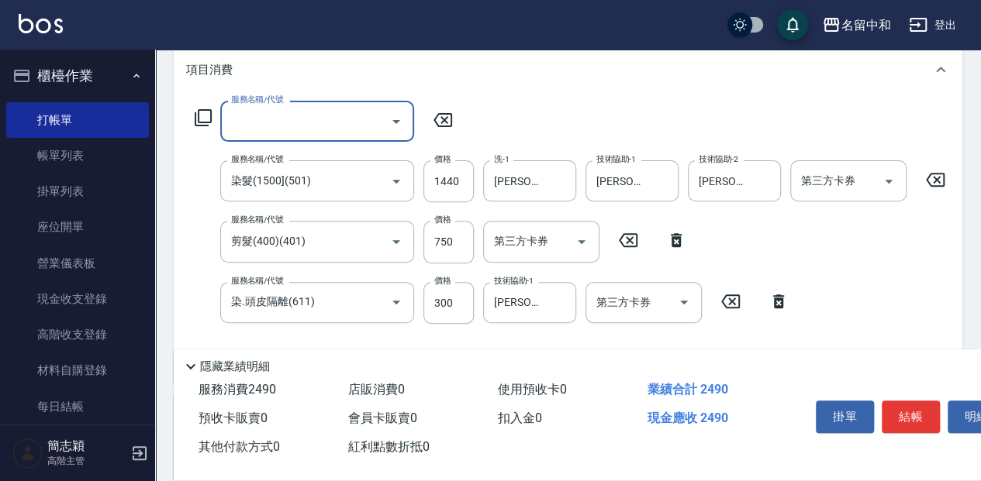
click at [443, 118] on icon at bounding box center [442, 120] width 39 height 19
click at [908, 409] on button "結帳" at bounding box center [910, 417] width 58 height 33
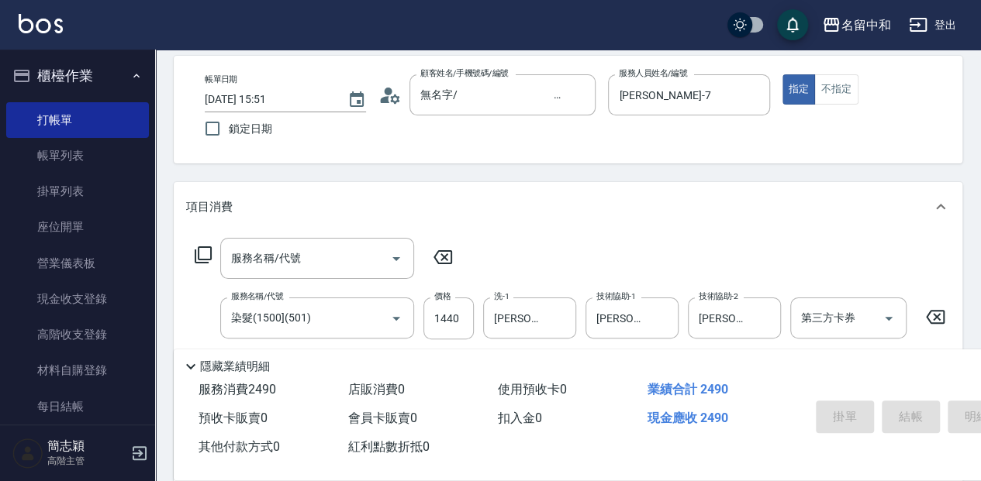
type input "[DATE] 15:56"
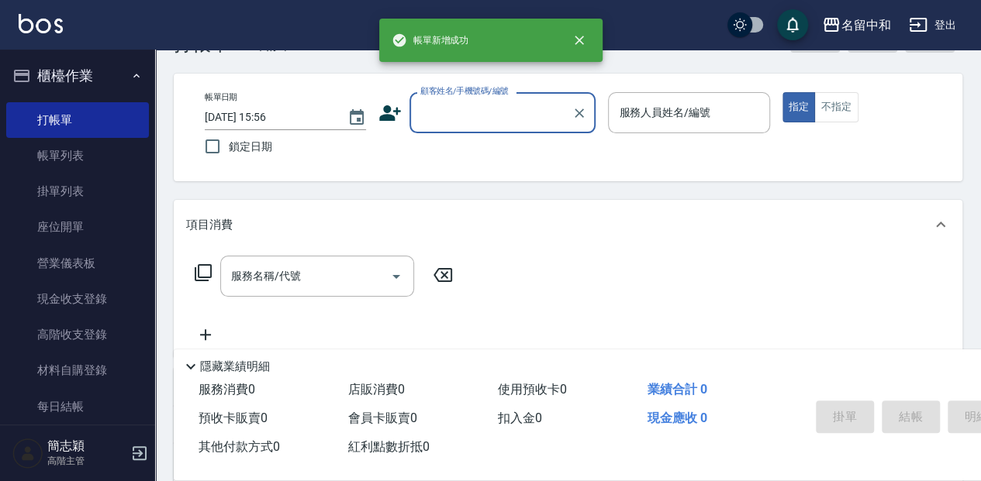
scroll to position [0, 0]
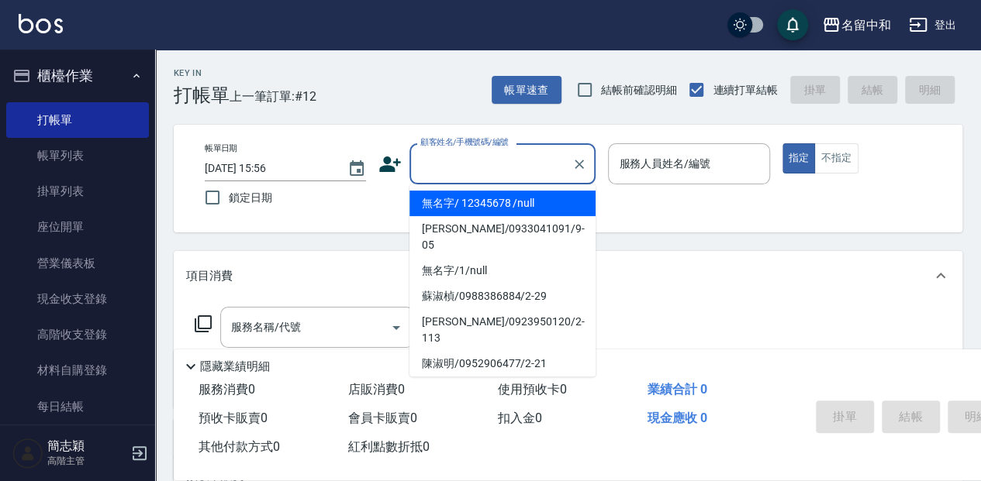
click at [483, 160] on input "顧客姓名/手機號碼/編號" at bounding box center [490, 163] width 149 height 27
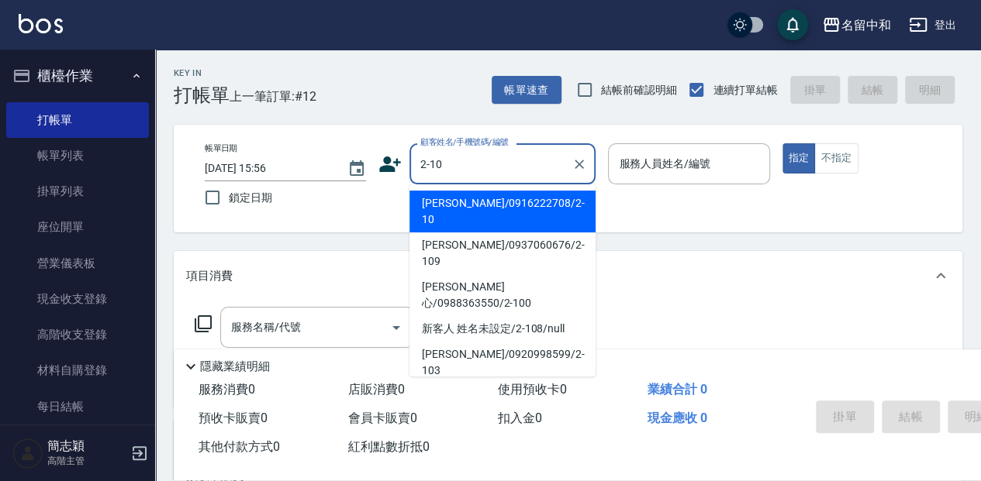
click at [505, 200] on li "[PERSON_NAME]/0916222708/2-10" at bounding box center [502, 212] width 186 height 42
type input "[PERSON_NAME]/0916222708/2-10"
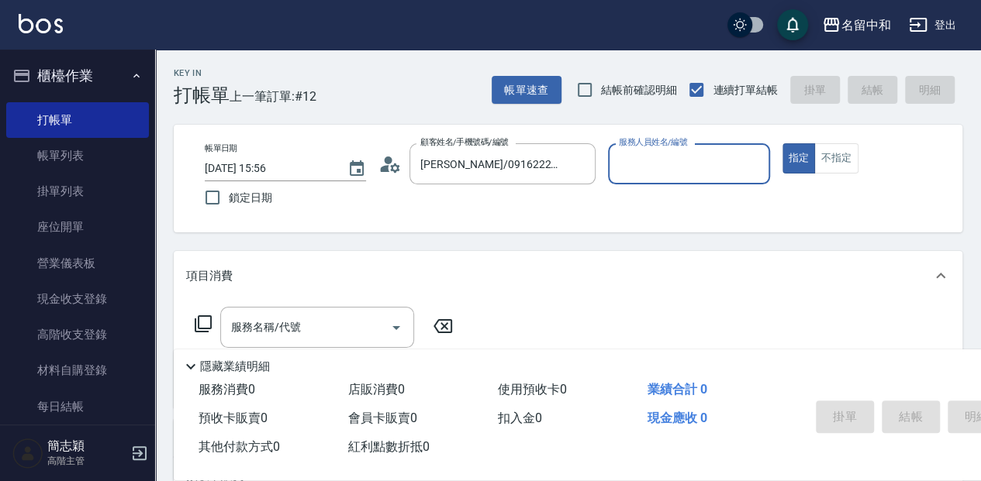
type input "[PERSON_NAME]-2"
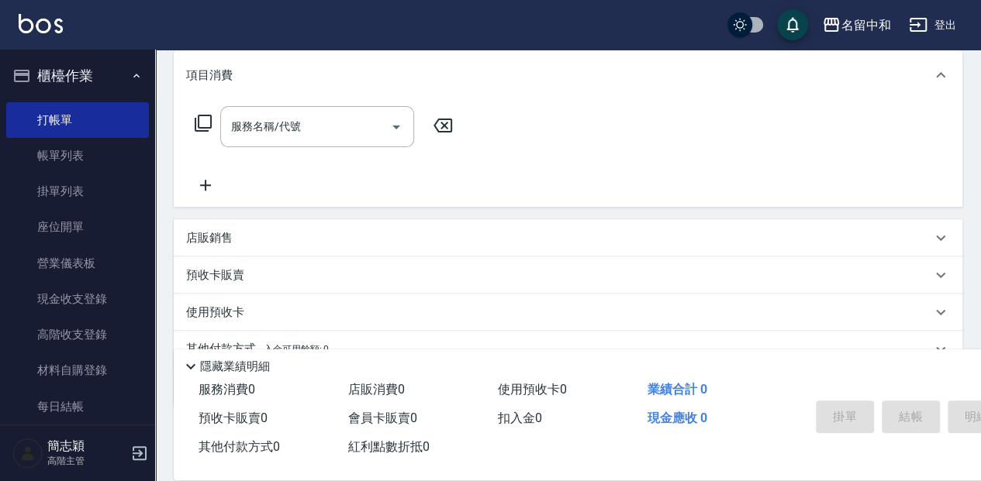
scroll to position [206, 0]
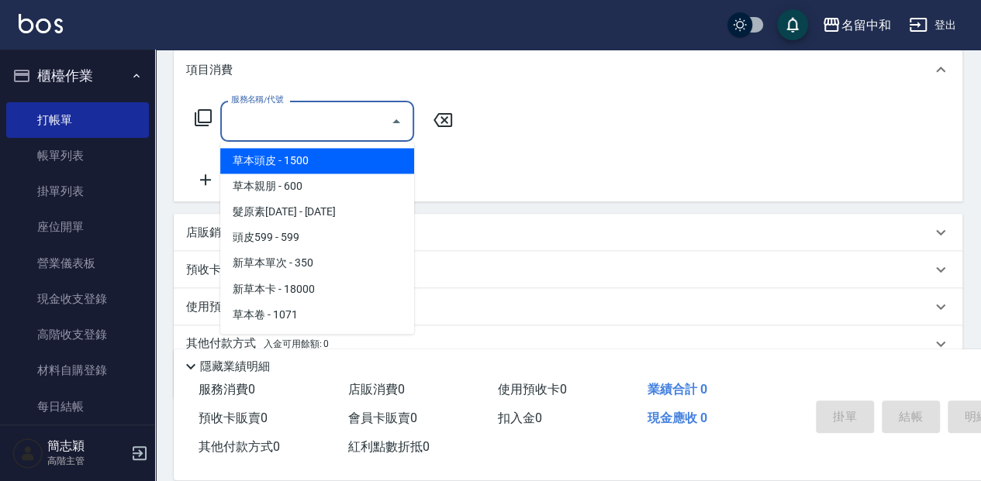
click at [313, 122] on input "服務名稱/代號" at bounding box center [305, 121] width 157 height 27
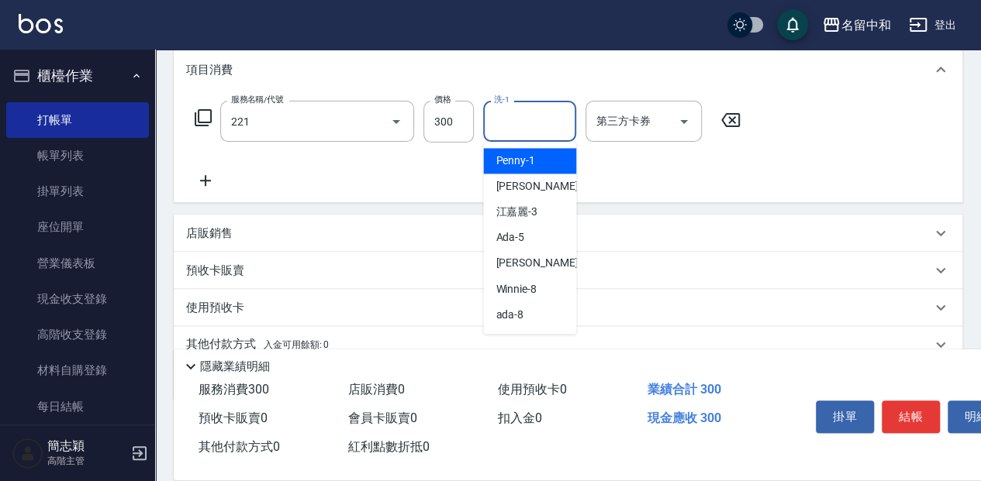
type input "洗髮300(221)"
click at [533, 122] on input "洗-1" at bounding box center [529, 121] width 79 height 27
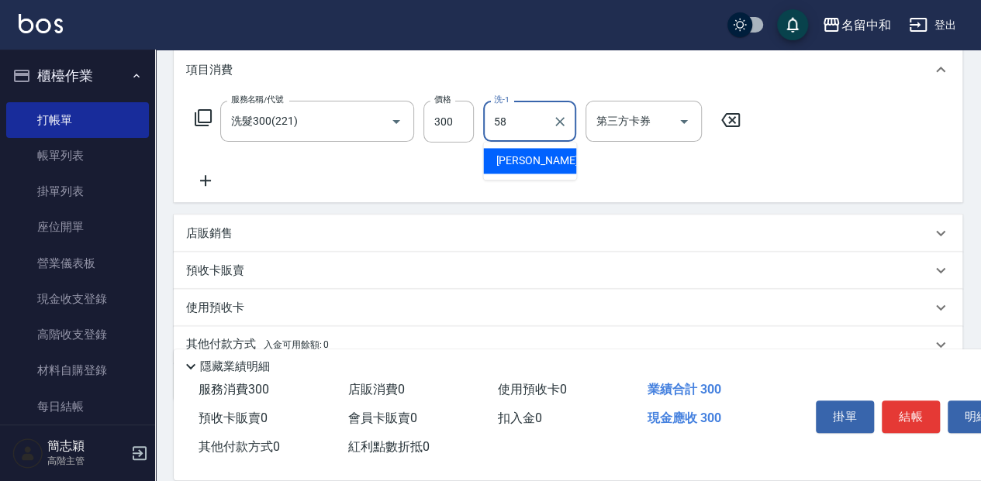
click at [561, 164] on div "[PERSON_NAME] -58" at bounding box center [529, 161] width 93 height 26
type input "[PERSON_NAME]-58"
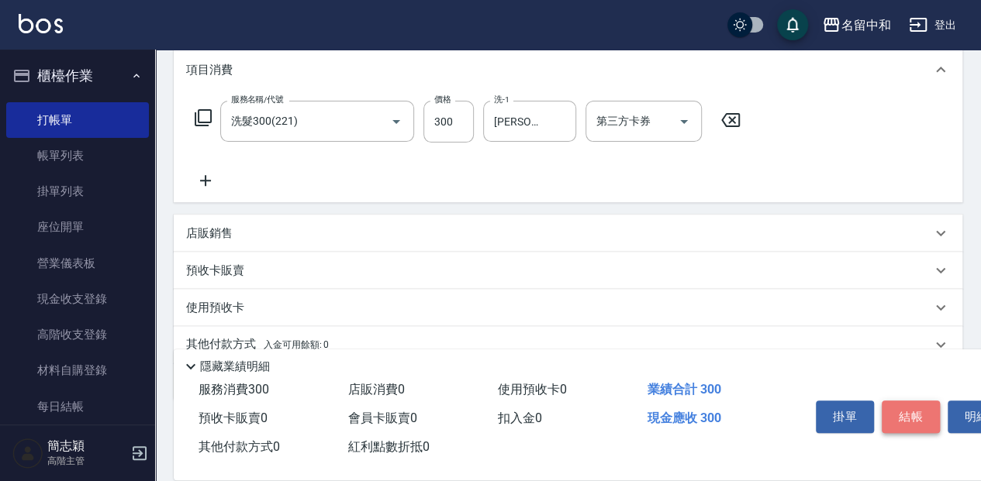
click at [909, 409] on button "結帳" at bounding box center [910, 417] width 58 height 33
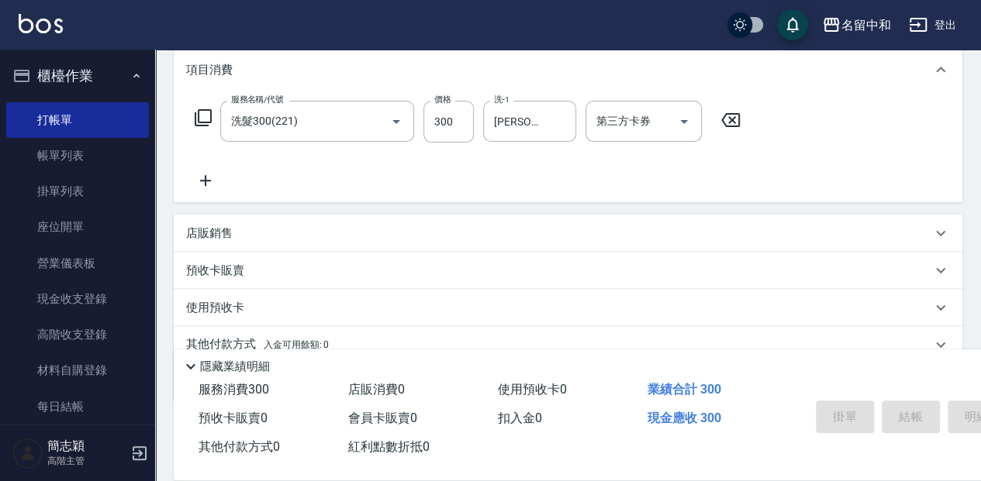
type input "[DATE] 16:01"
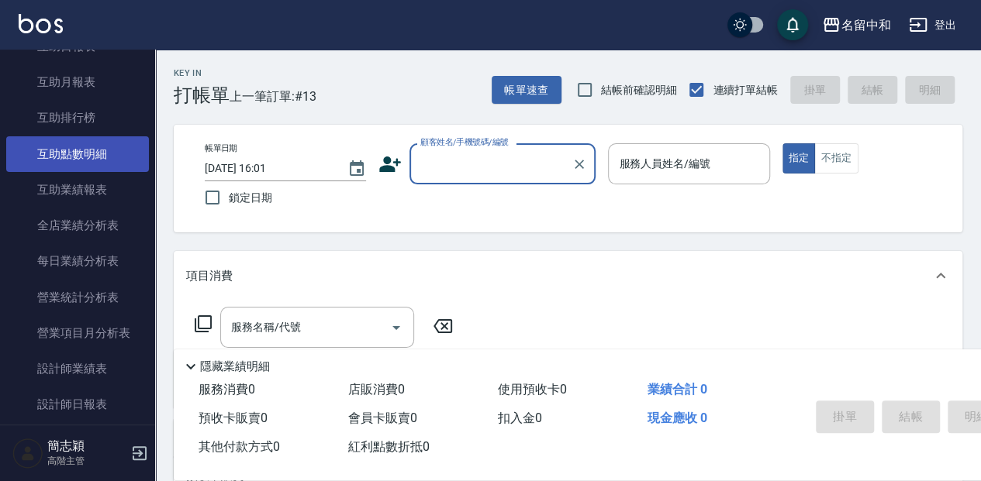
scroll to position [826, 0]
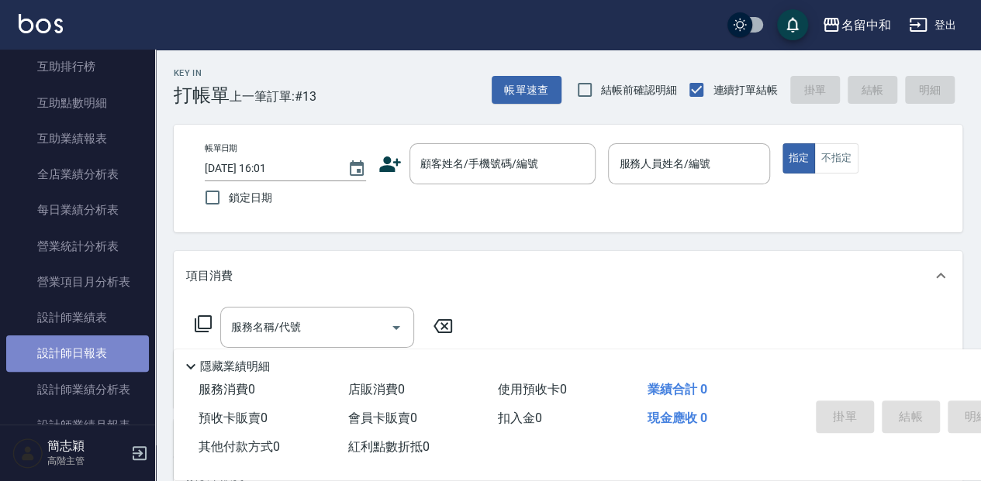
click at [96, 354] on link "設計師日報表" at bounding box center [77, 354] width 143 height 36
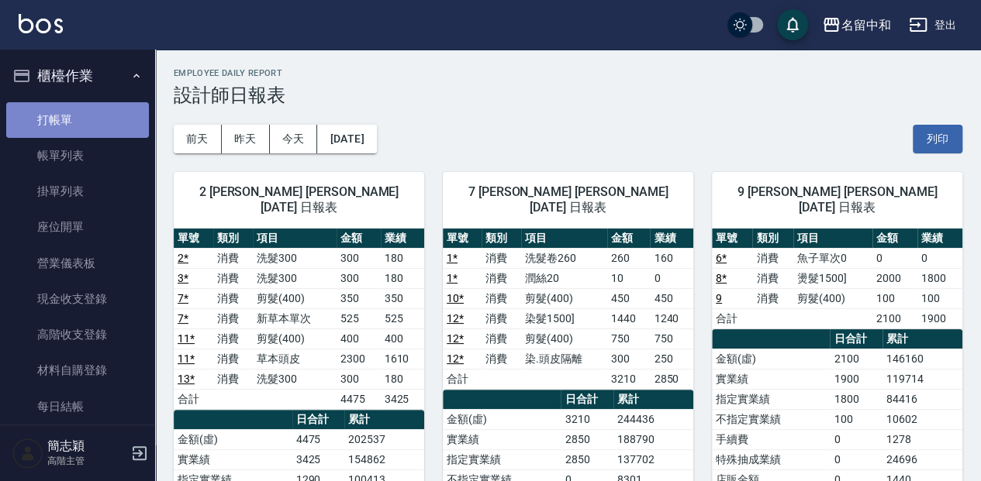
click at [114, 114] on link "打帳單" at bounding box center [77, 120] width 143 height 36
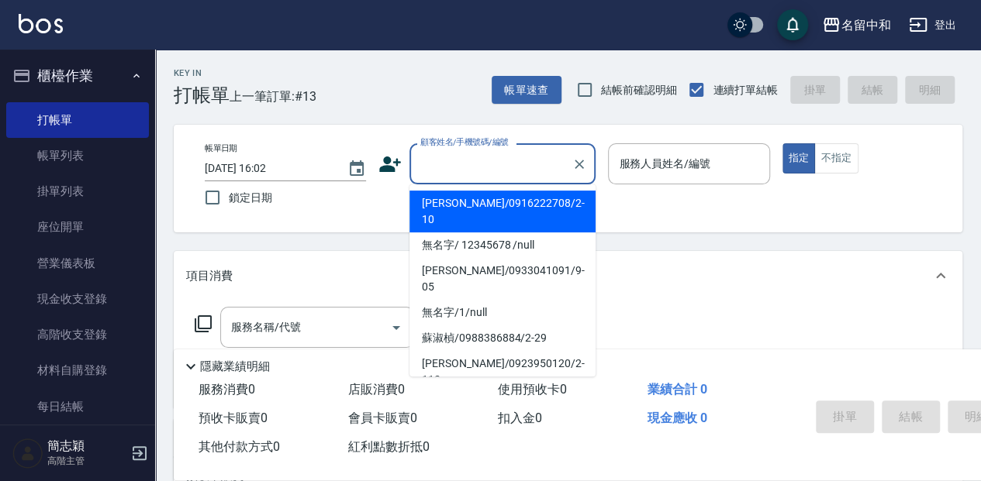
type input "."
type input "[PERSON_NAME]/0916222708/2-10"
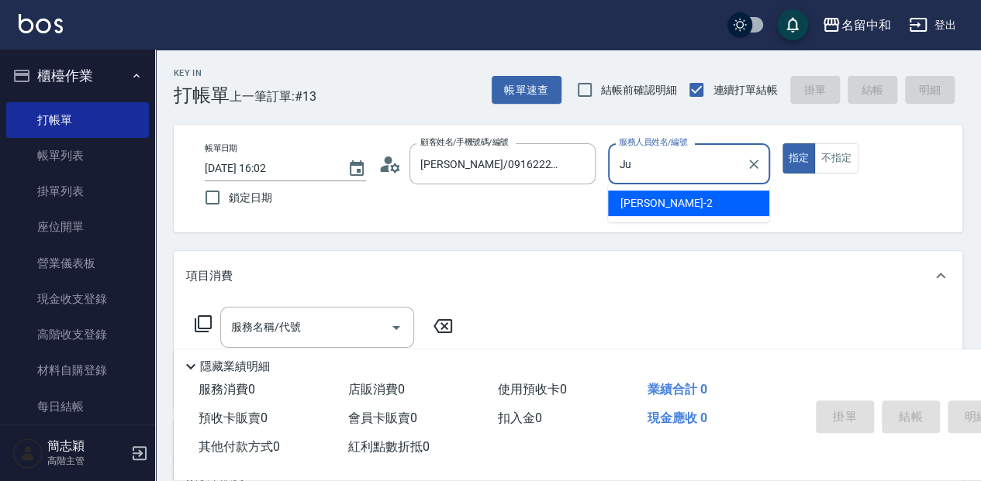
type input "J"
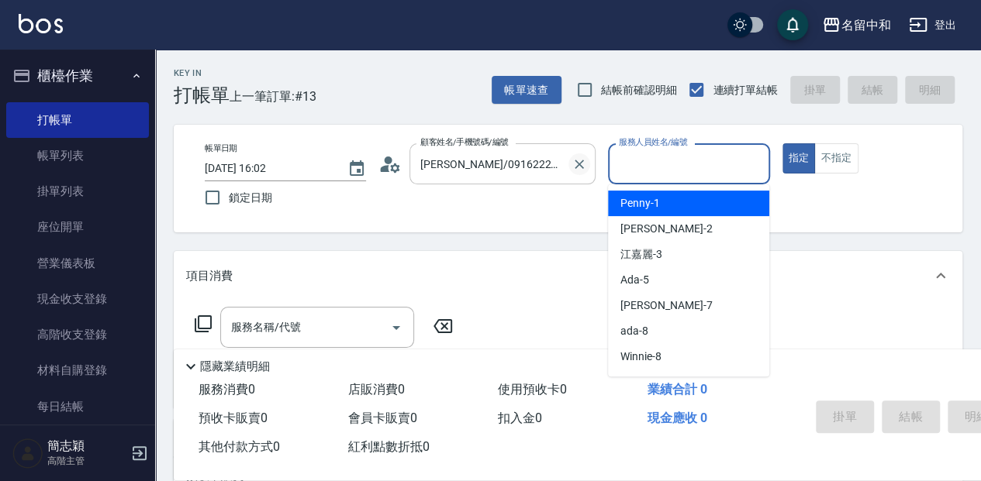
click at [578, 163] on icon "Clear" at bounding box center [578, 164] width 9 height 9
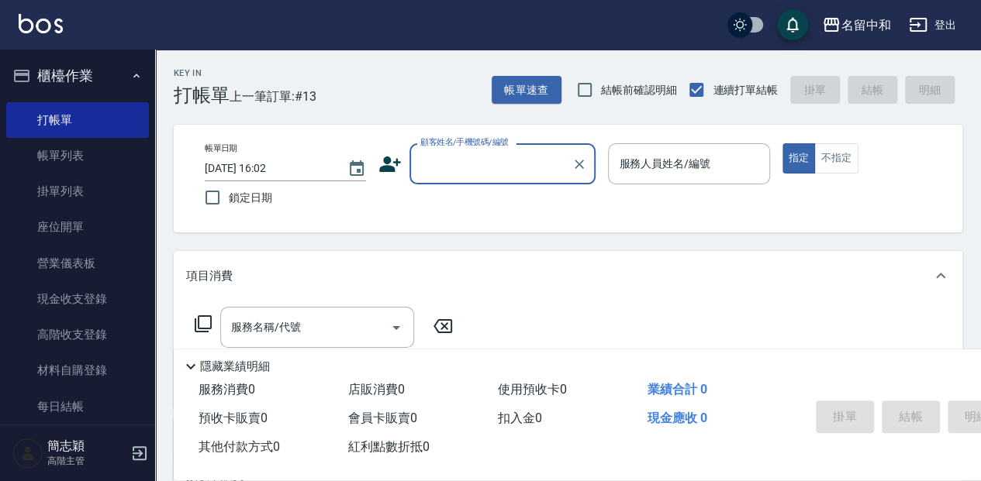
click at [498, 164] on input "顧客姓名/手機號碼/編號" at bounding box center [490, 163] width 149 height 27
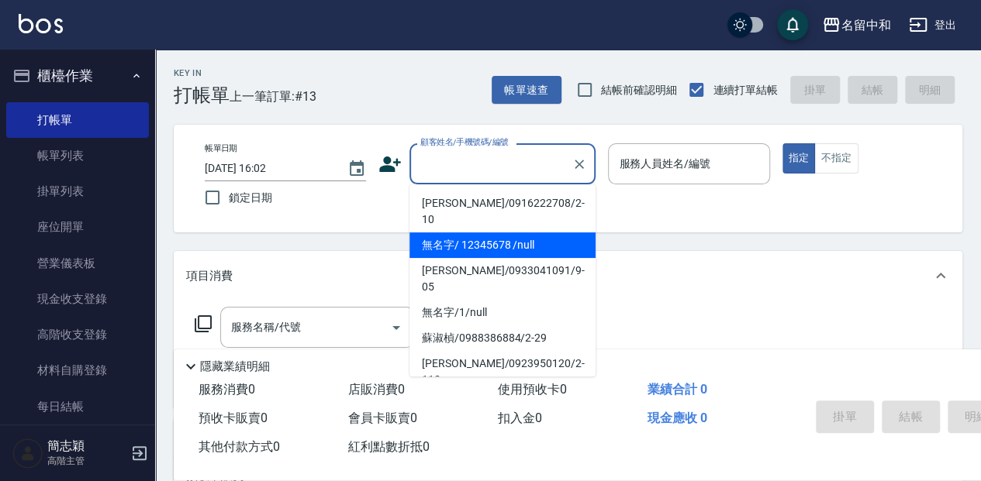
click at [494, 233] on li "無名字/ 12345678 /null" at bounding box center [502, 246] width 186 height 26
type input "無名字/ 12345678 /null"
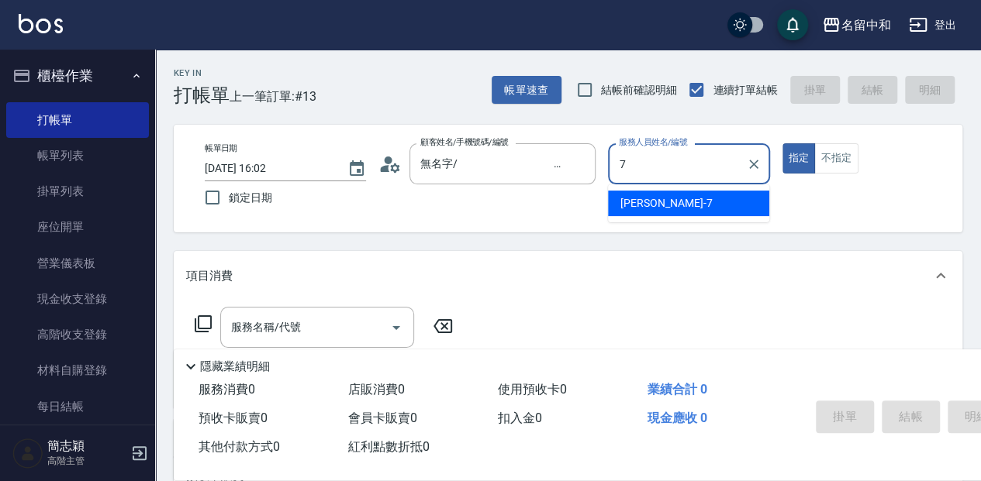
type input "[PERSON_NAME]-7"
type button "true"
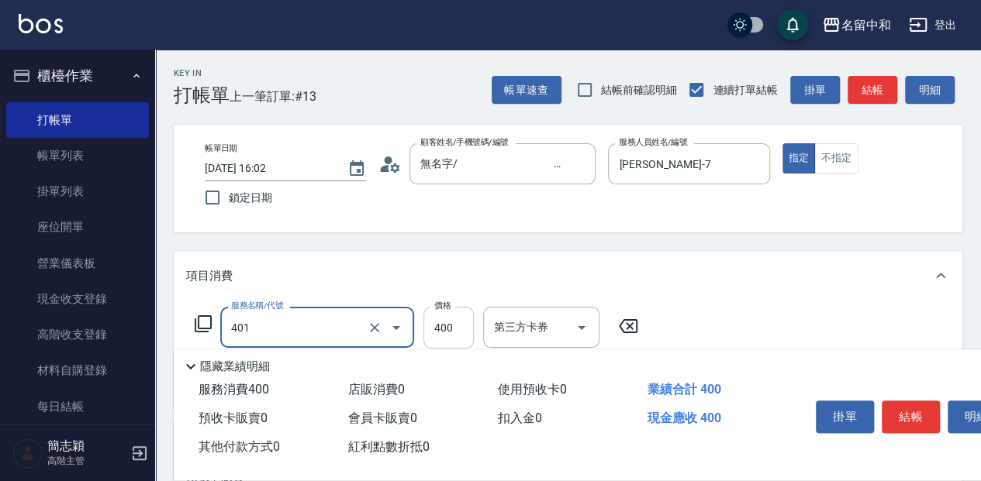
type input "剪髮(400)(401)"
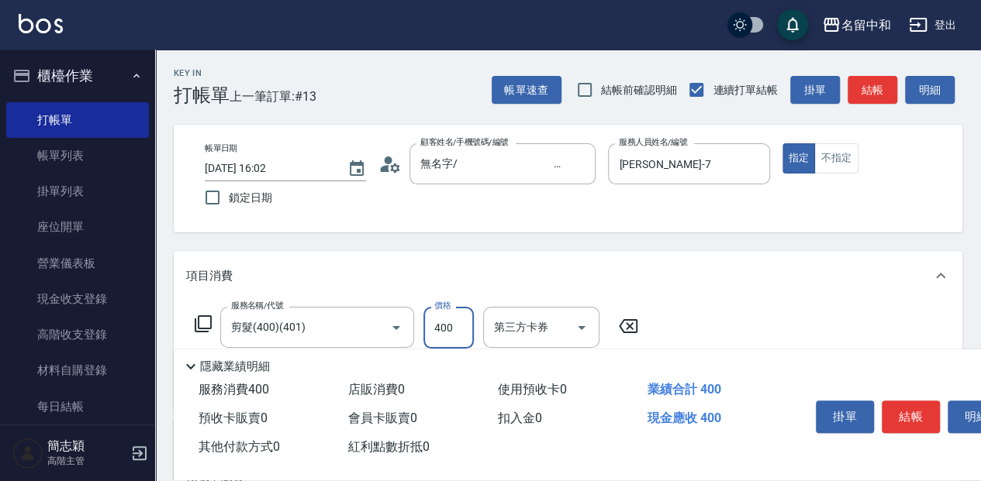
click at [459, 318] on input "400" at bounding box center [448, 328] width 50 height 42
type input "450"
click at [197, 320] on icon at bounding box center [203, 324] width 19 height 19
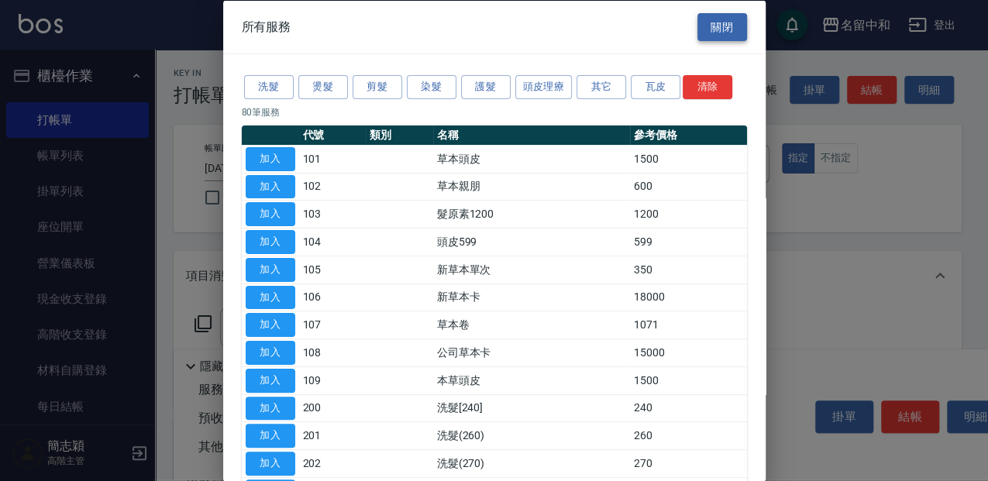
click at [712, 29] on button "關閉" at bounding box center [723, 26] width 50 height 29
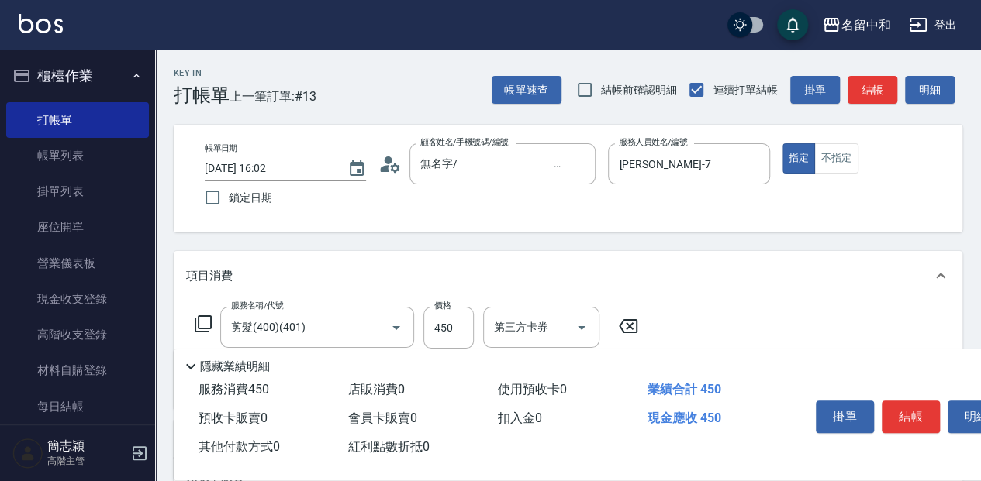
click at [208, 315] on icon at bounding box center [203, 324] width 19 height 19
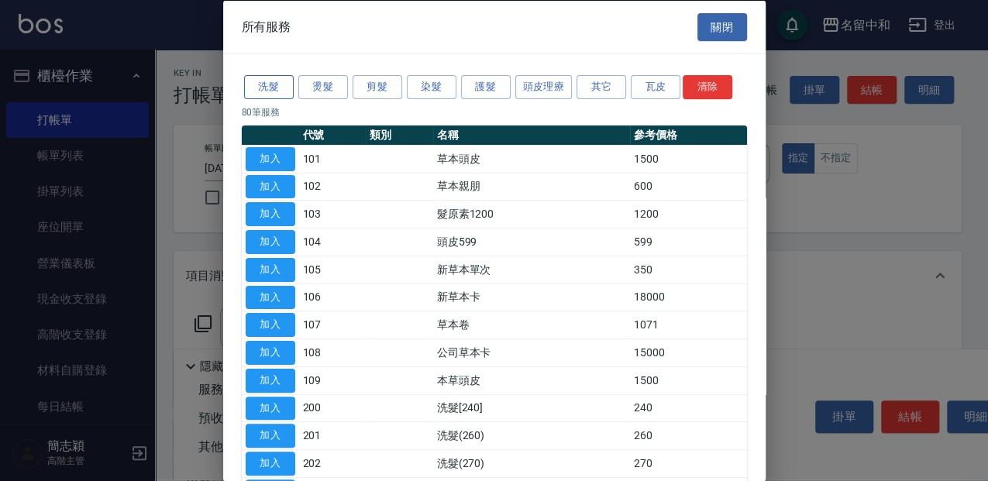
click at [276, 81] on button "洗髮" at bounding box center [269, 87] width 50 height 24
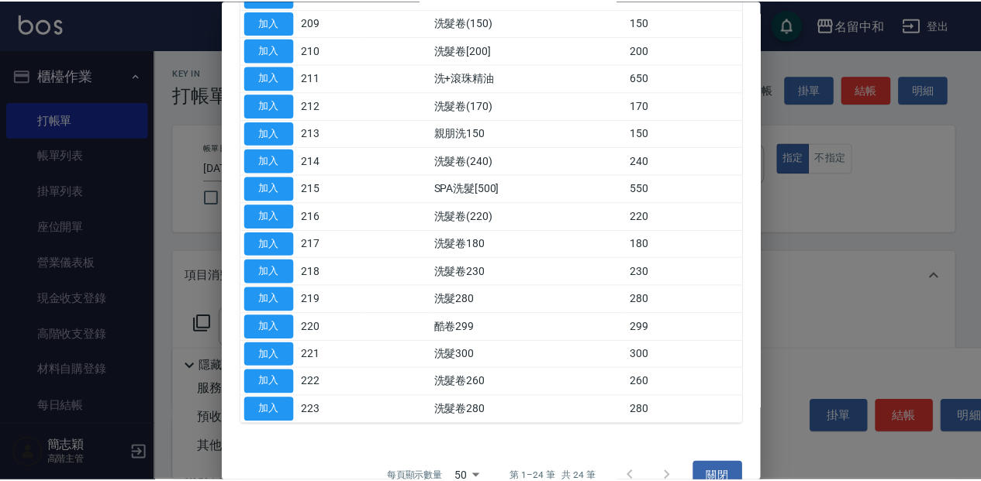
scroll to position [407, 0]
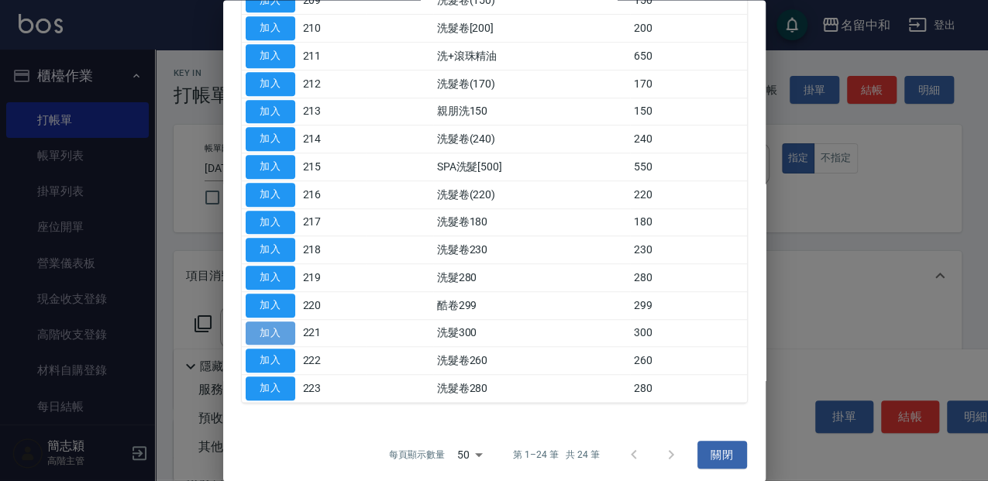
click at [289, 328] on button "加入" at bounding box center [271, 334] width 50 height 24
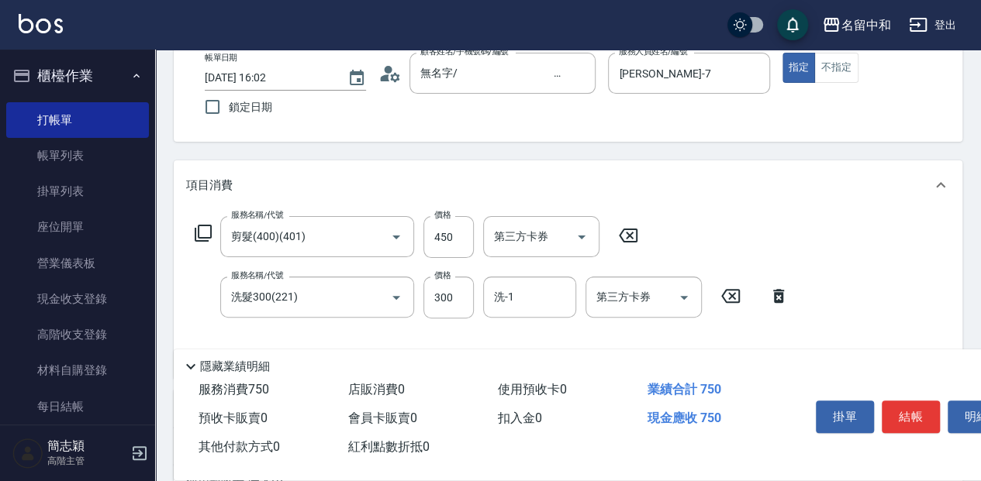
scroll to position [103, 0]
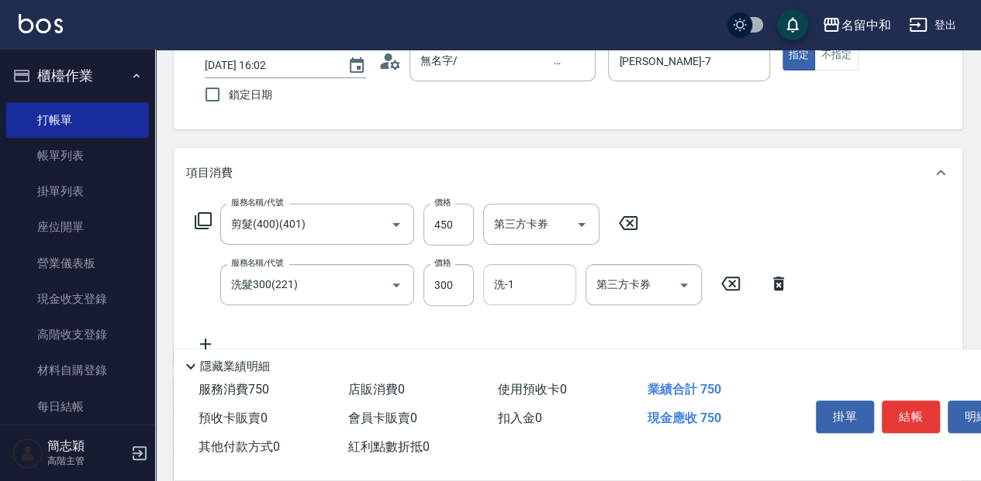
click at [526, 288] on input "洗-1" at bounding box center [529, 284] width 79 height 27
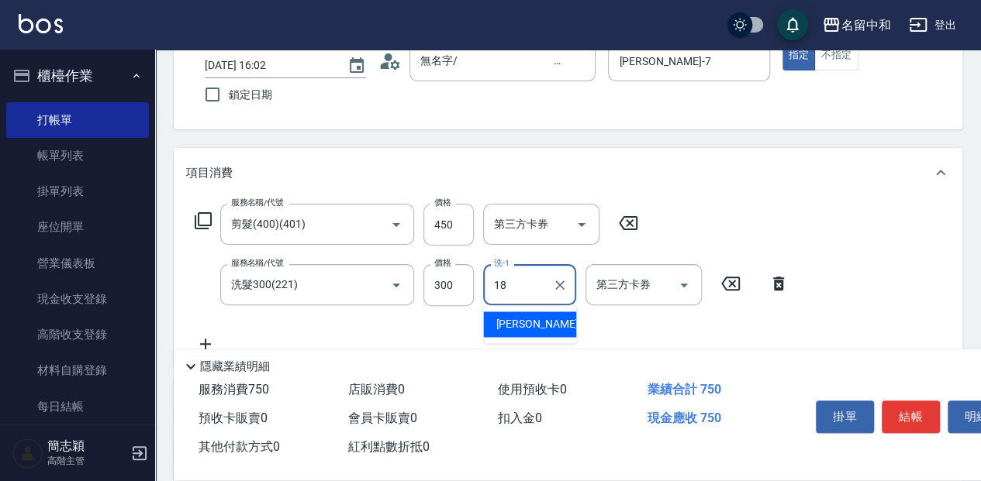
type input "[PERSON_NAME]-18"
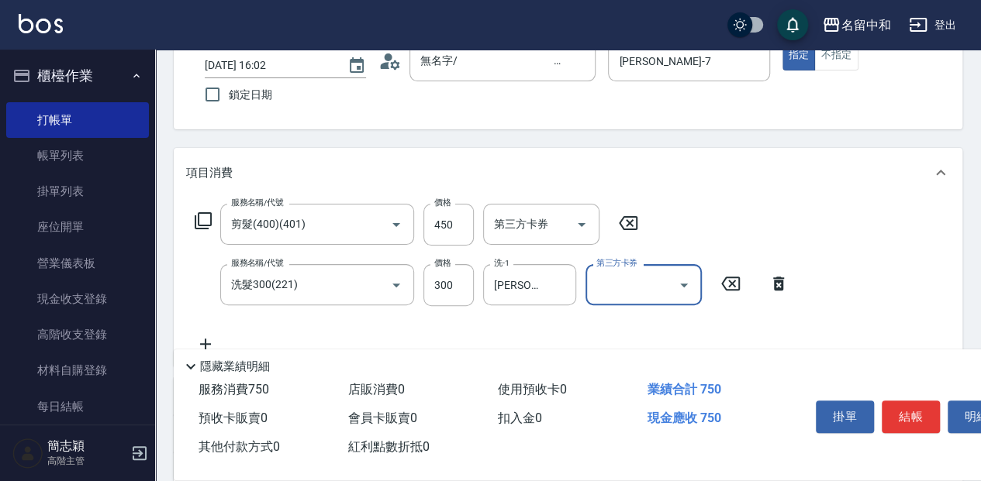
click at [196, 214] on icon at bounding box center [203, 221] width 19 height 19
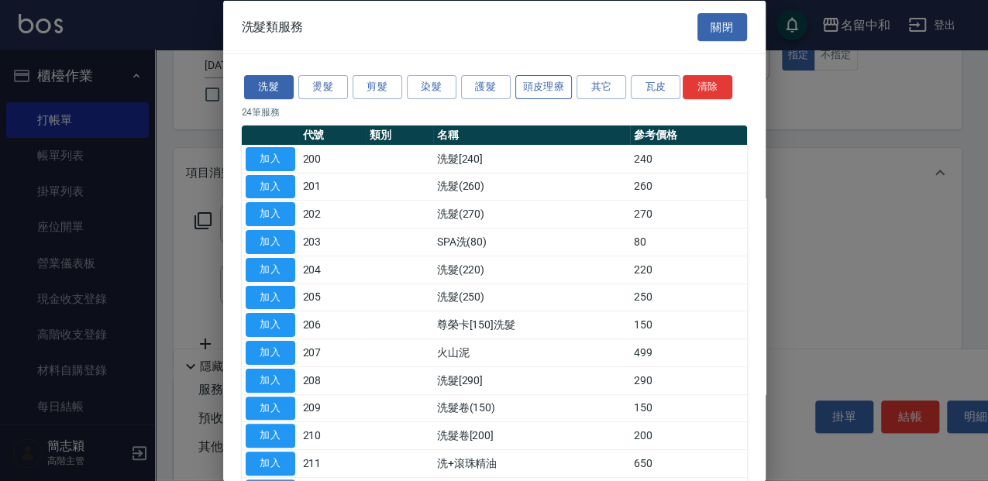
click at [529, 84] on button "頭皮理療" at bounding box center [544, 87] width 57 height 24
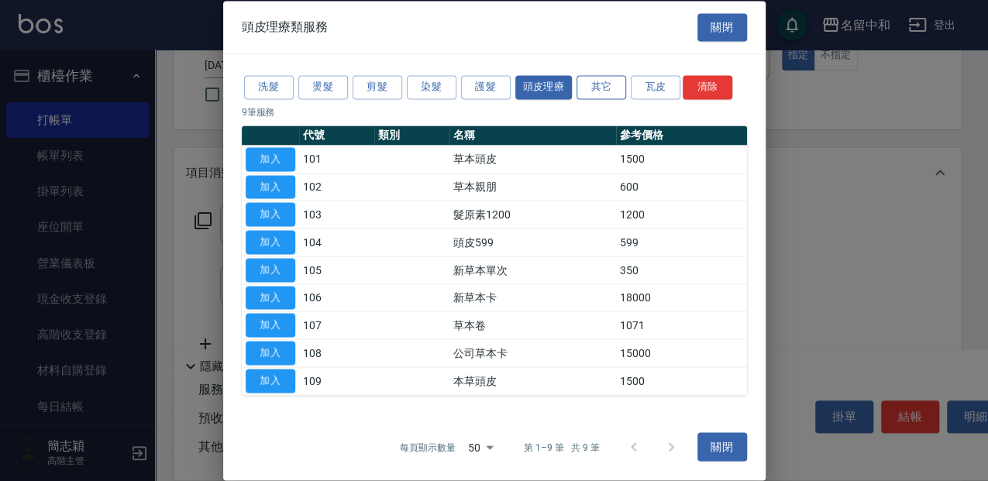
click at [594, 80] on button "其它" at bounding box center [602, 87] width 50 height 24
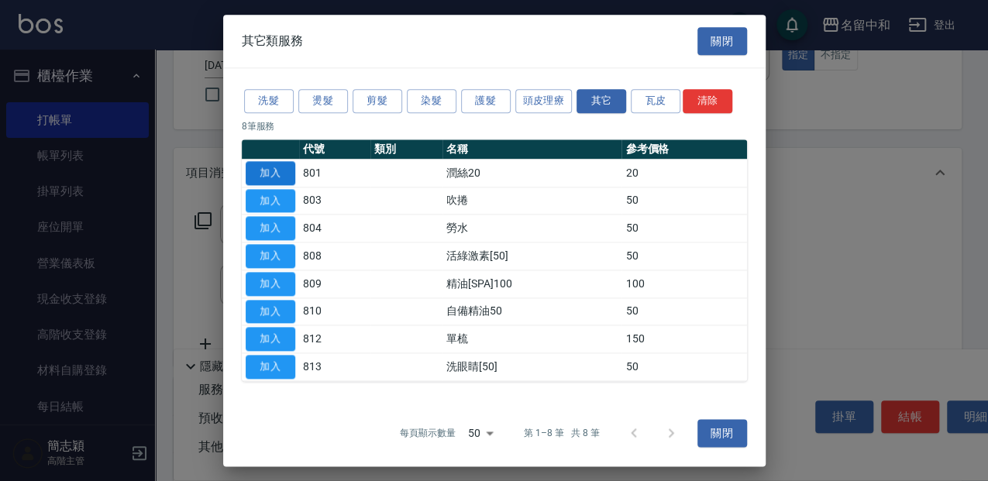
click at [288, 172] on button "加入" at bounding box center [271, 173] width 50 height 24
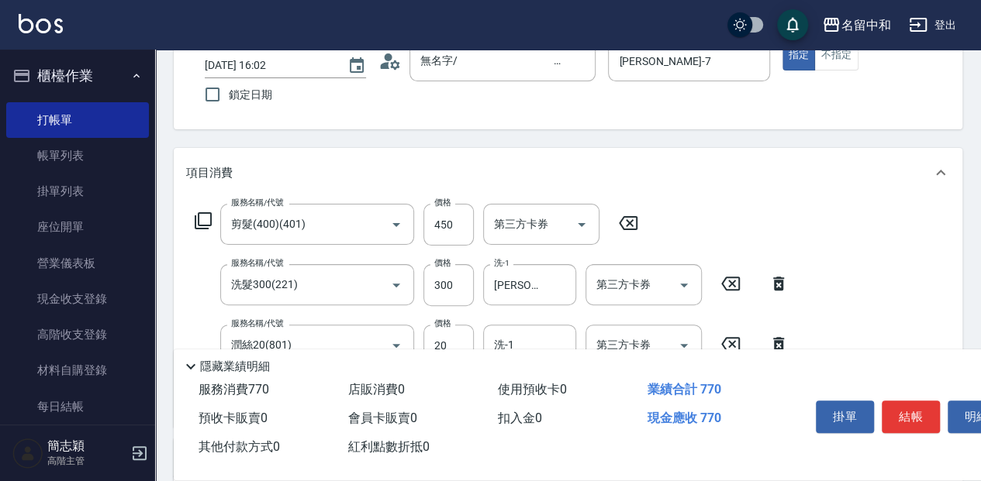
scroll to position [155, 0]
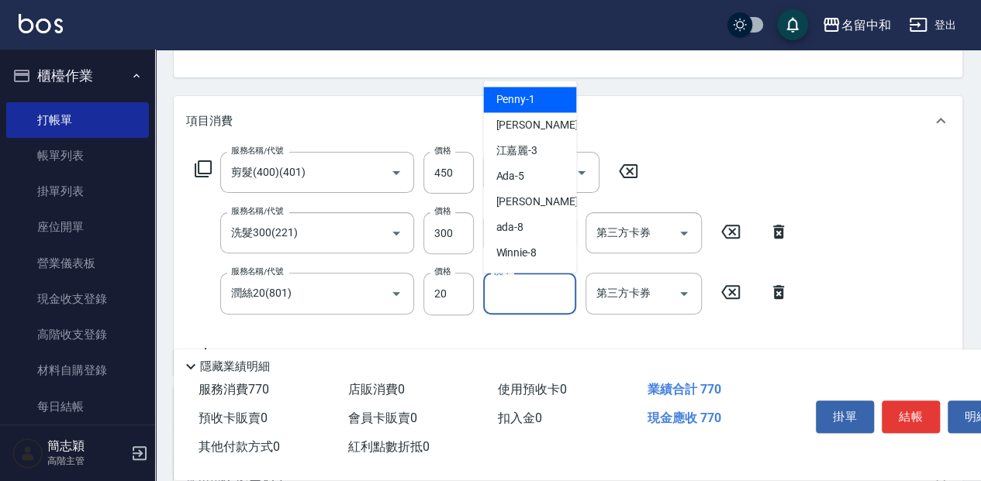
click at [541, 288] on input "洗-1" at bounding box center [529, 293] width 79 height 27
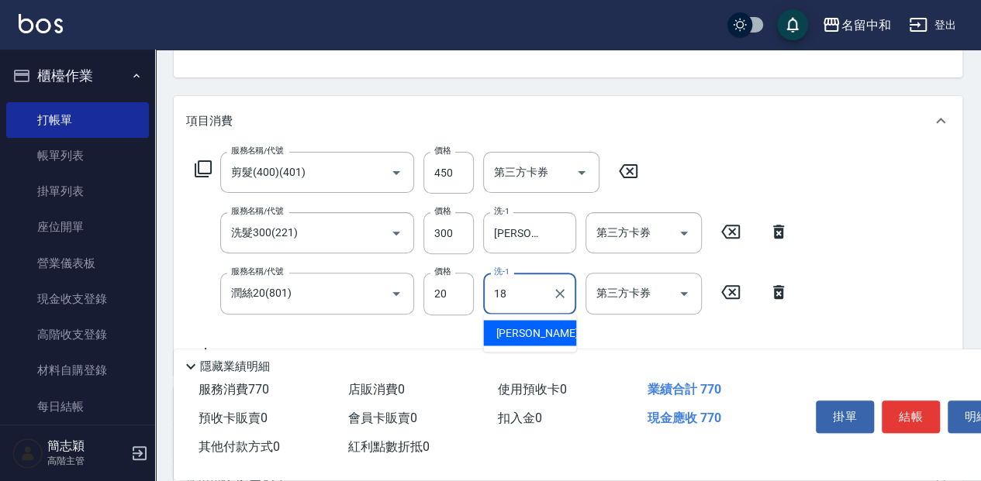
type input "[PERSON_NAME]-18"
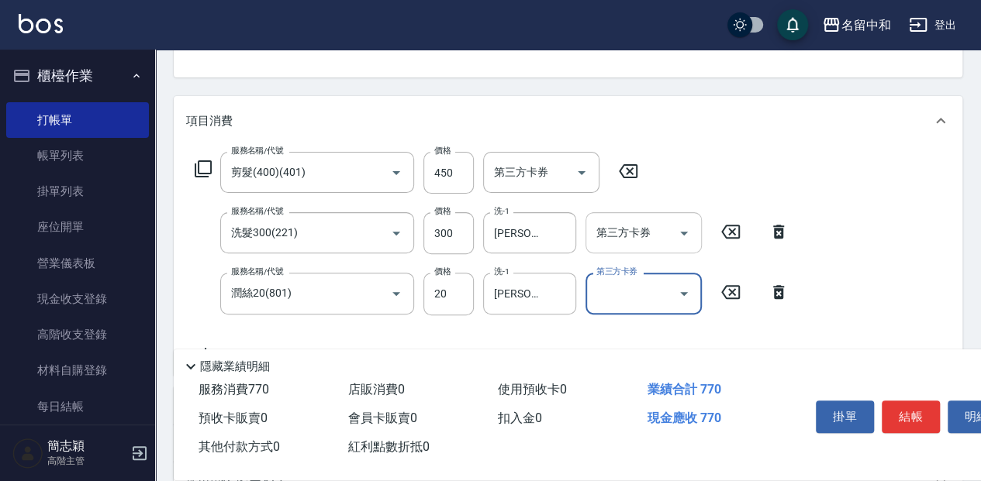
scroll to position [103, 0]
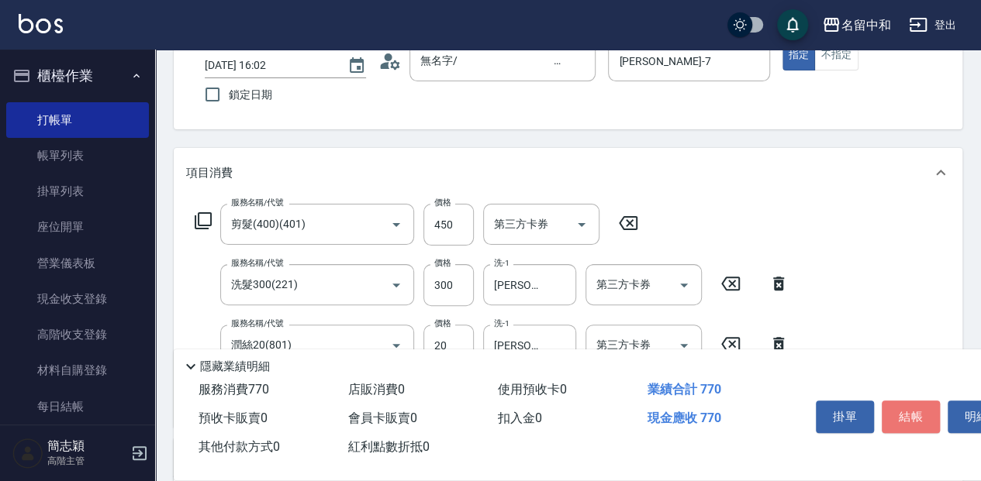
drag, startPoint x: 926, startPoint y: 414, endPoint x: 918, endPoint y: 416, distance: 7.9
click at [924, 415] on button "結帳" at bounding box center [910, 417] width 58 height 33
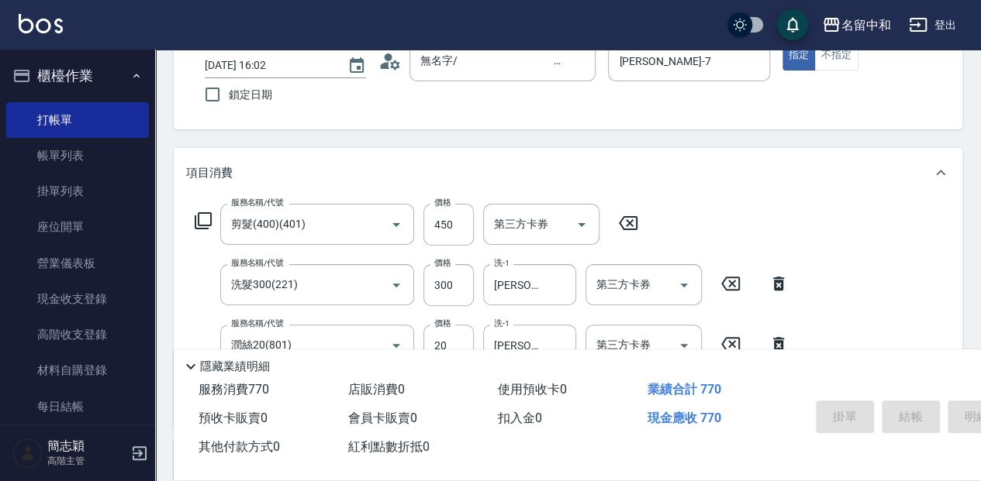
scroll to position [51, 0]
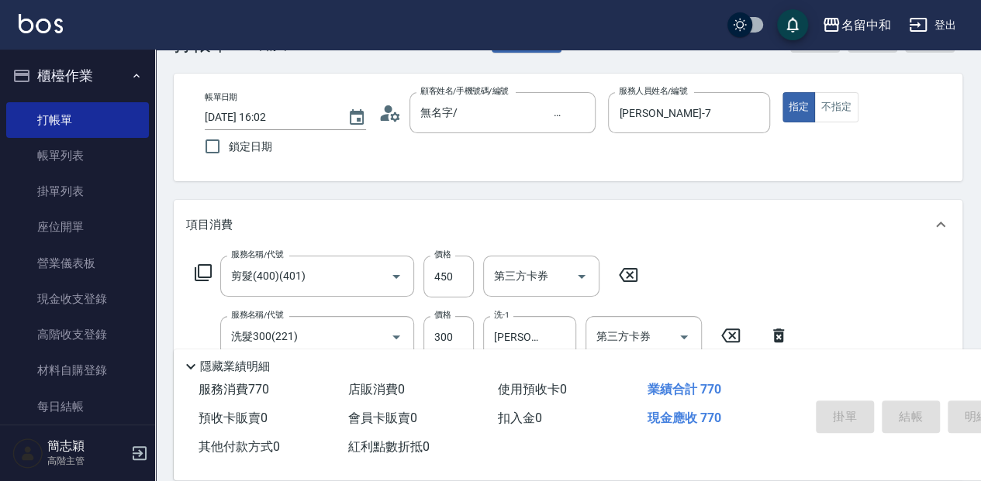
type input "[DATE] 16:21"
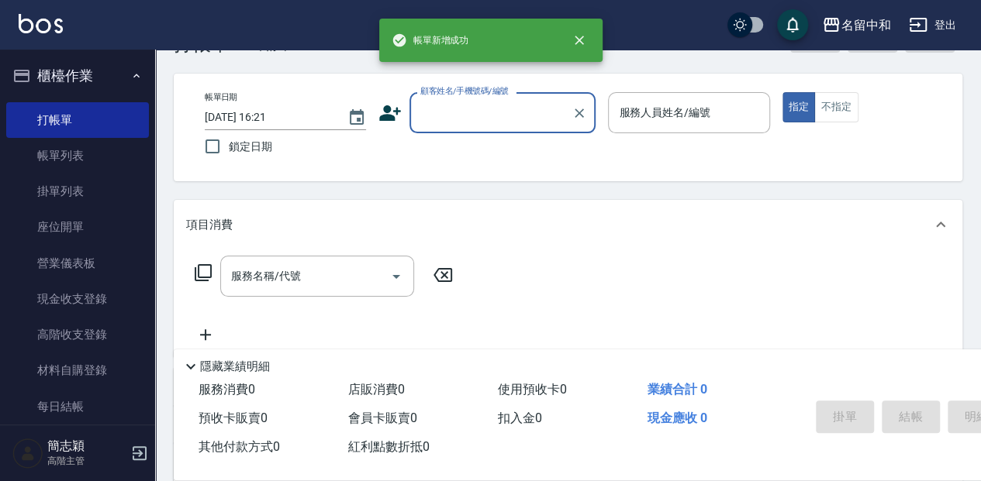
scroll to position [0, 0]
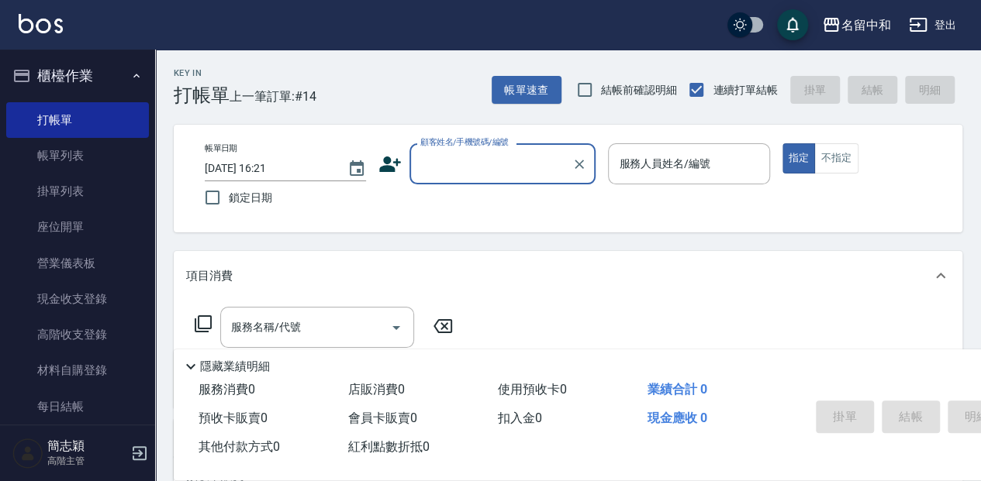
click at [502, 167] on input "顧客姓名/手機號碼/編號" at bounding box center [490, 163] width 149 height 27
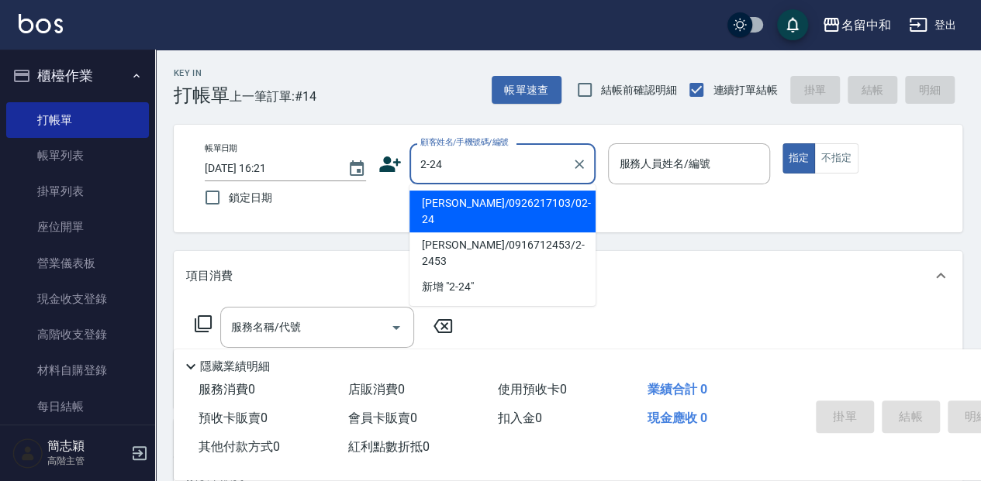
click at [459, 200] on li "[PERSON_NAME]/0926217103/02-24" at bounding box center [502, 212] width 186 height 42
type input "[PERSON_NAME]/0926217103/02-24"
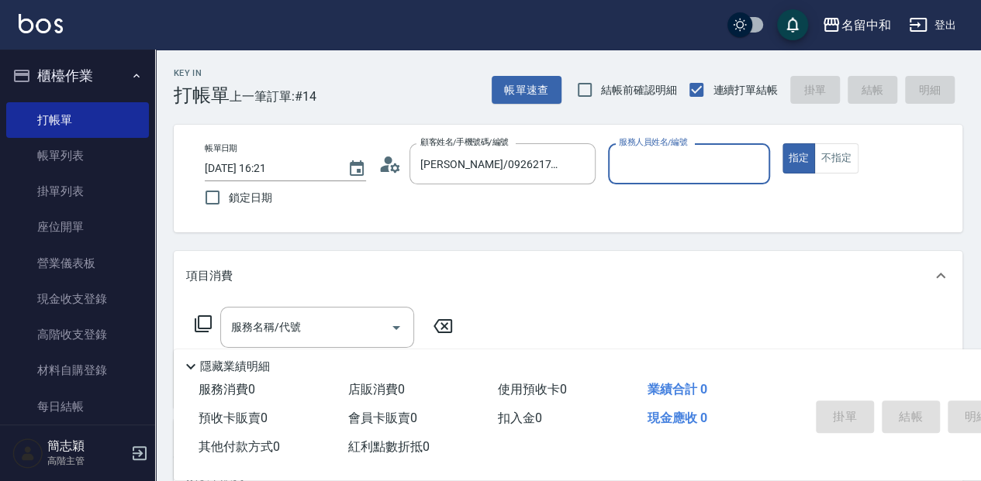
type input "[PERSON_NAME]-2"
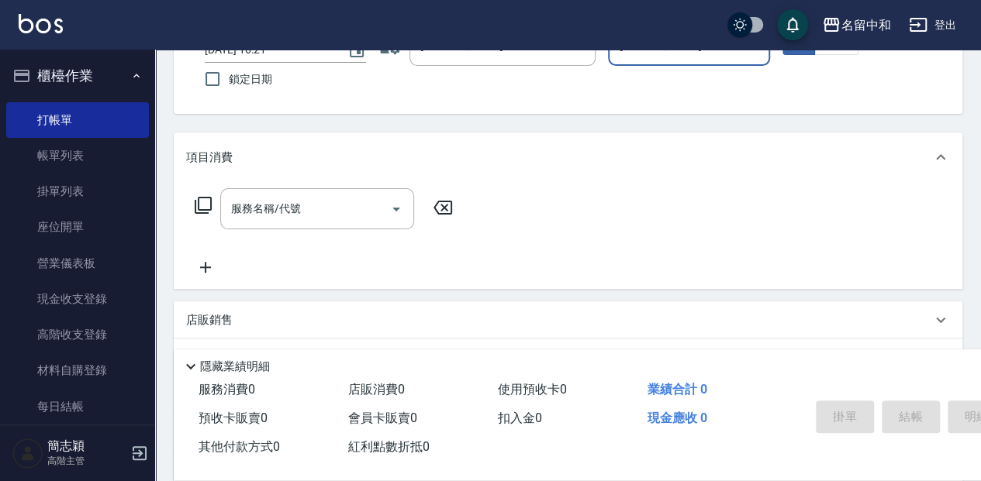
scroll to position [155, 0]
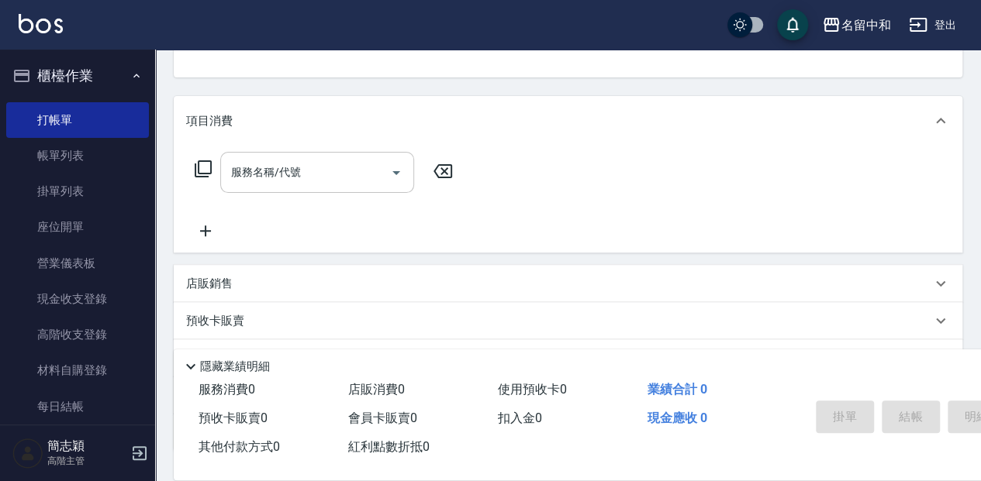
click at [329, 185] on input "服務名稱/代號" at bounding box center [305, 172] width 157 height 27
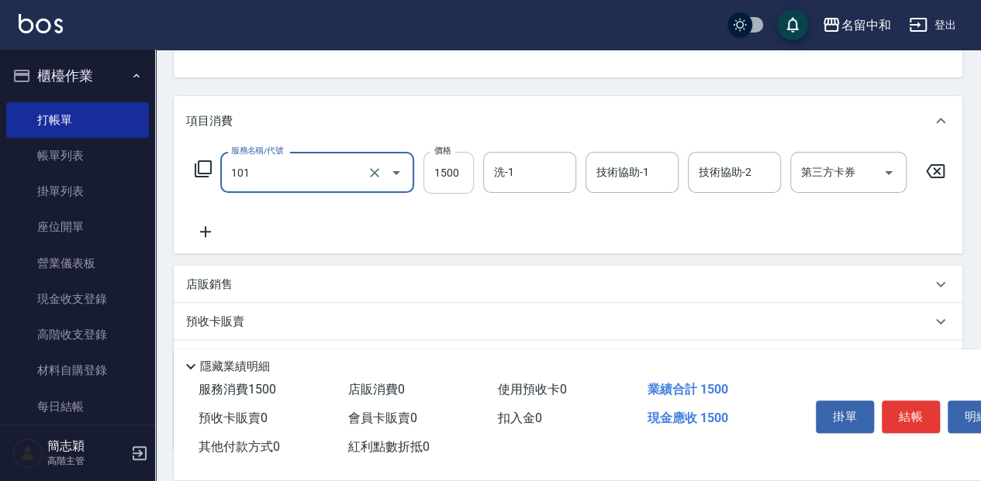
type input "草本頭皮(101)"
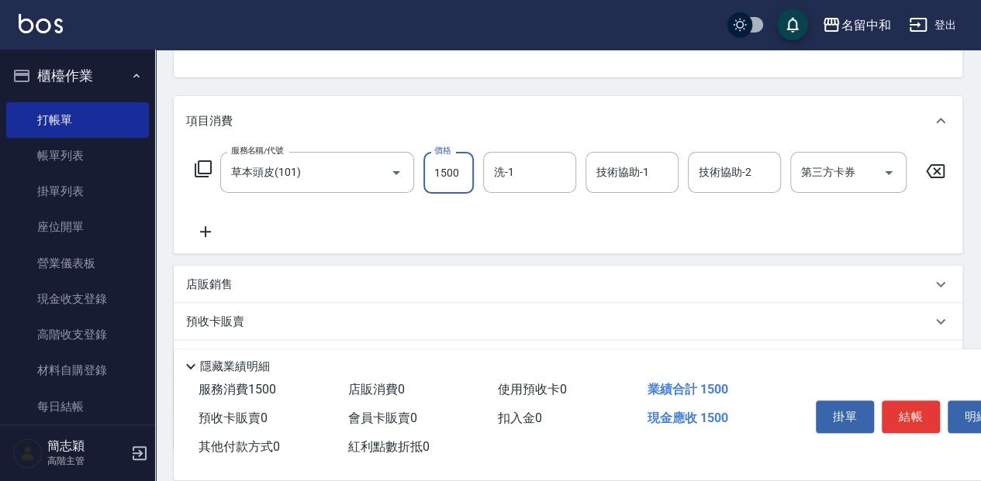
click at [452, 167] on input "1500" at bounding box center [448, 173] width 50 height 42
type input "2000"
click at [530, 174] on input "洗-1" at bounding box center [529, 172] width 79 height 27
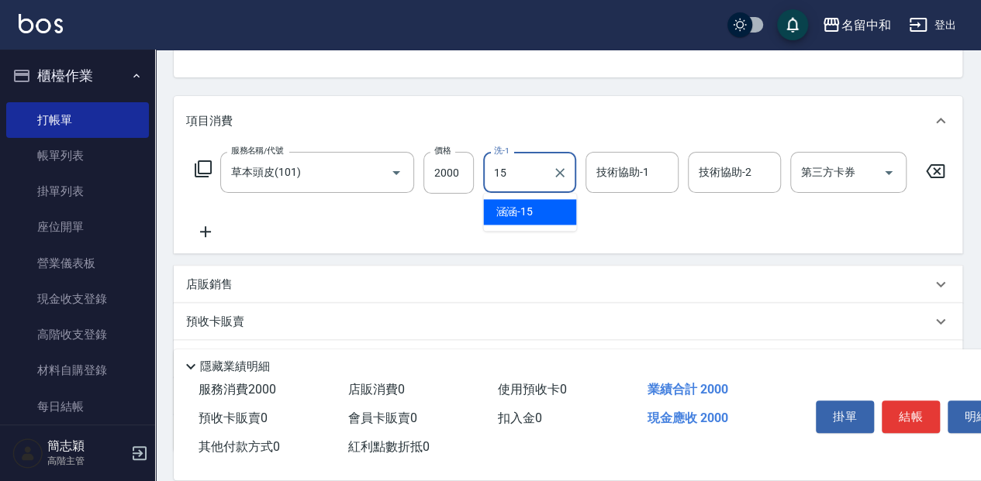
click at [544, 205] on div "涵涵 -15" at bounding box center [529, 212] width 93 height 26
type input "涵涵-15"
click at [622, 177] on input "技術協助-1" at bounding box center [631, 172] width 79 height 27
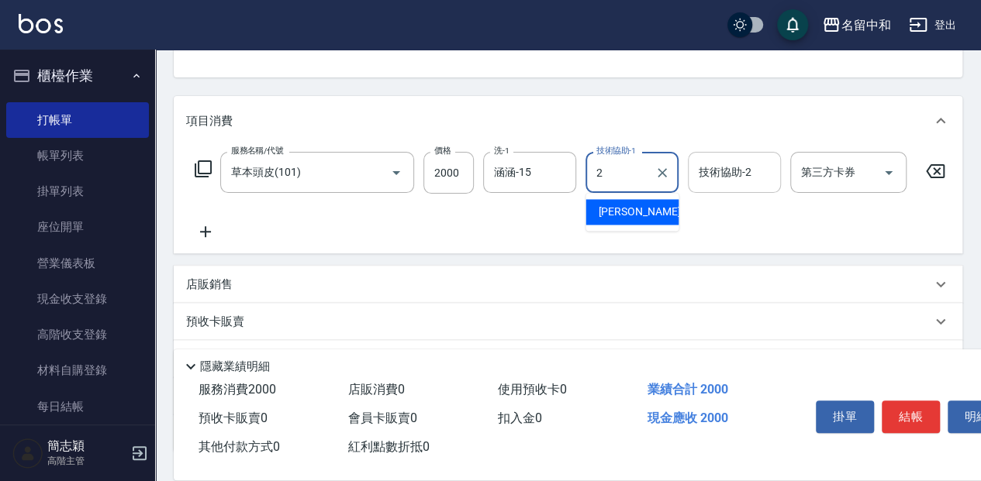
drag, startPoint x: 614, startPoint y: 209, endPoint x: 696, endPoint y: 185, distance: 85.8
click at [614, 209] on span "[PERSON_NAME] -2" at bounding box center [643, 212] width 91 height 16
type input "[PERSON_NAME]-2"
click at [740, 177] on input "技術協助-2" at bounding box center [734, 172] width 79 height 27
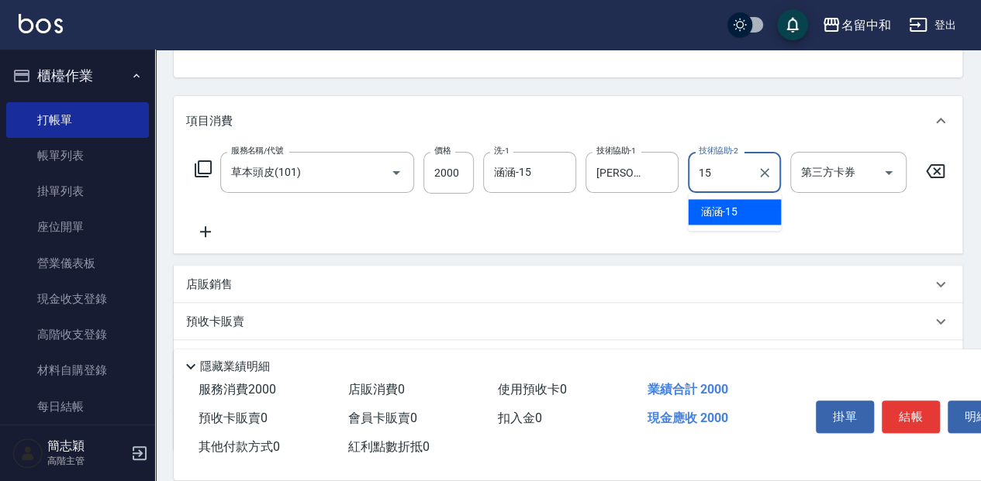
drag, startPoint x: 707, startPoint y: 205, endPoint x: 557, endPoint y: 214, distance: 149.9
click at [705, 204] on span "涵涵 -15" at bounding box center [718, 212] width 37 height 16
type input "涵涵-15"
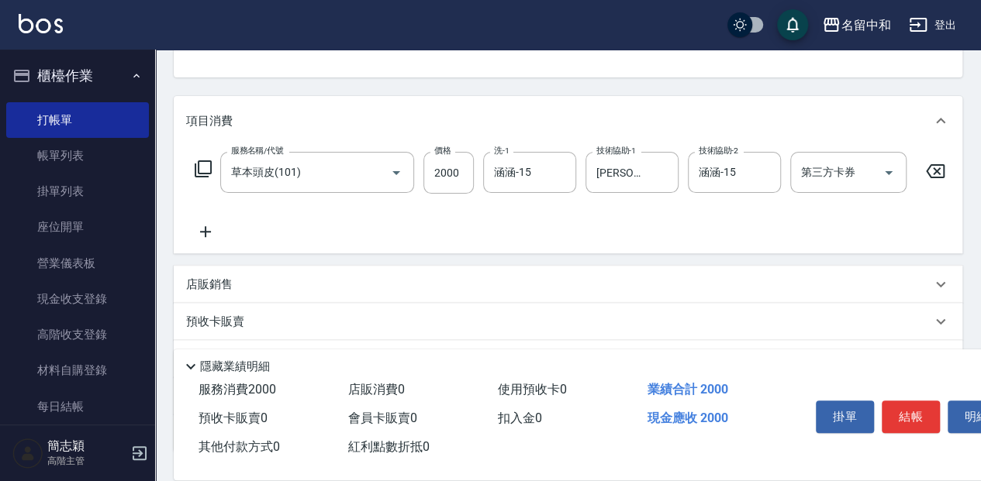
click at [209, 233] on icon at bounding box center [205, 231] width 11 height 11
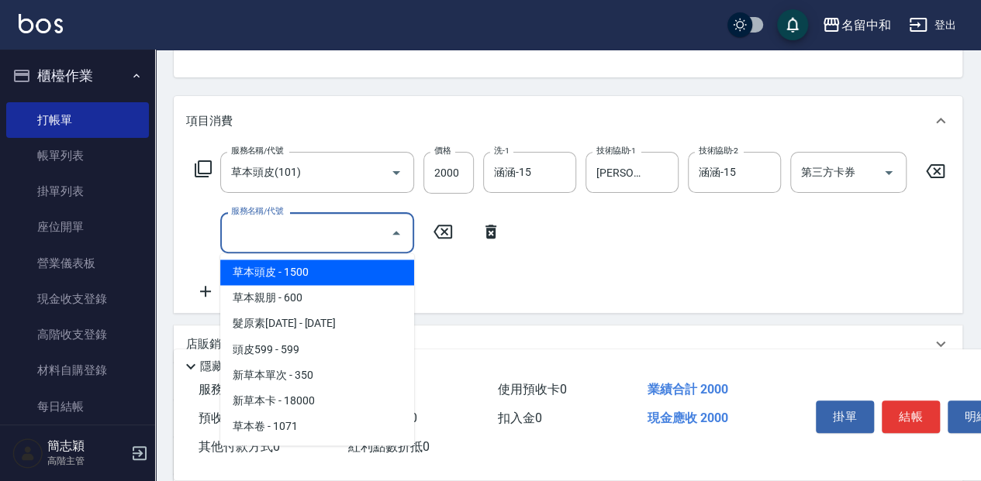
click at [290, 229] on input "服務名稱/代號" at bounding box center [305, 232] width 157 height 27
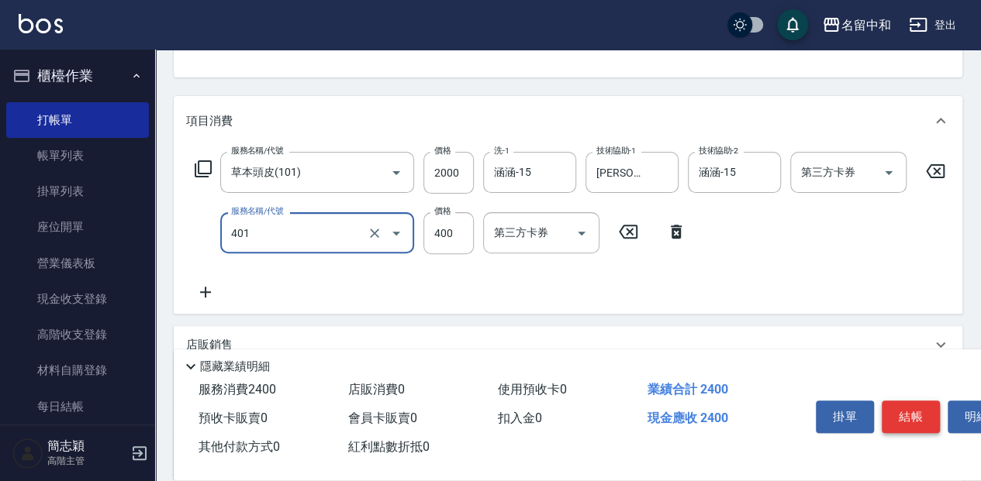
type input "剪髮(400)(401)"
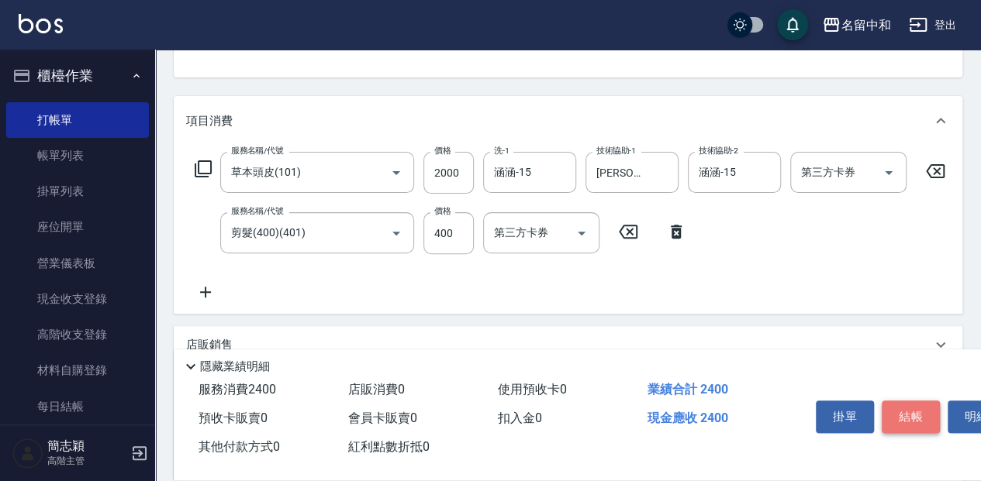
click at [924, 415] on button "結帳" at bounding box center [910, 417] width 58 height 33
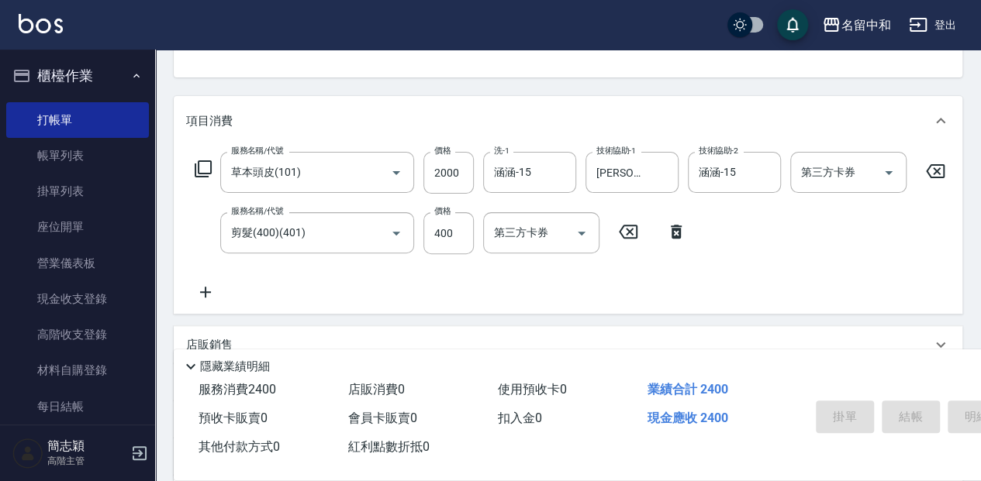
type input "[DATE] 16:34"
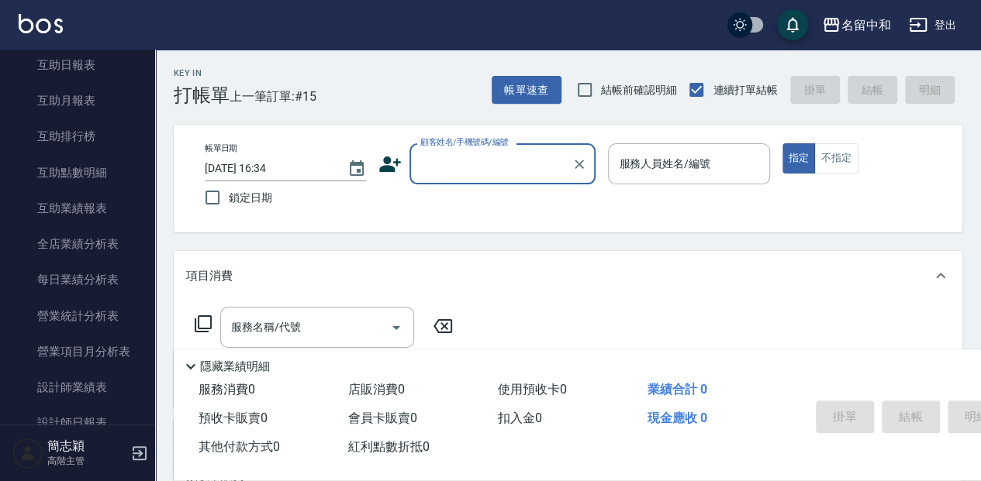
scroll to position [775, 0]
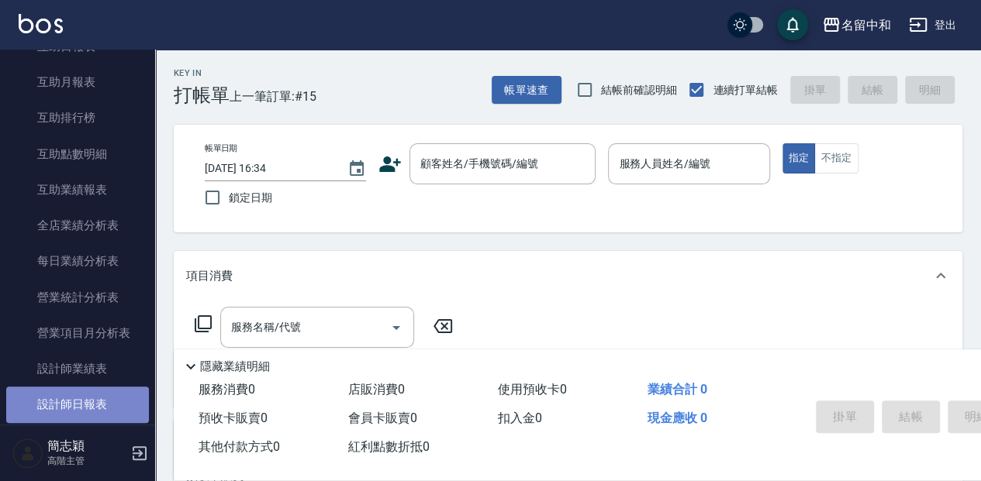
click at [107, 403] on link "設計師日報表" at bounding box center [77, 405] width 143 height 36
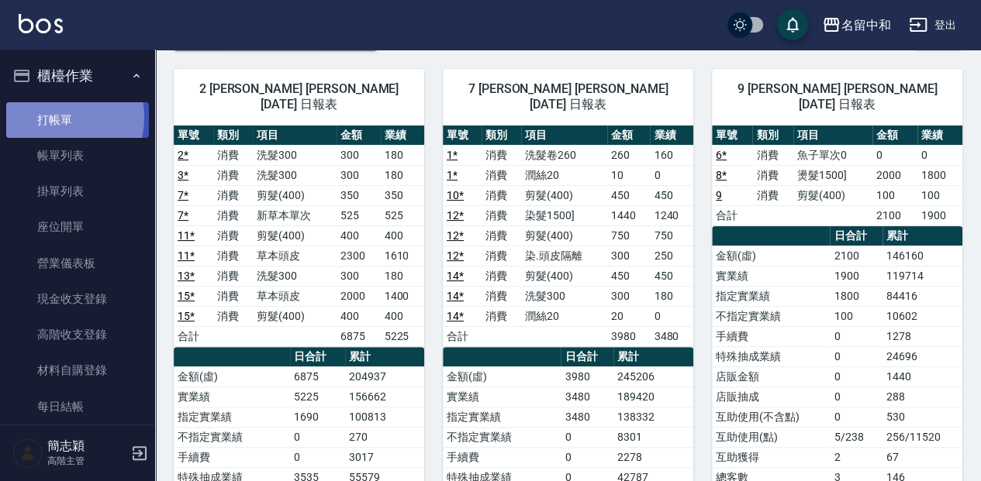
click at [60, 117] on link "打帳單" at bounding box center [77, 120] width 143 height 36
